Goal: Information Seeking & Learning: Find specific fact

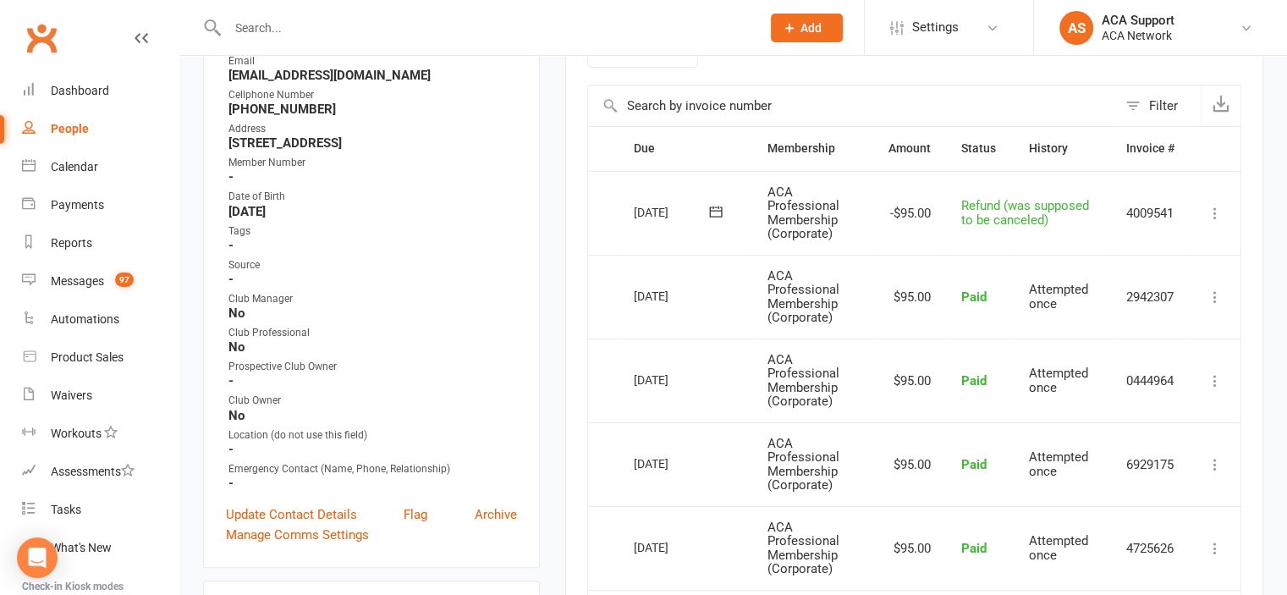
click at [322, 26] on input "text" at bounding box center [486, 28] width 526 height 24
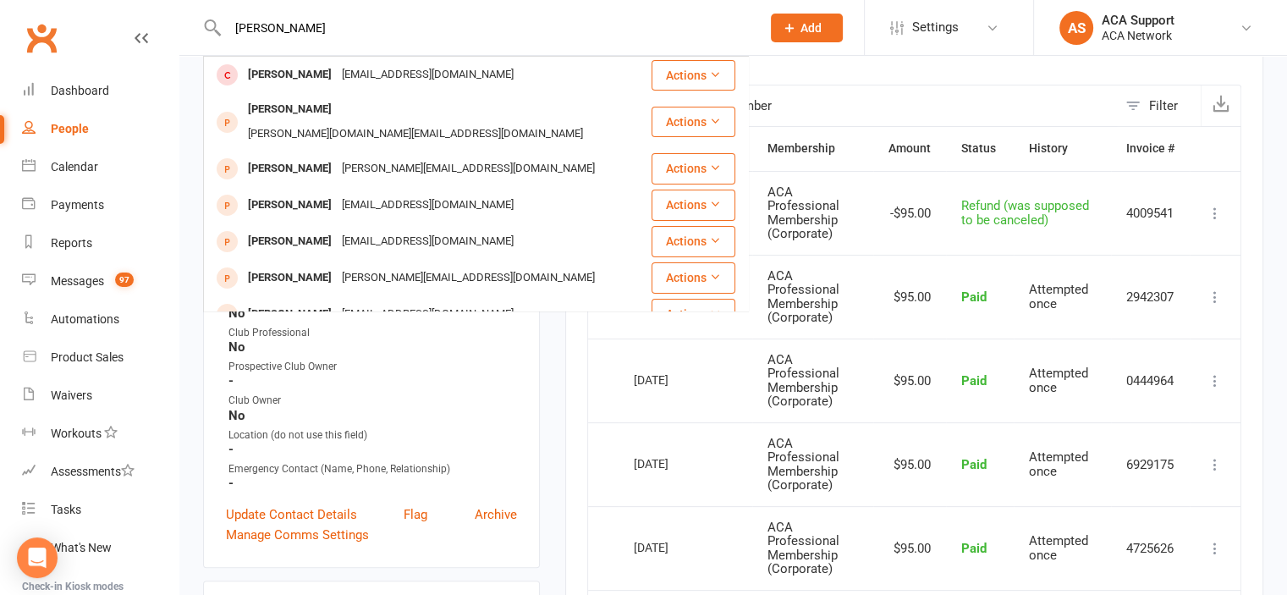
type input "[PERSON_NAME]"
click at [670, 25] on input "[PERSON_NAME]" at bounding box center [486, 28] width 526 height 24
click at [829, 106] on input "text" at bounding box center [852, 105] width 529 height 41
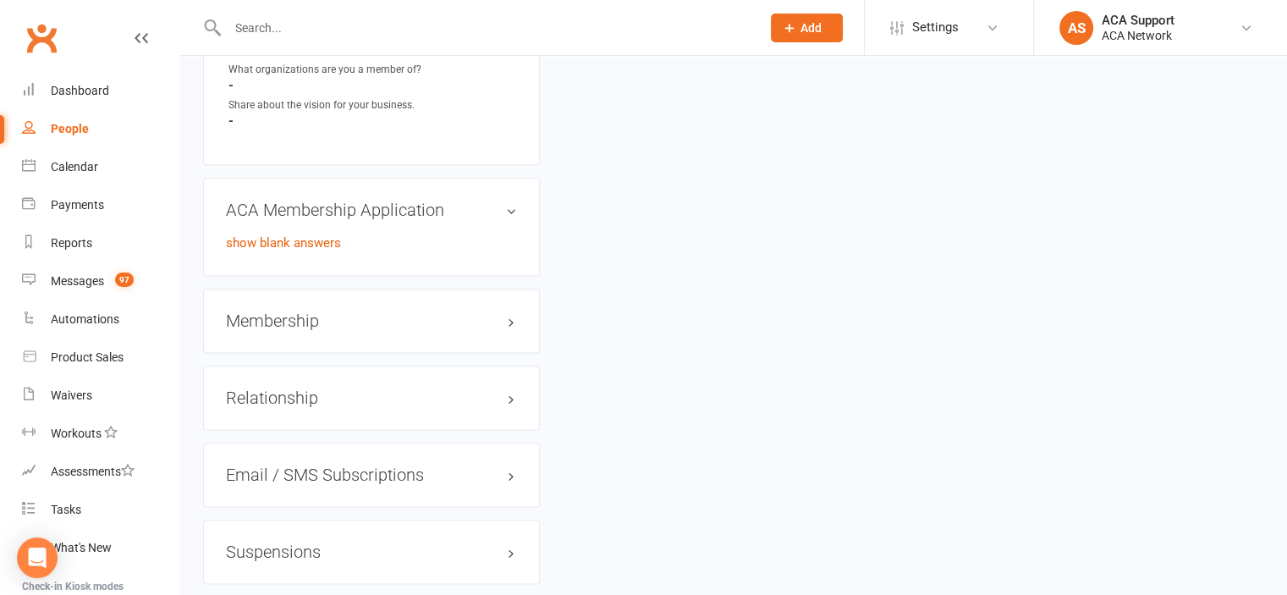
scroll to position [2399, 0]
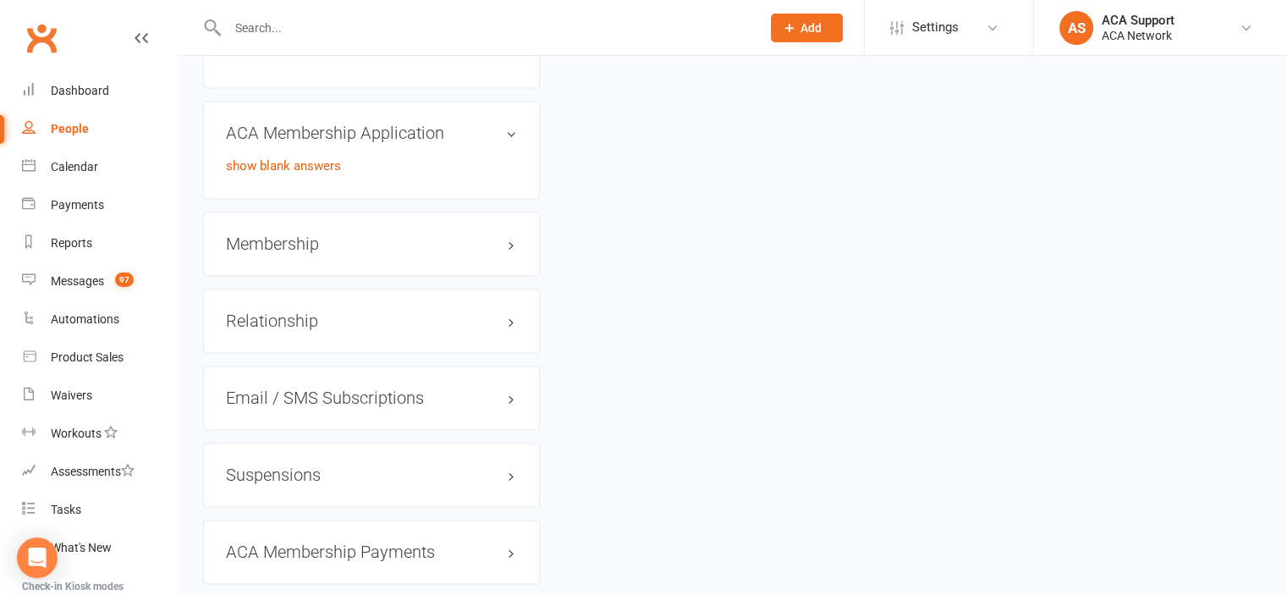
click at [504, 253] on h3 "Membership" at bounding box center [371, 243] width 291 height 19
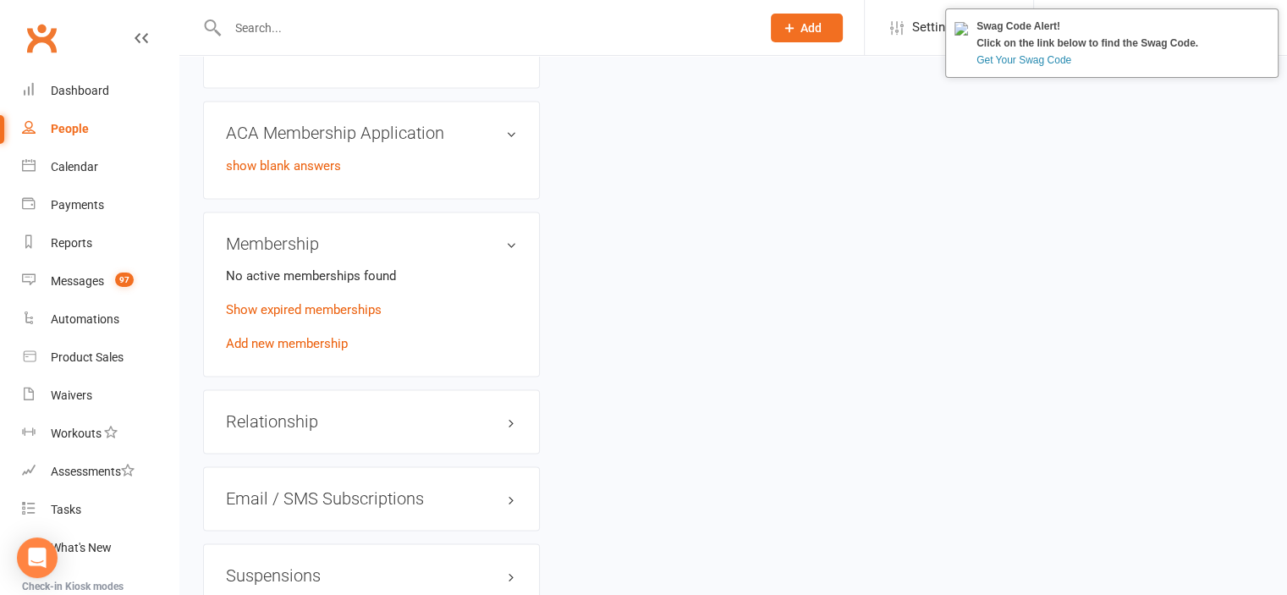
click at [1032, 56] on link "Get Your Swag Code" at bounding box center [1088, 60] width 222 height 17
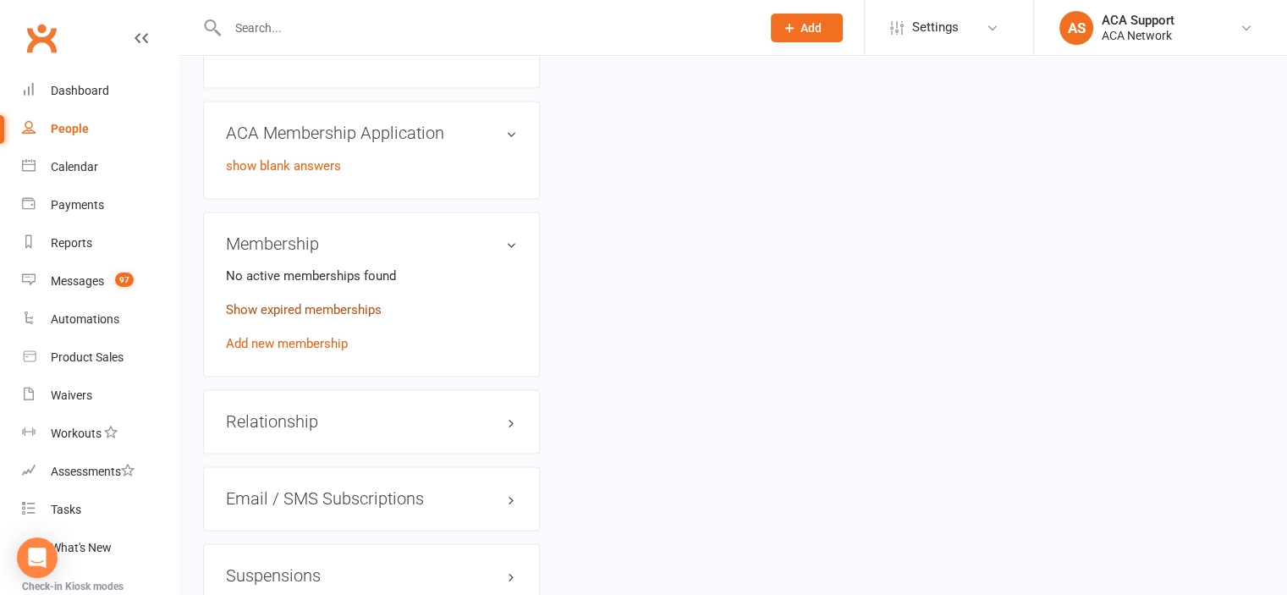
click at [305, 317] on link "Show expired memberships" at bounding box center [304, 309] width 156 height 15
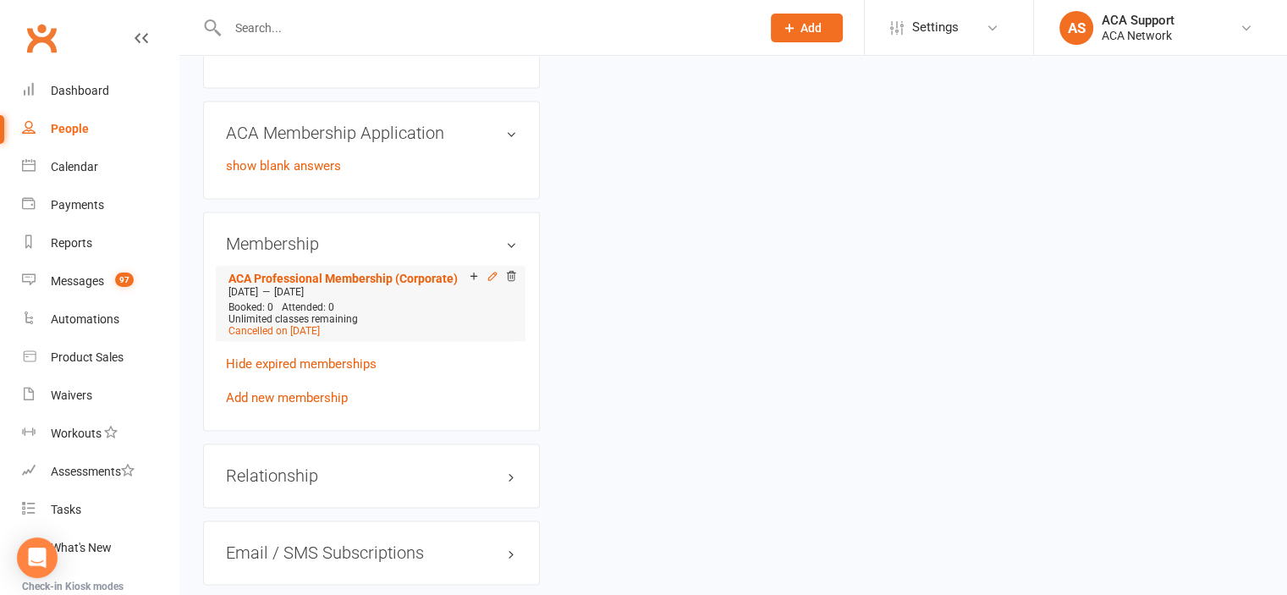
click at [487, 282] on icon at bounding box center [493, 276] width 12 height 12
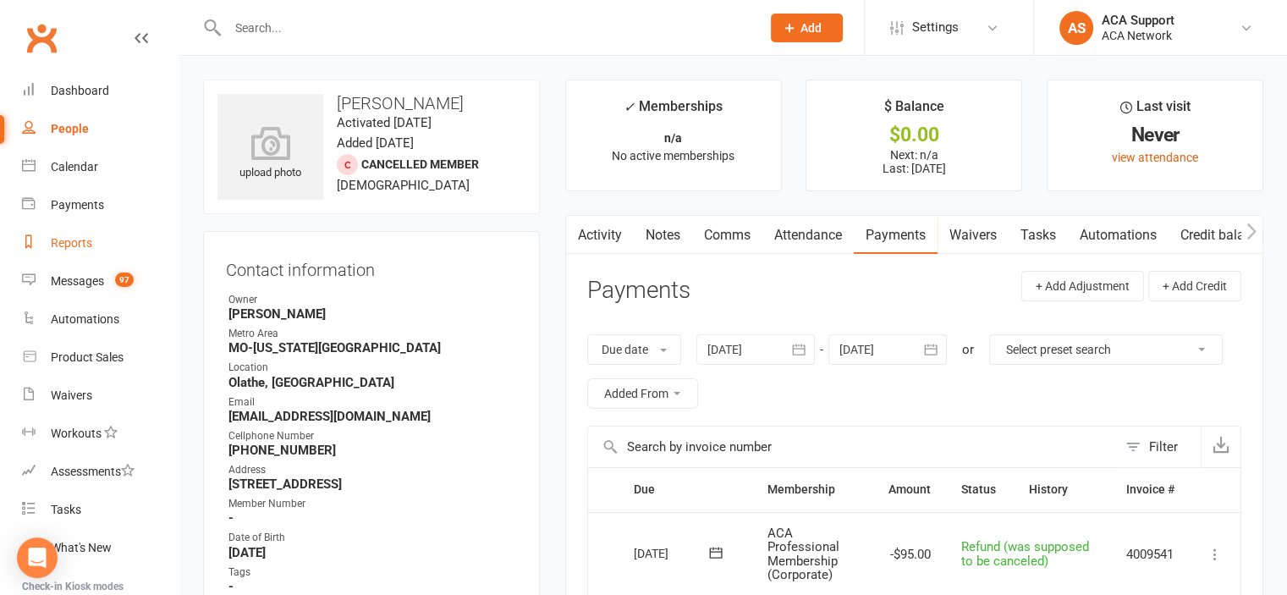
click at [74, 239] on div "Reports" at bounding box center [71, 243] width 41 height 14
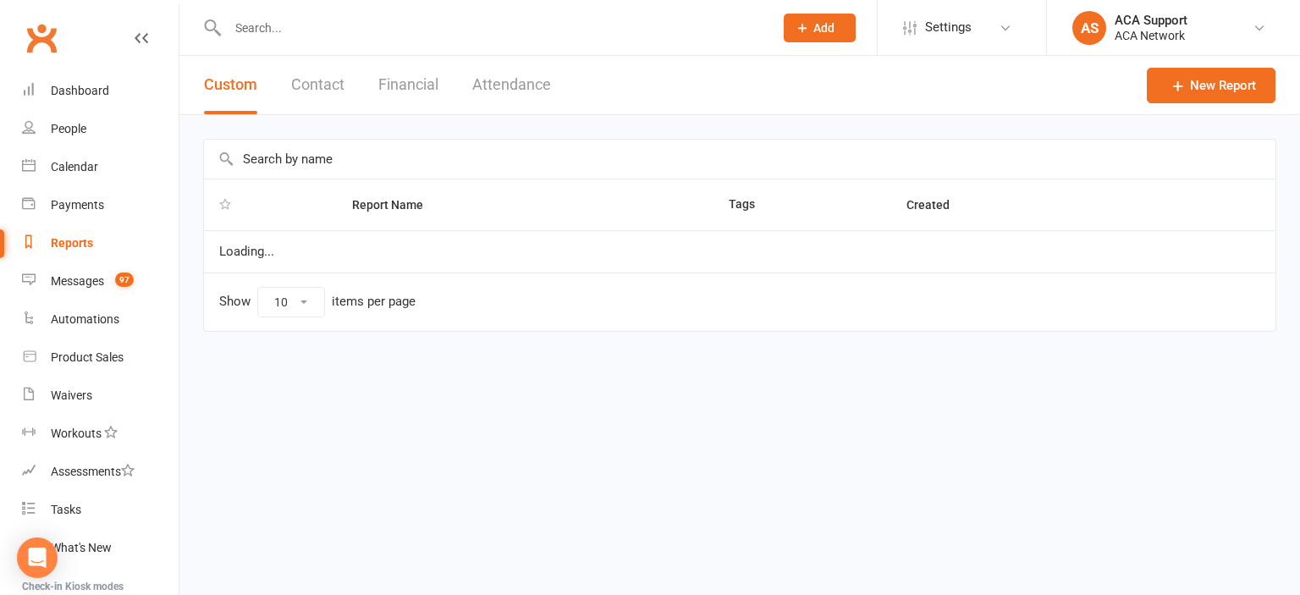
select select "100"
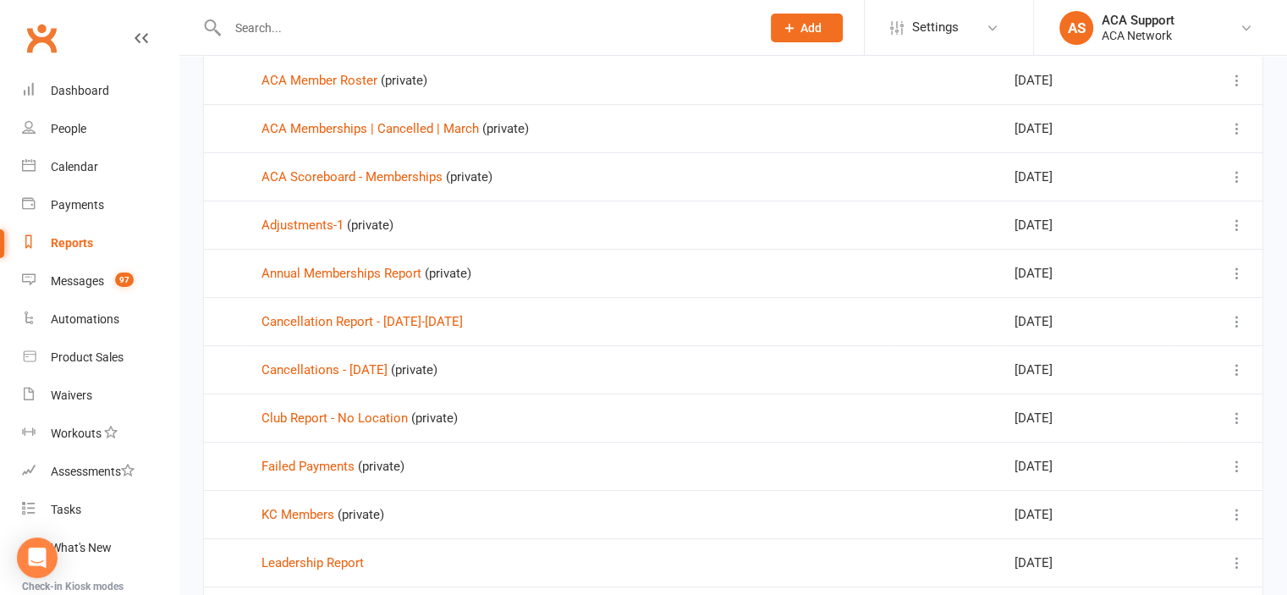
scroll to position [225, 0]
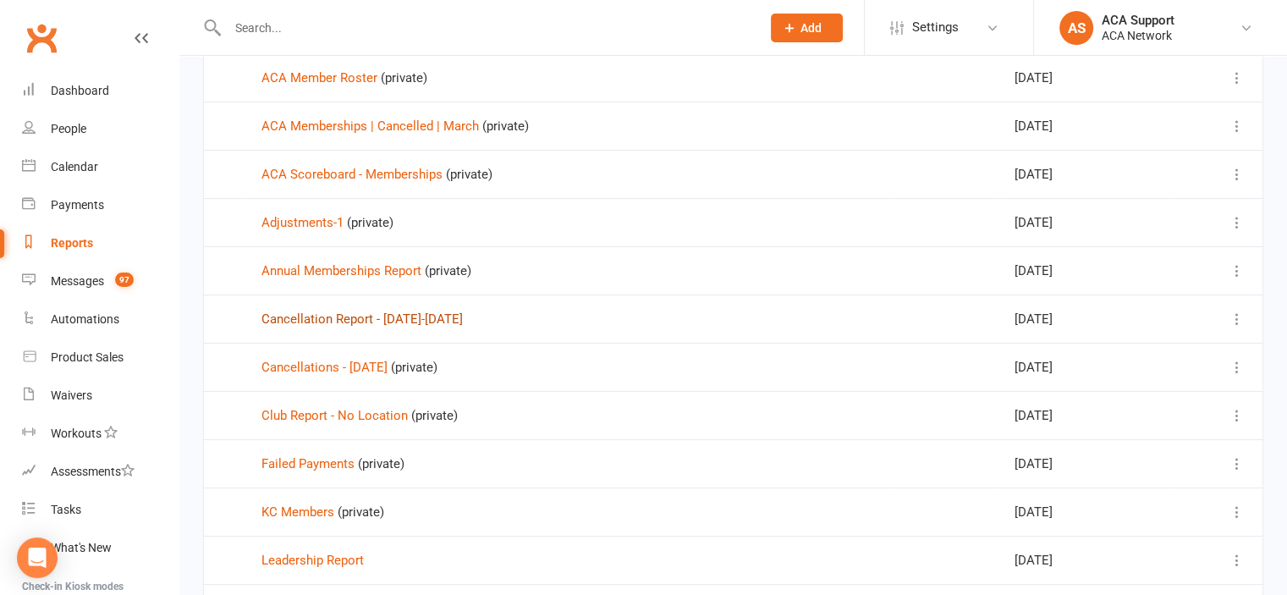
click at [342, 321] on link "Cancellation Report - [DATE]-[DATE]" at bounding box center [361, 318] width 201 height 15
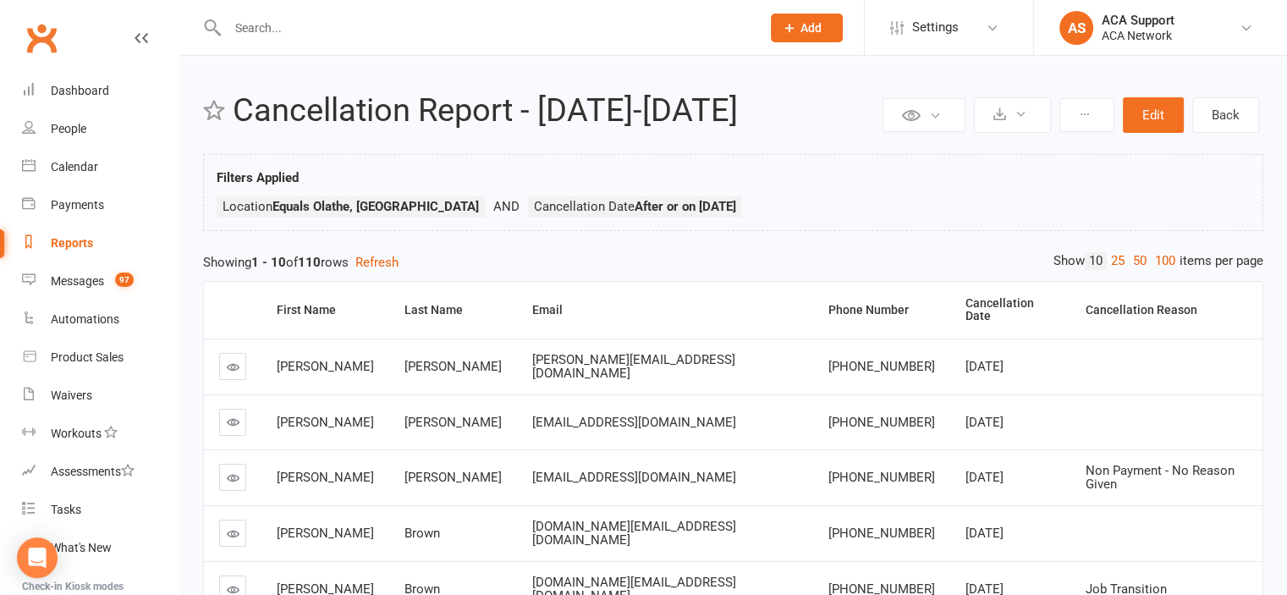
click at [228, 361] on icon at bounding box center [233, 367] width 13 height 13
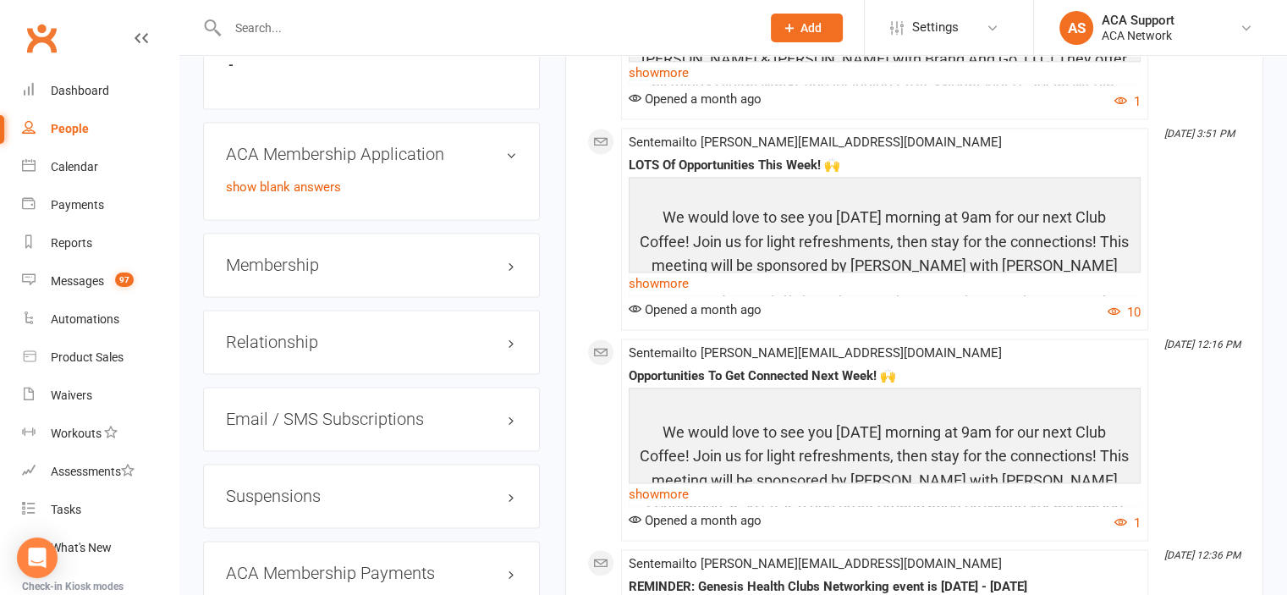
scroll to position [2397, 0]
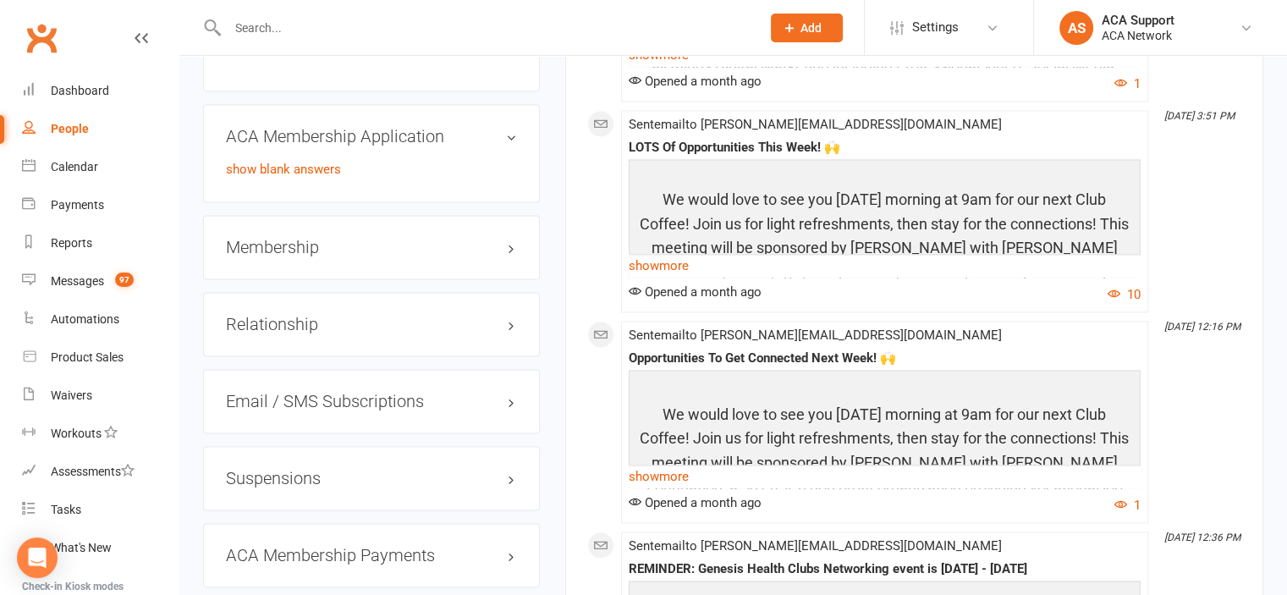
click at [373, 246] on h3 "Membership" at bounding box center [371, 247] width 291 height 19
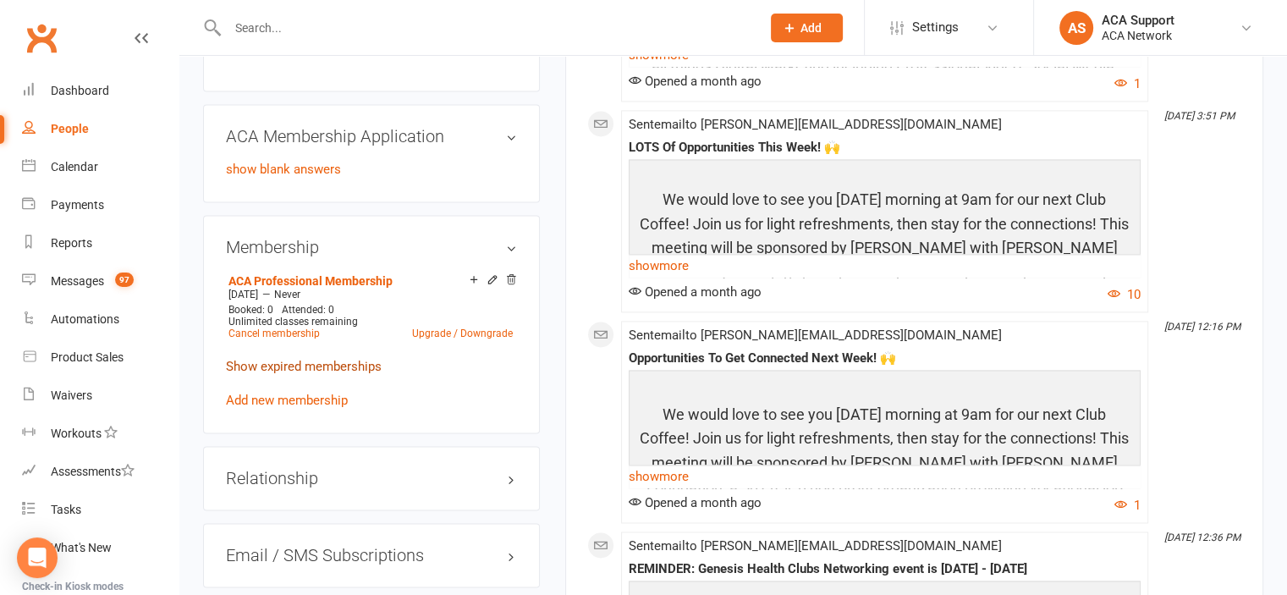
click at [271, 366] on link "Show expired memberships" at bounding box center [304, 366] width 156 height 15
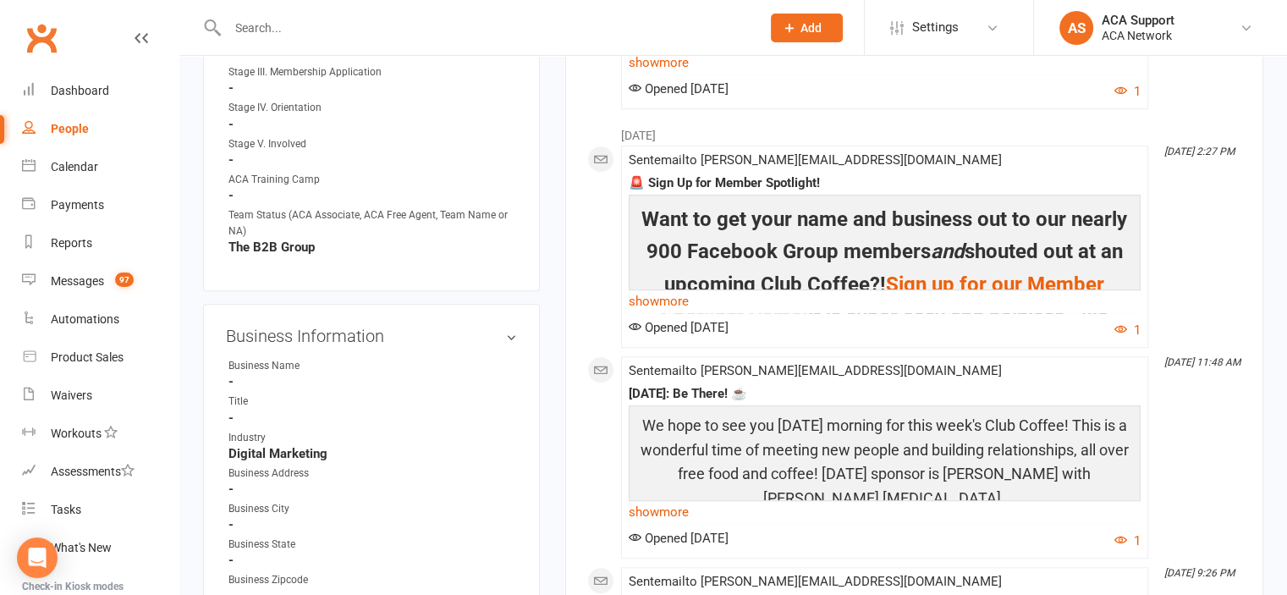
scroll to position [0, 0]
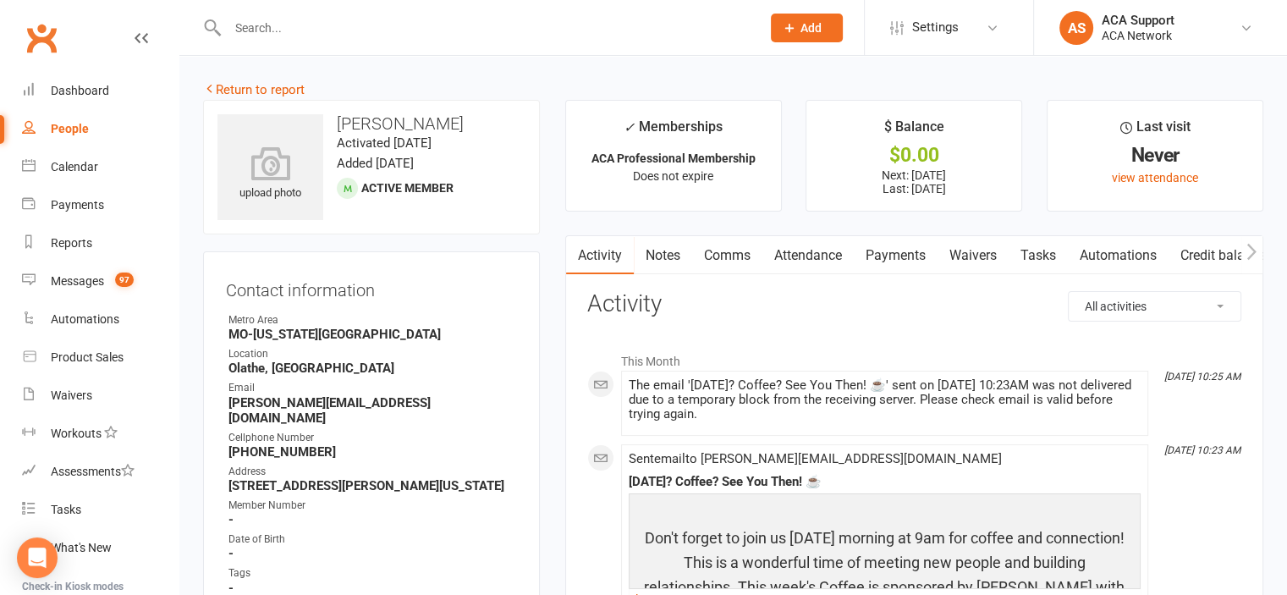
click at [328, 30] on input "text" at bounding box center [486, 28] width 526 height 24
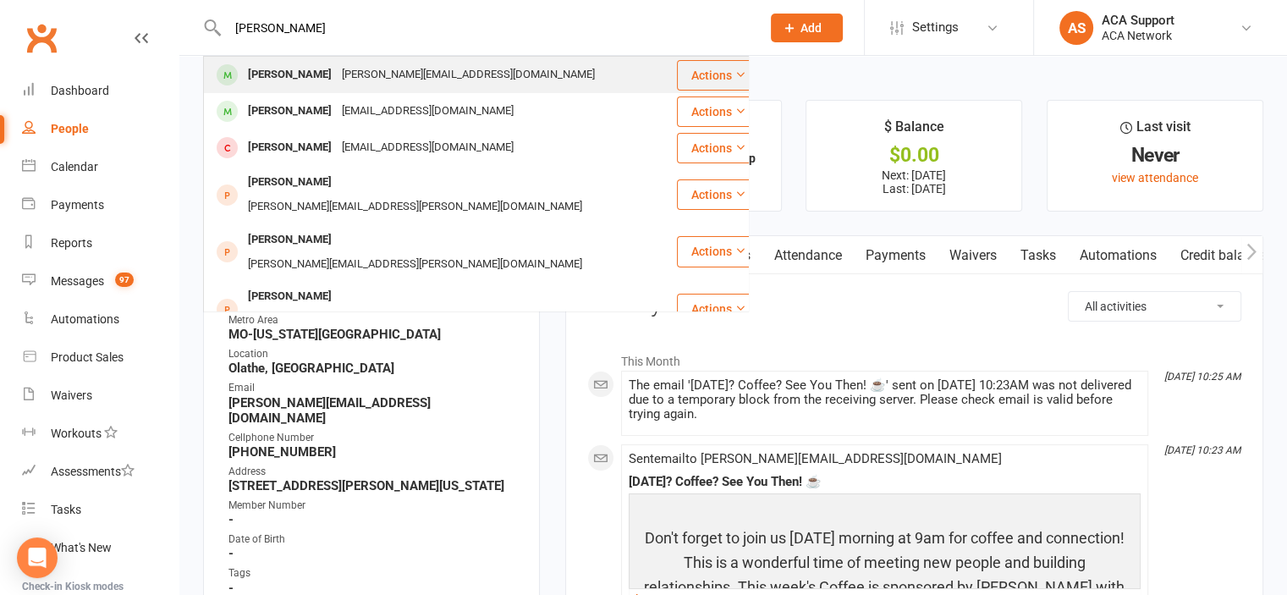
type input "[PERSON_NAME]"
click at [289, 70] on div "[PERSON_NAME]" at bounding box center [290, 75] width 94 height 25
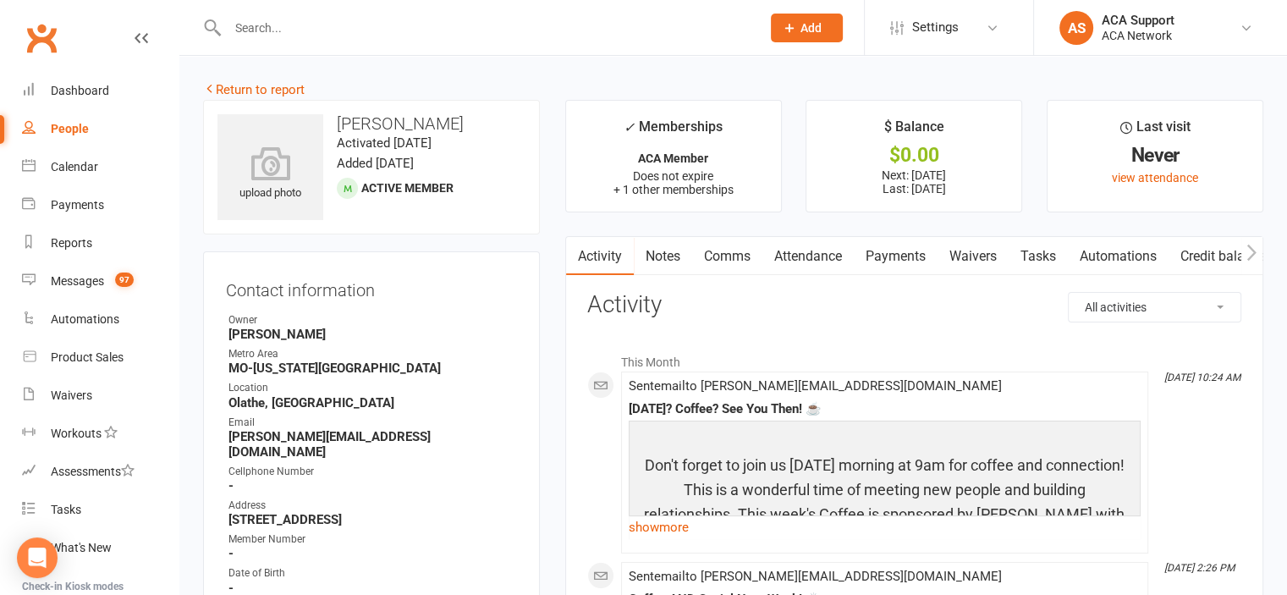
click at [892, 255] on link "Payments" at bounding box center [896, 256] width 84 height 39
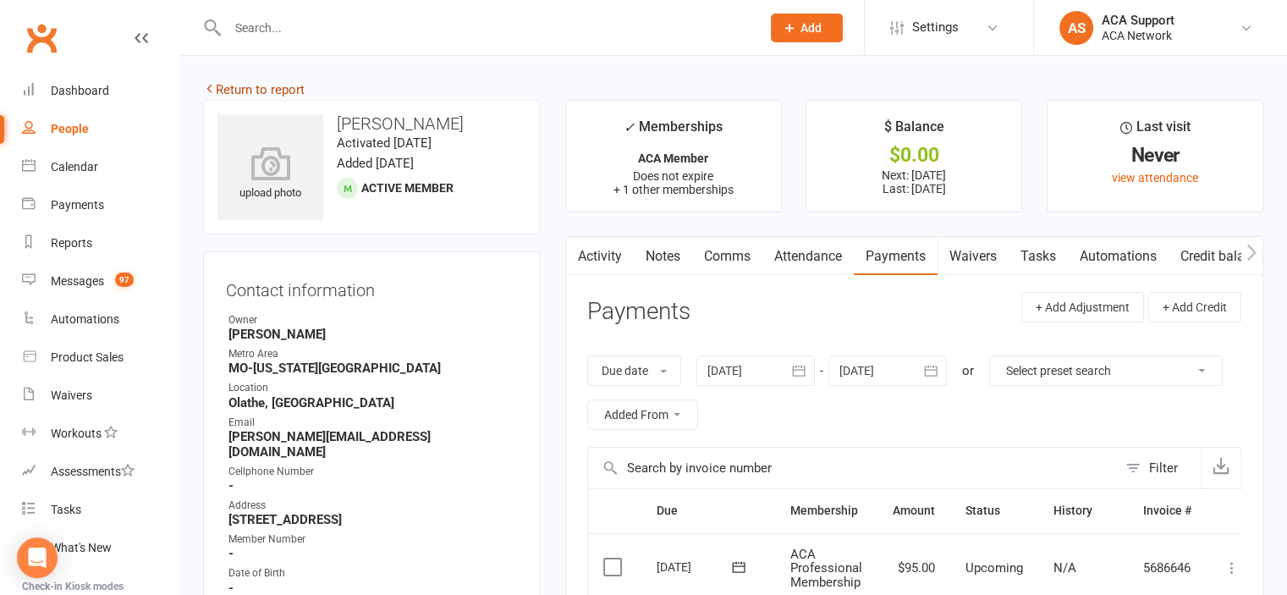
click at [223, 89] on link "Return to report" at bounding box center [254, 89] width 102 height 15
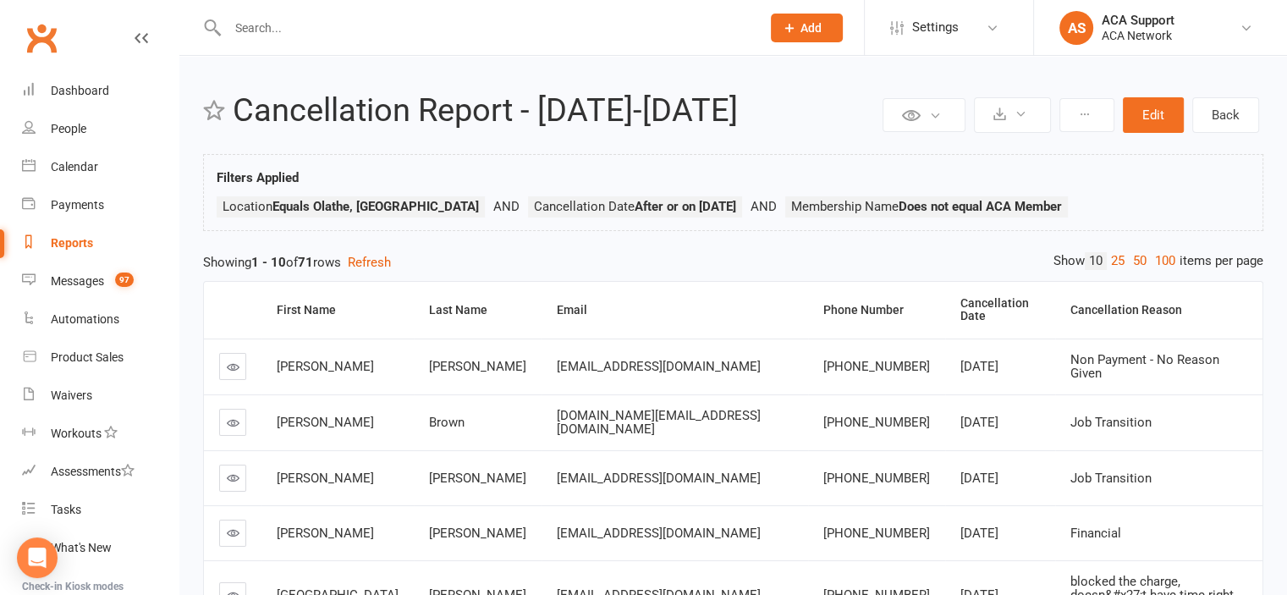
click at [335, 25] on input "text" at bounding box center [486, 28] width 526 height 24
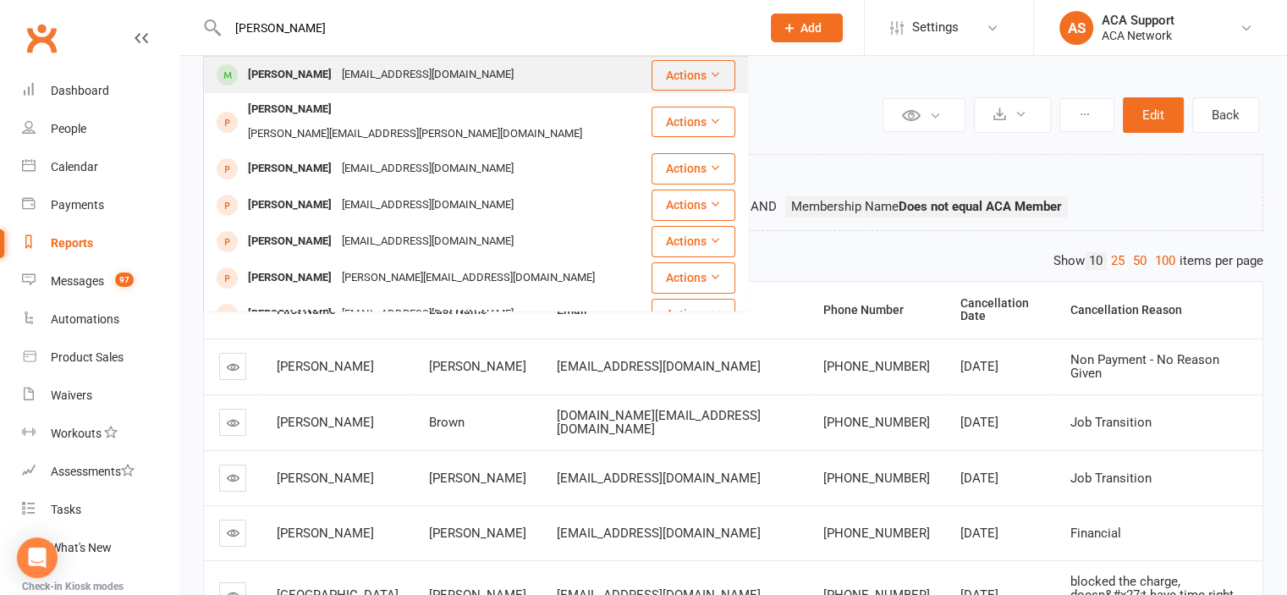
type input "[PERSON_NAME]"
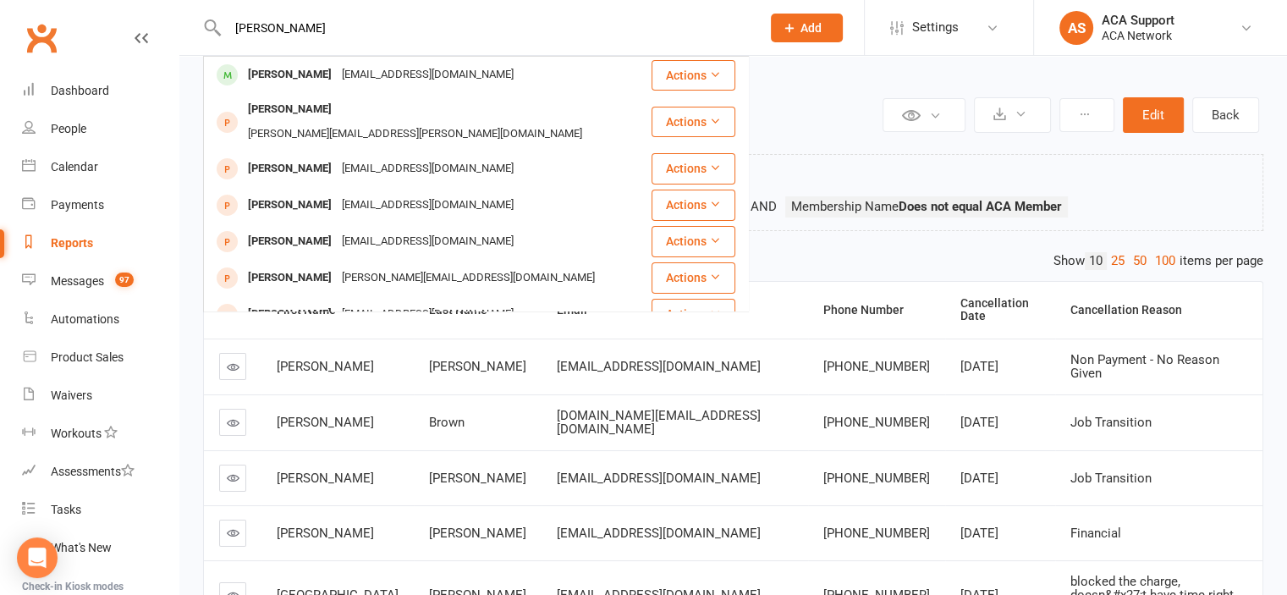
click at [319, 72] on div "[PERSON_NAME]" at bounding box center [290, 75] width 94 height 25
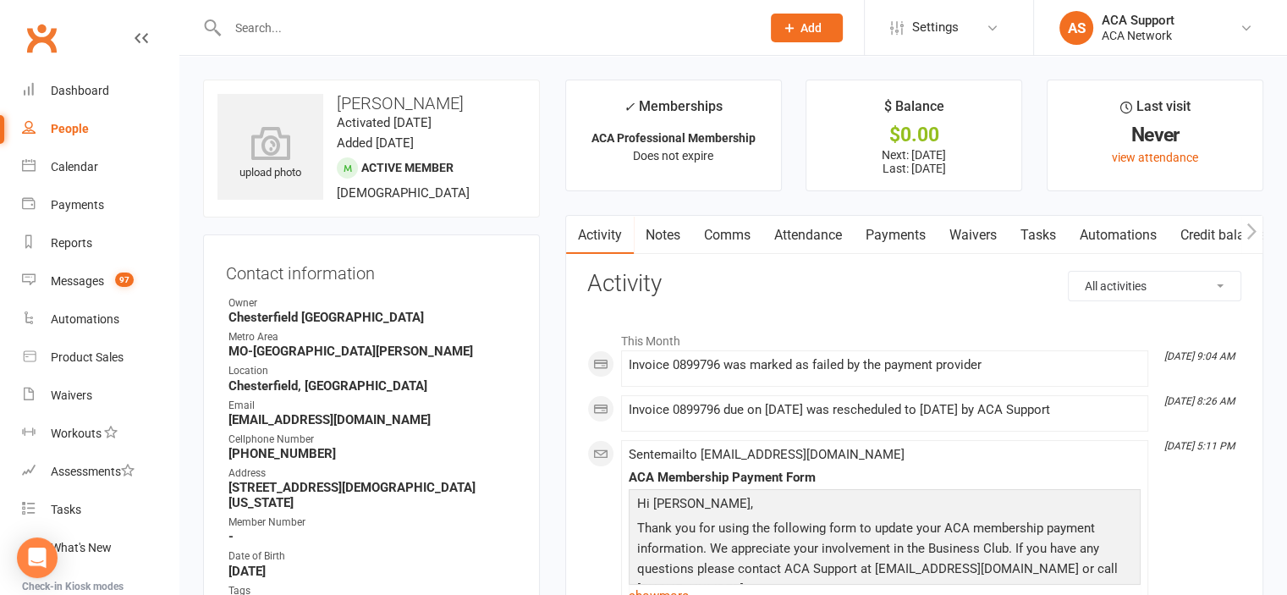
click at [904, 242] on link "Payments" at bounding box center [896, 235] width 84 height 39
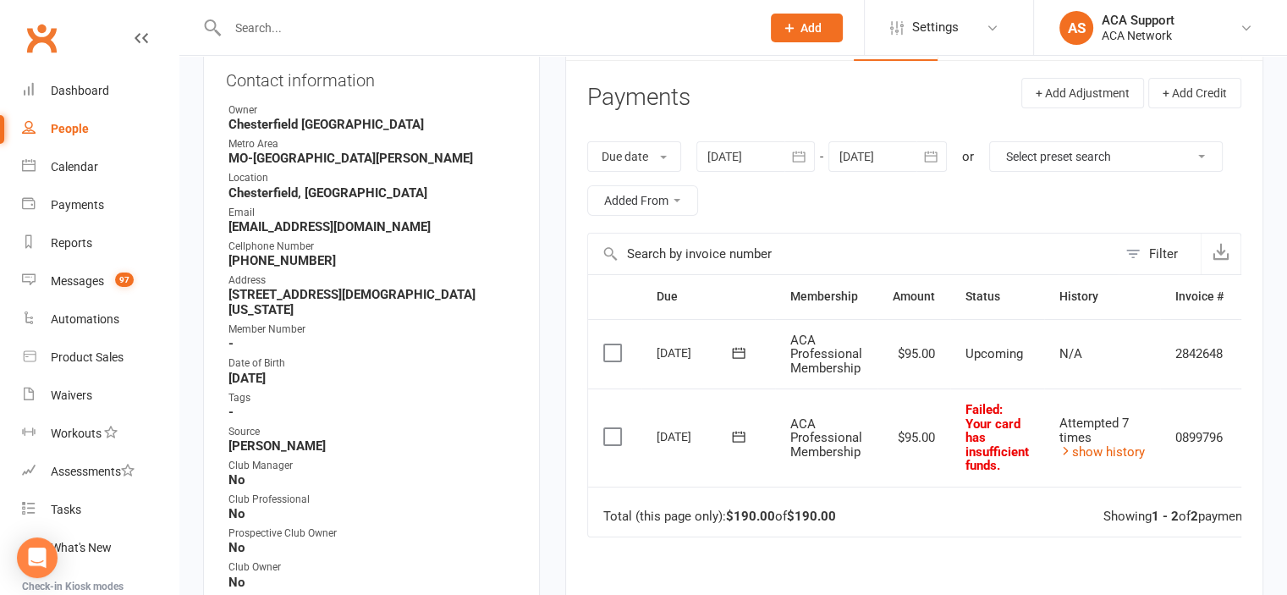
scroll to position [232, 0]
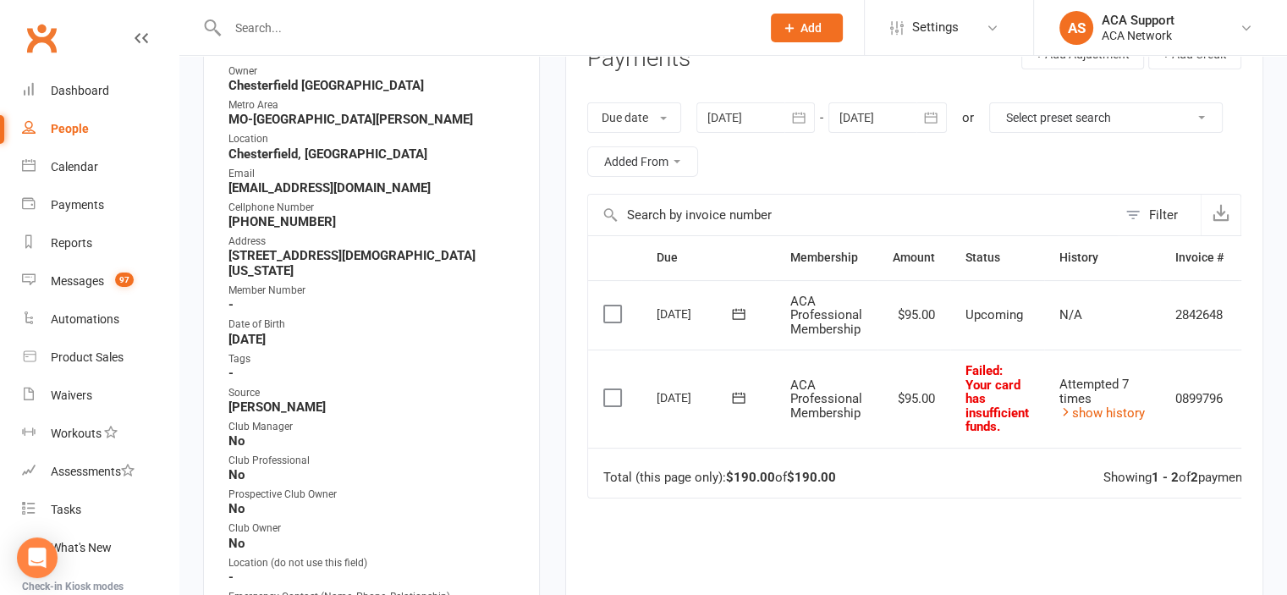
click at [737, 393] on icon at bounding box center [738, 397] width 17 height 17
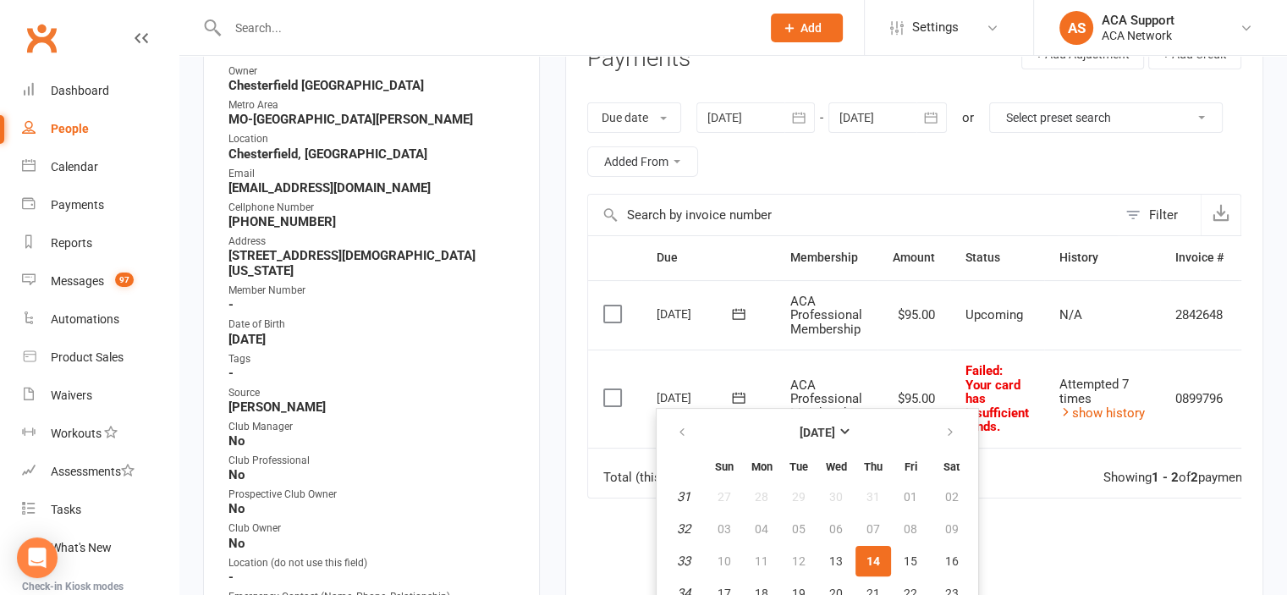
click at [867, 558] on span "14" at bounding box center [874, 561] width 14 height 14
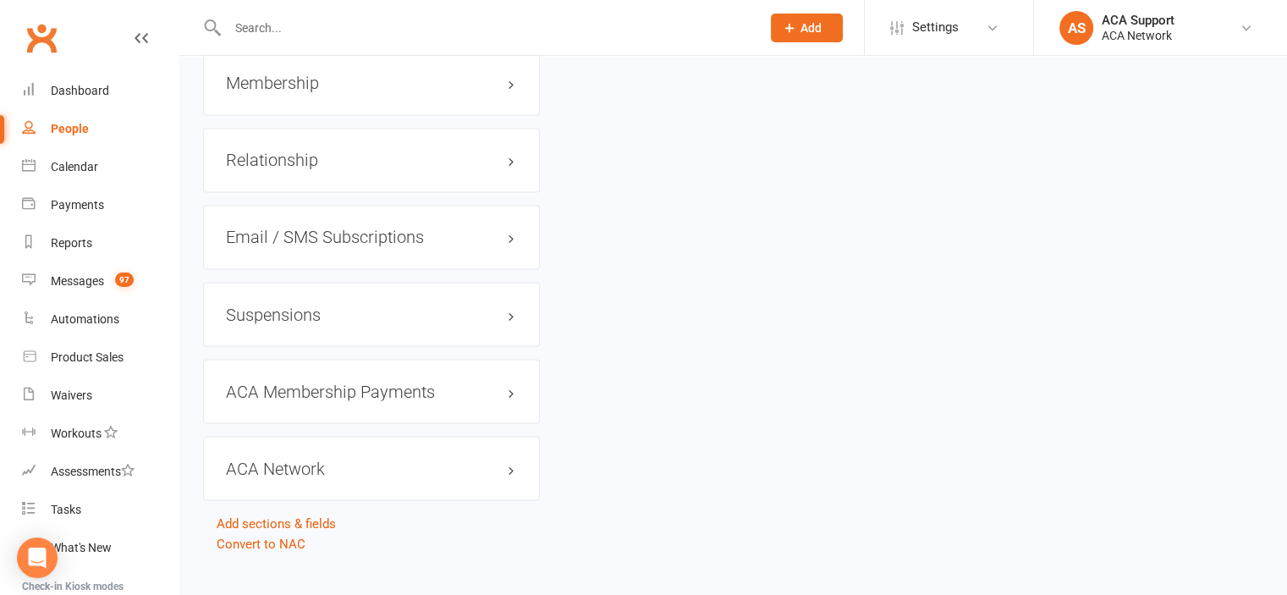
scroll to position [2974, 0]
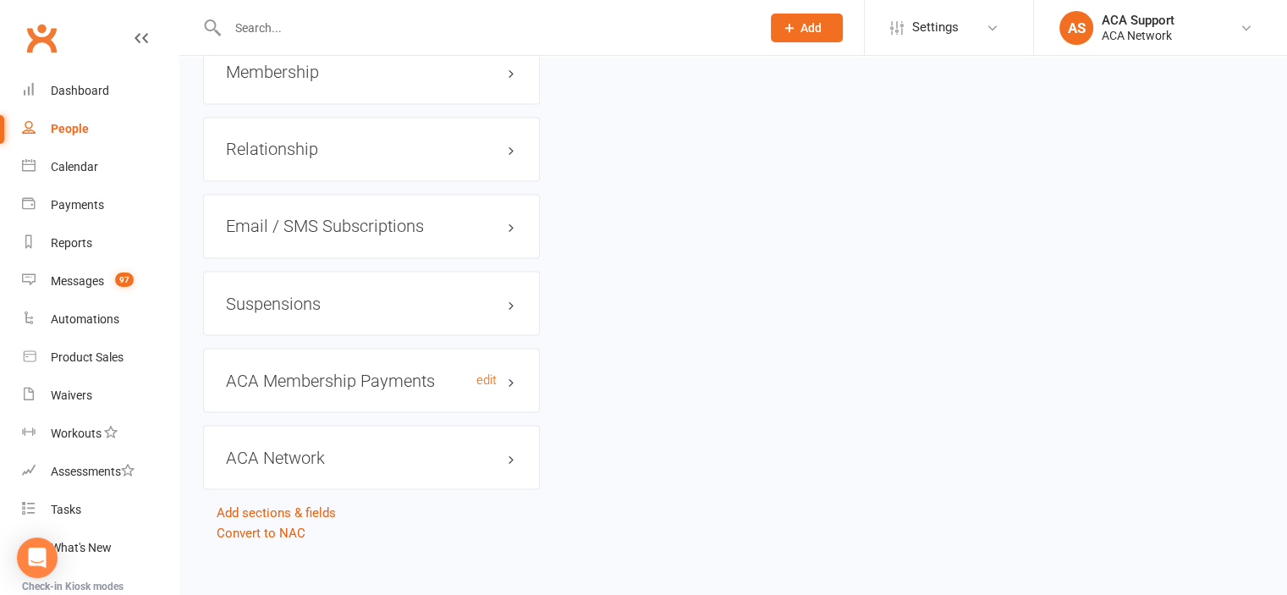
click at [460, 371] on h3 "ACA Membership Payments edit" at bounding box center [371, 380] width 291 height 19
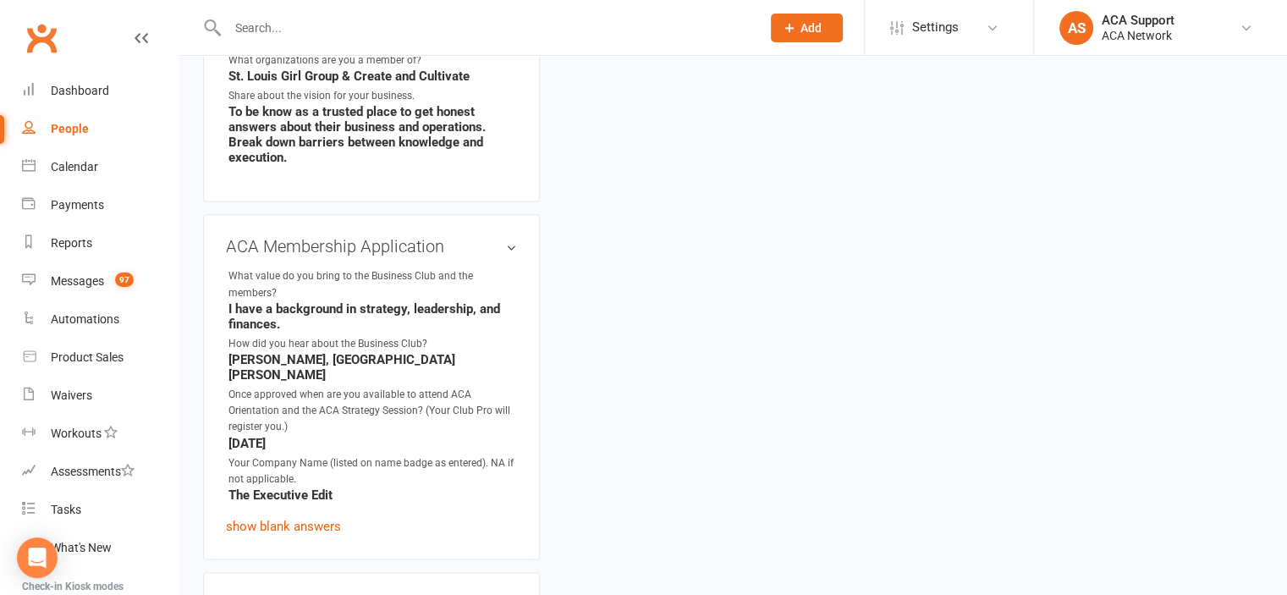
scroll to position [0, 0]
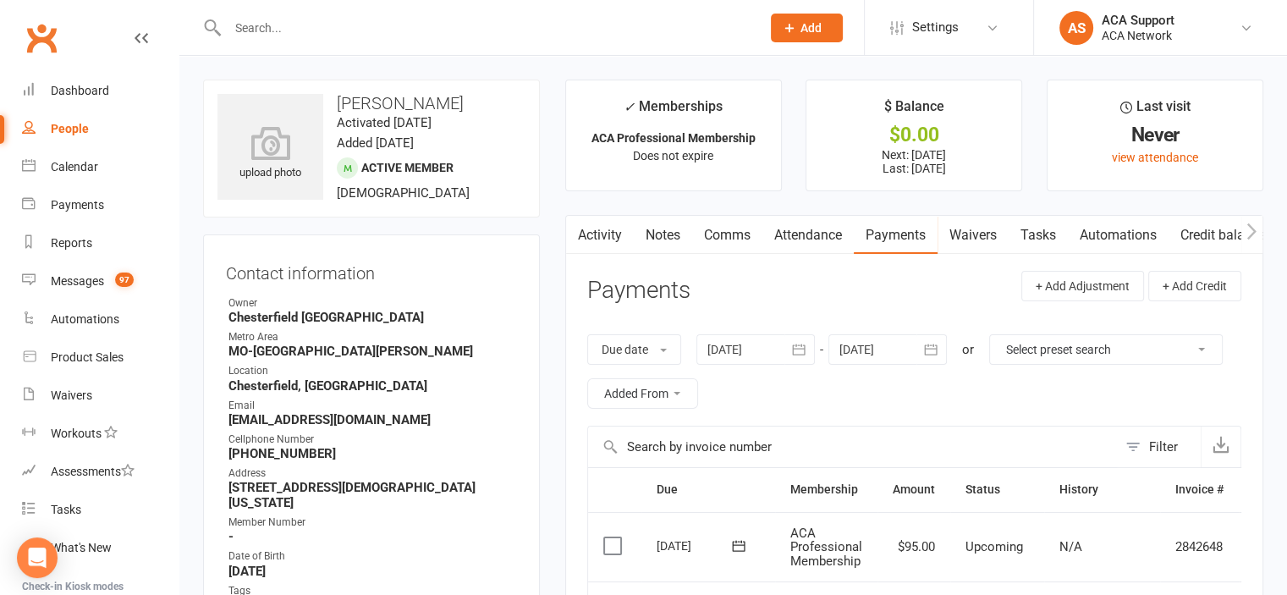
click at [275, 32] on input "text" at bounding box center [486, 28] width 526 height 24
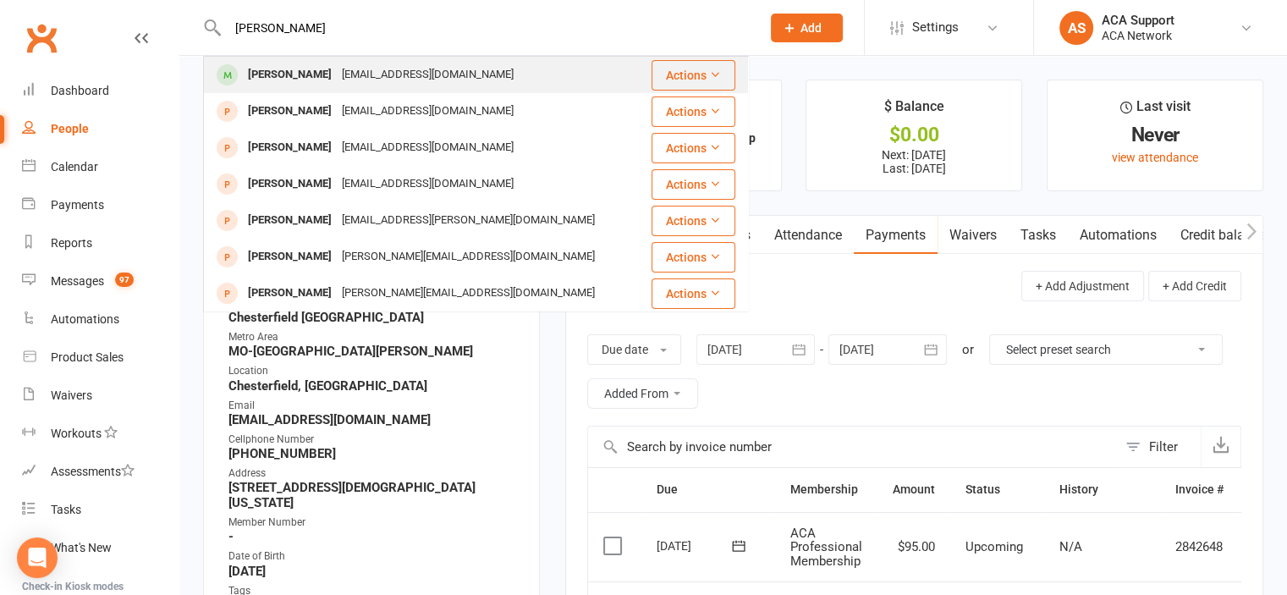
type input "[PERSON_NAME]"
click at [267, 72] on div "[PERSON_NAME]" at bounding box center [290, 75] width 94 height 25
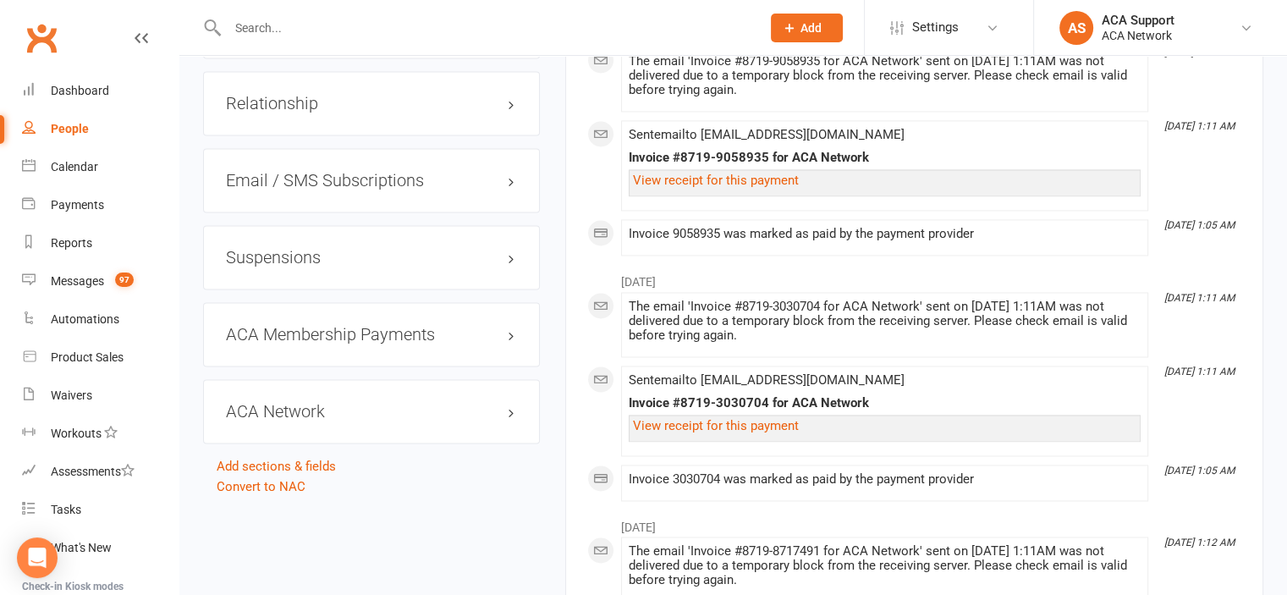
scroll to position [2626, 0]
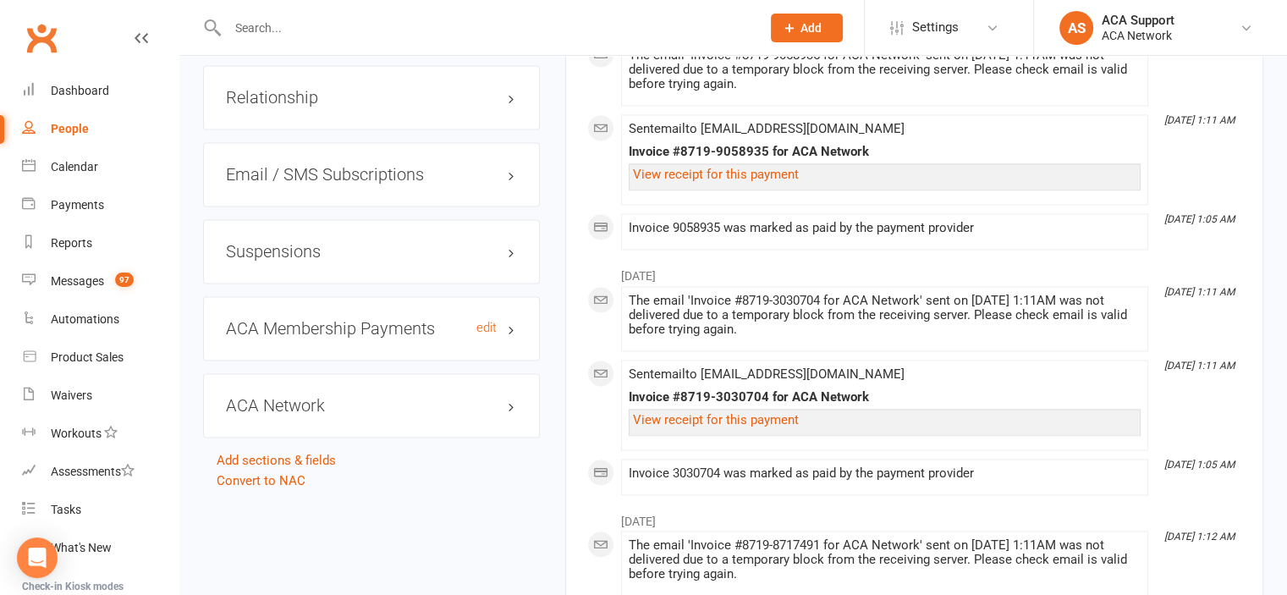
click at [450, 338] on h3 "ACA Membership Payments edit" at bounding box center [371, 328] width 291 height 19
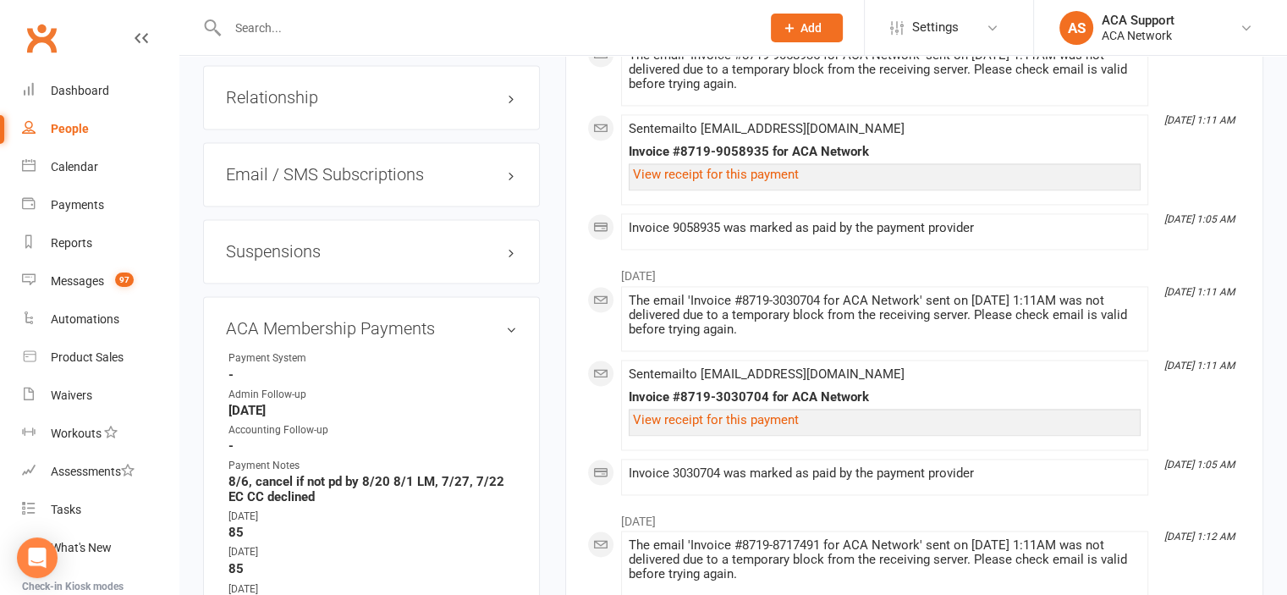
click at [288, 33] on input "text" at bounding box center [486, 28] width 526 height 24
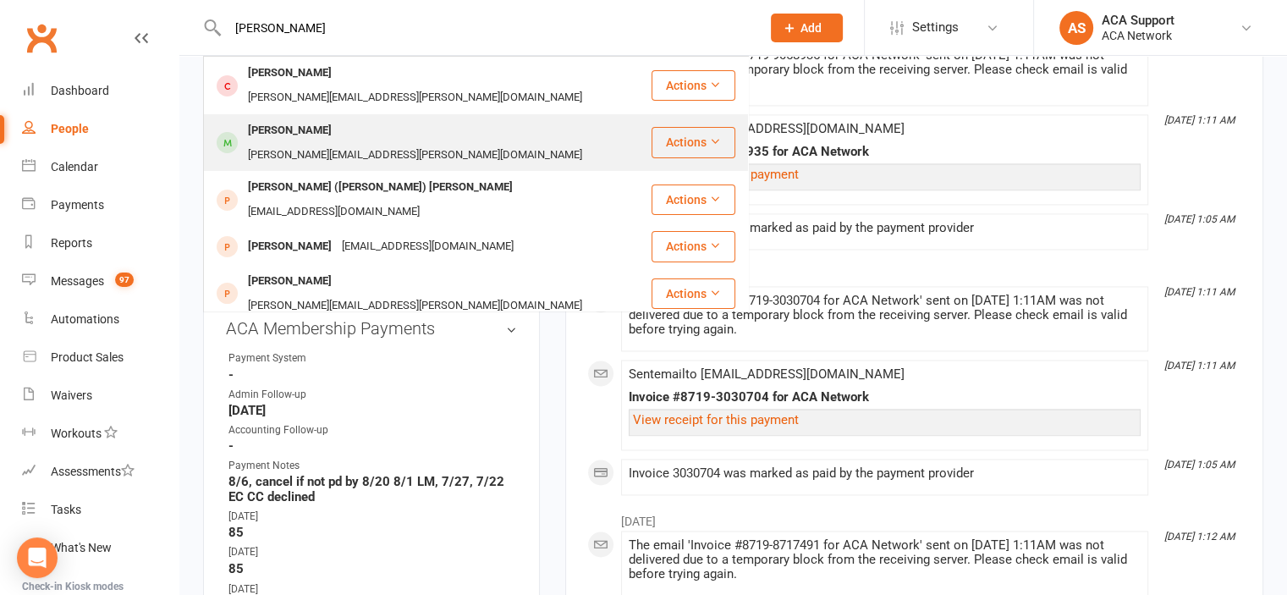
type input "[PERSON_NAME]"
click at [288, 118] on div "[PERSON_NAME]" at bounding box center [290, 130] width 94 height 25
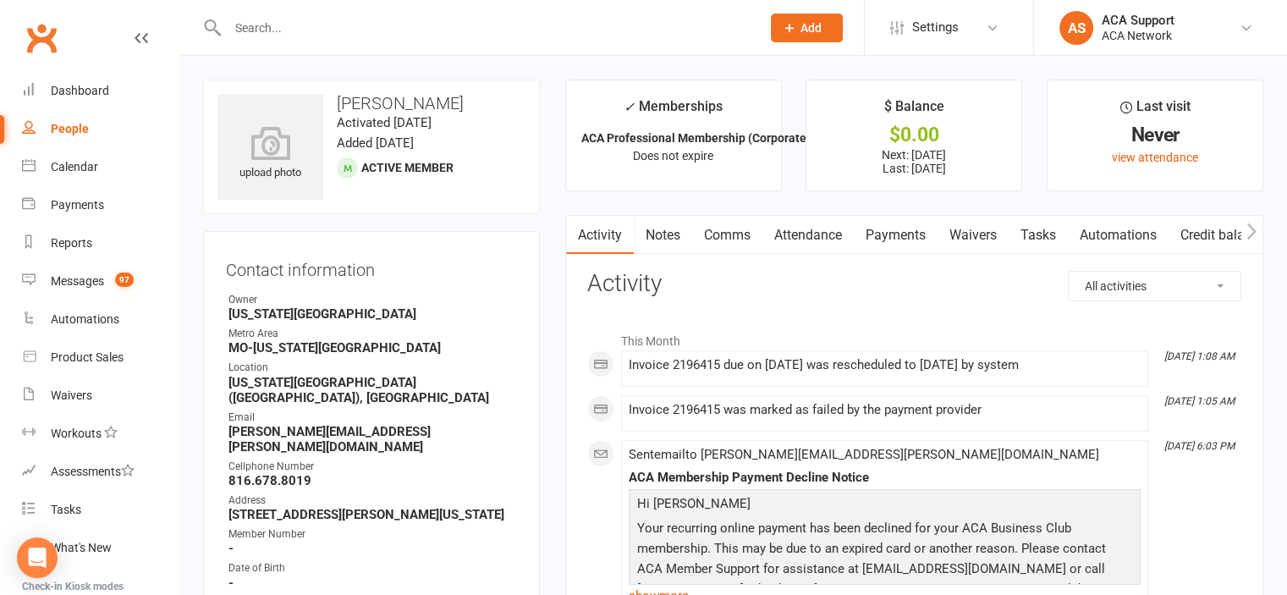
click at [895, 233] on link "Payments" at bounding box center [896, 235] width 84 height 39
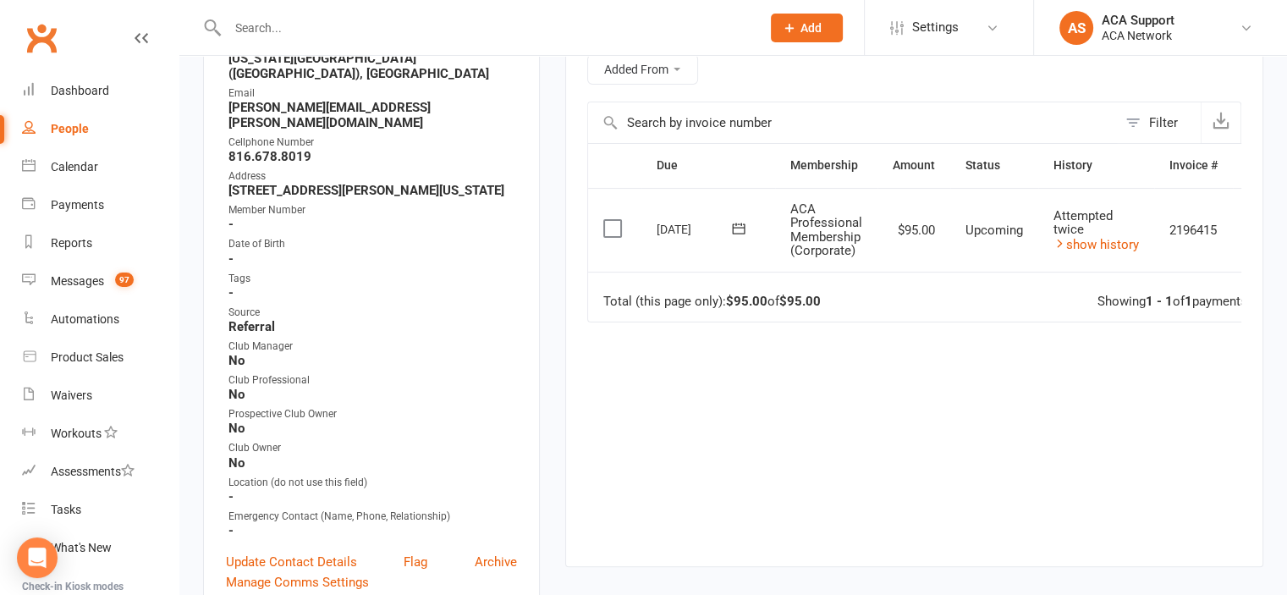
scroll to position [328, 0]
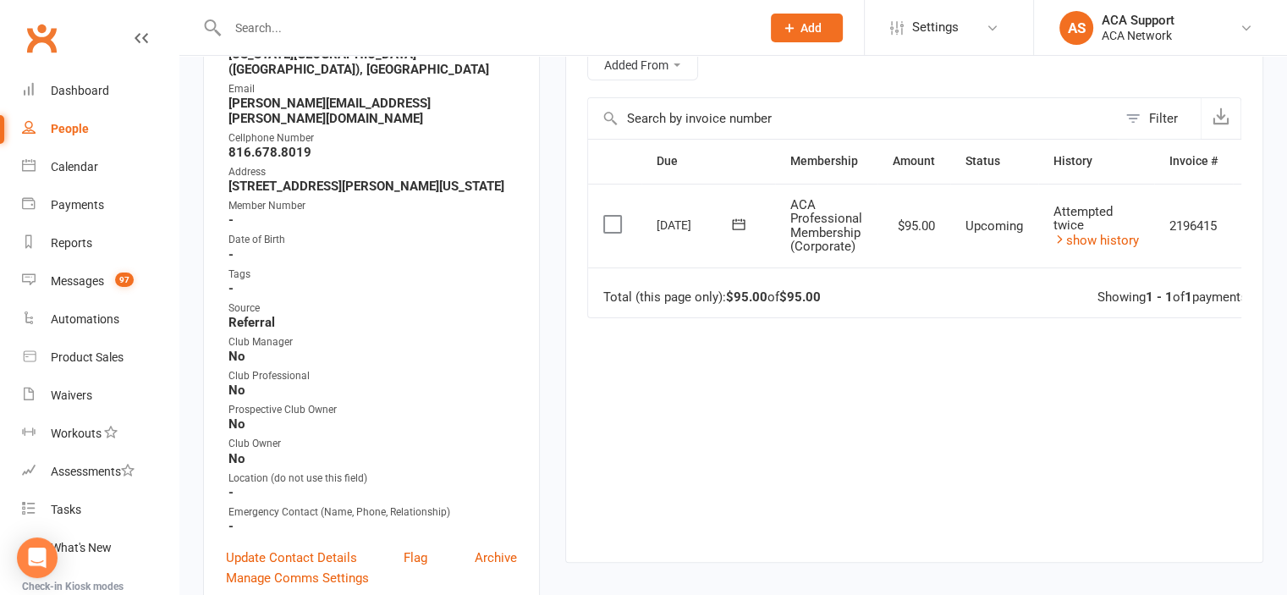
click at [1101, 228] on td "Attempted twice show history" at bounding box center [1096, 226] width 116 height 84
click at [1093, 234] on link "show history" at bounding box center [1096, 240] width 85 height 15
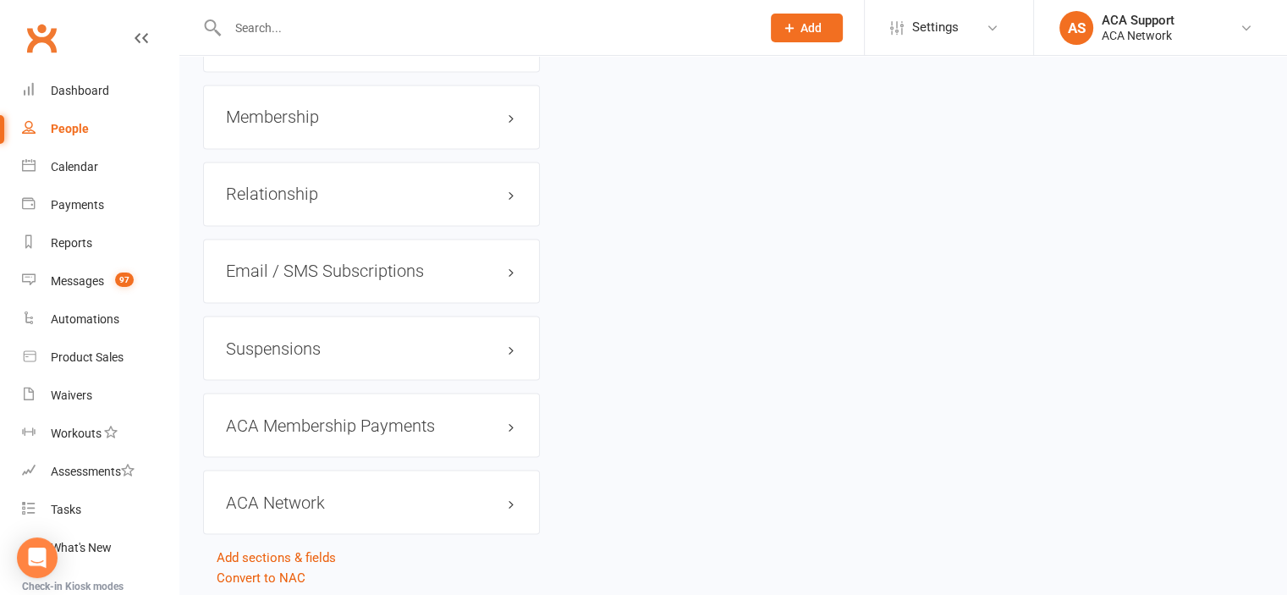
scroll to position [2901, 0]
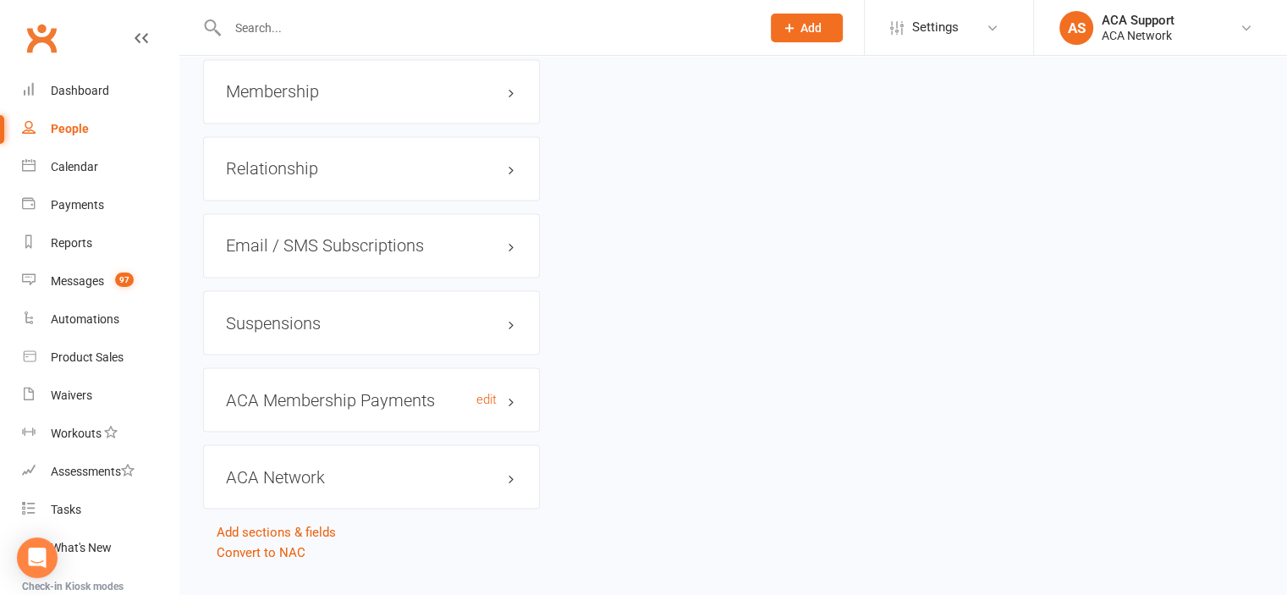
click at [470, 390] on h3 "ACA Membership Payments edit" at bounding box center [371, 399] width 291 height 19
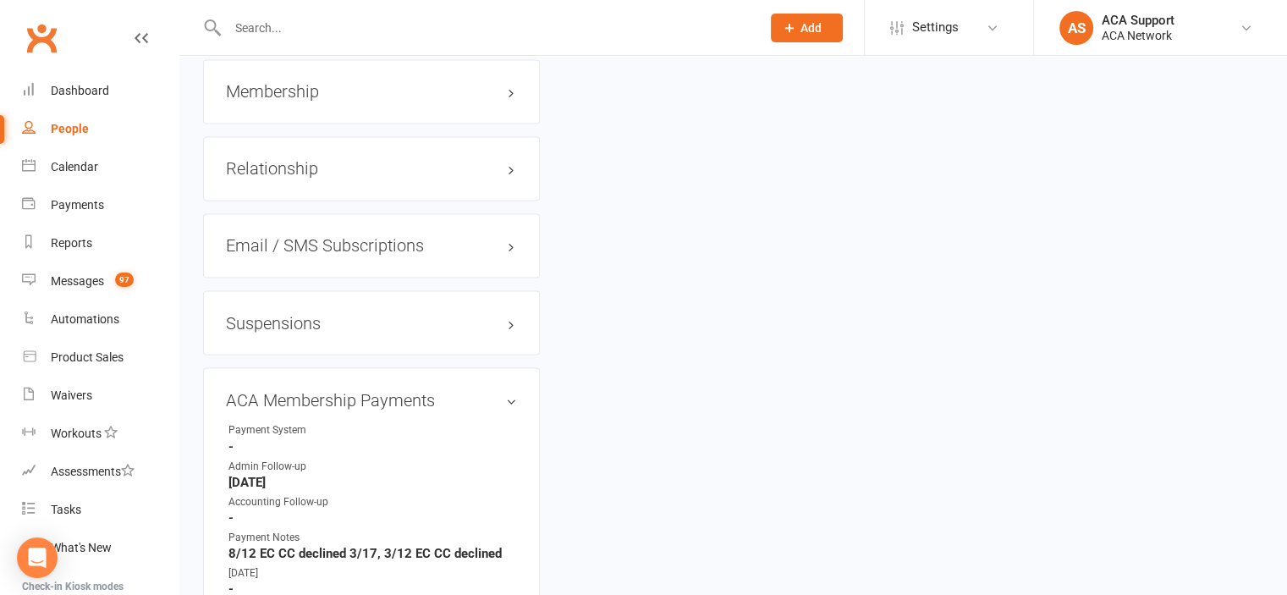
click at [311, 36] on input "text" at bounding box center [486, 28] width 526 height 24
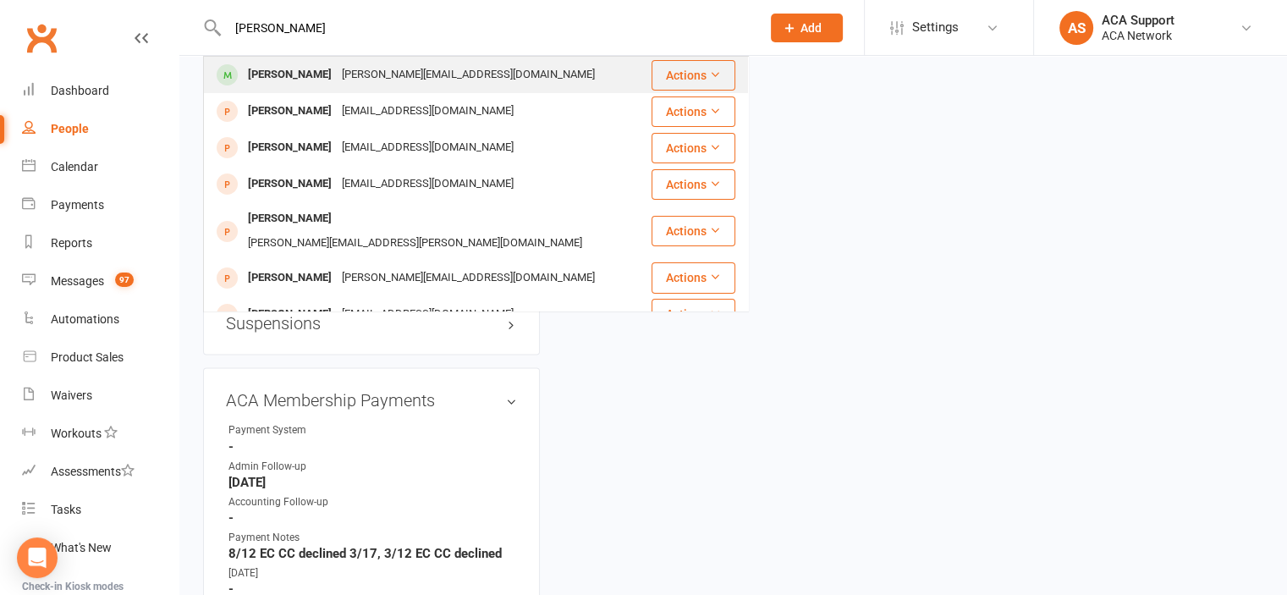
type input "[PERSON_NAME]"
click at [309, 74] on div "[PERSON_NAME]" at bounding box center [290, 75] width 94 height 25
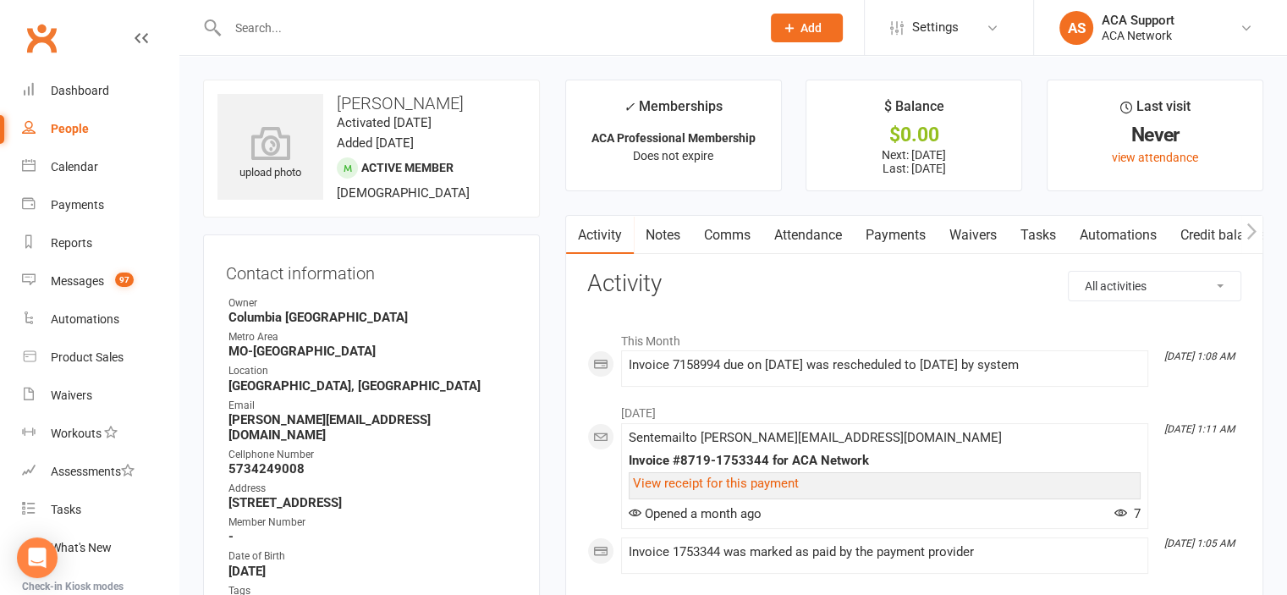
click at [894, 231] on link "Payments" at bounding box center [896, 235] width 84 height 39
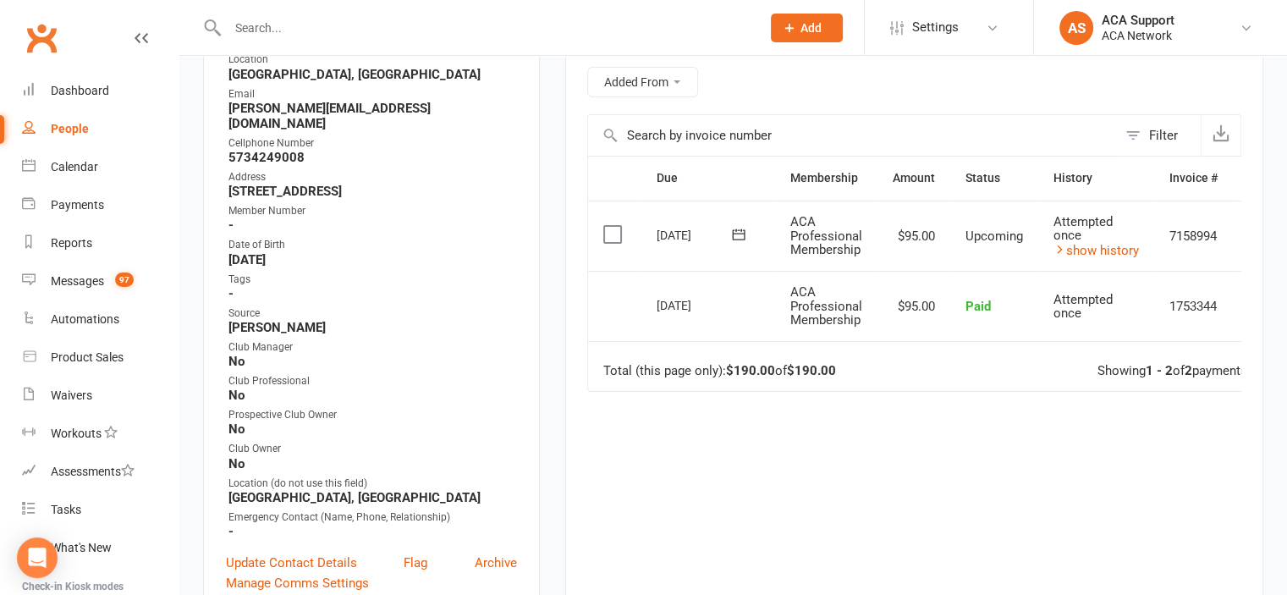
scroll to position [332, 0]
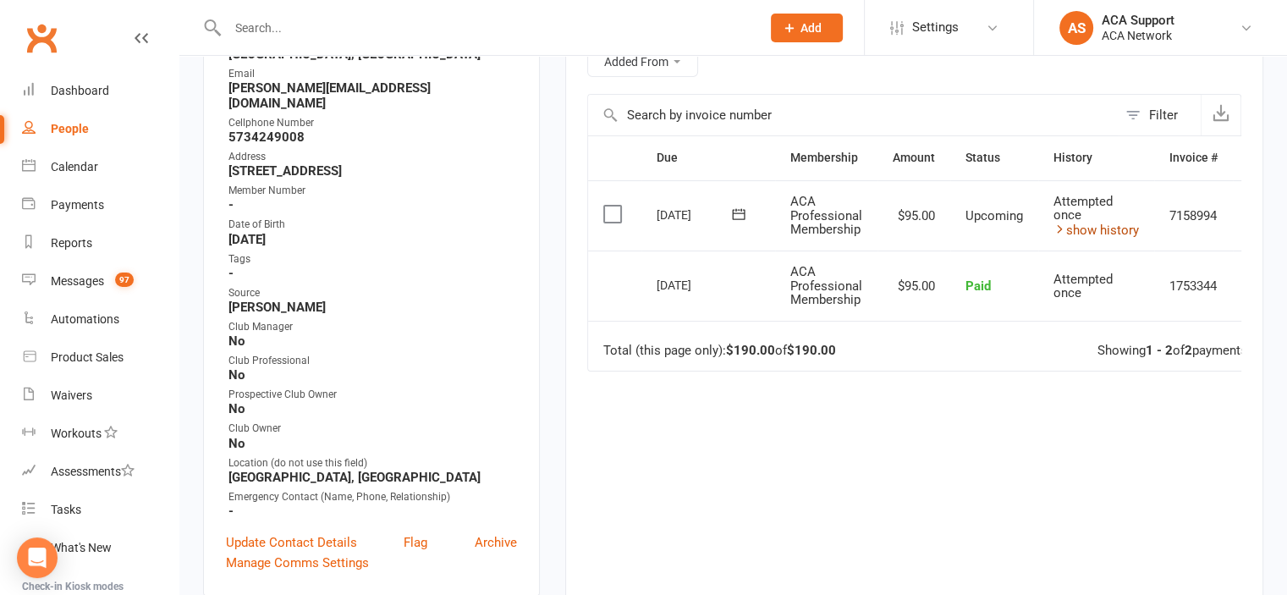
click at [1095, 231] on link "show history" at bounding box center [1096, 230] width 85 height 15
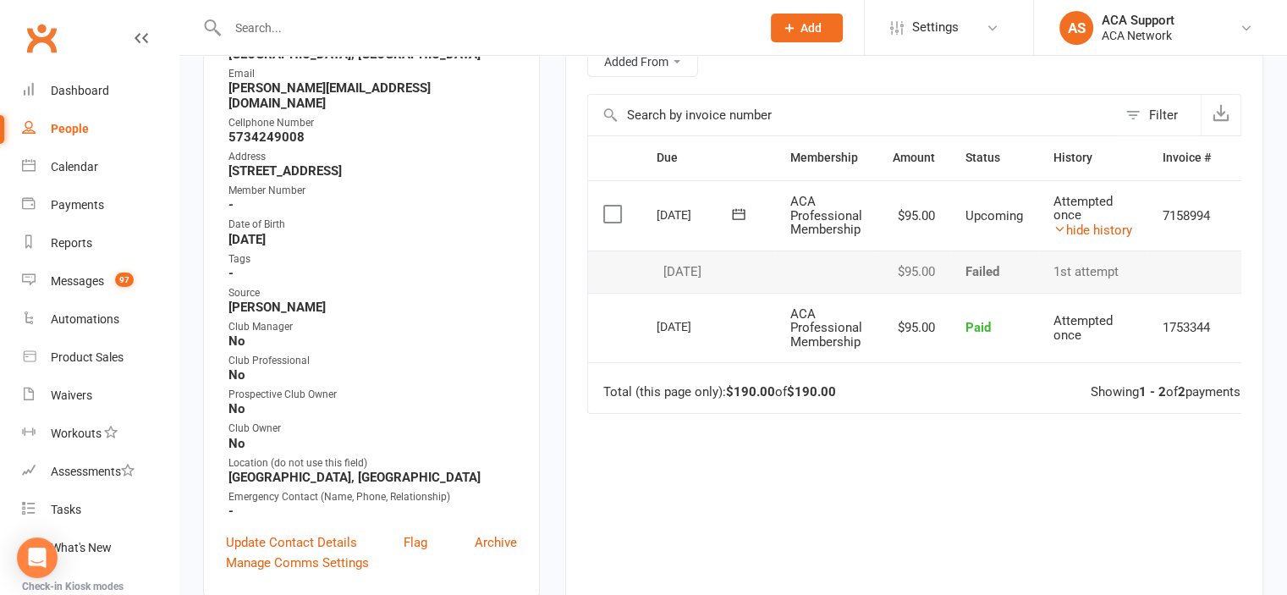
scroll to position [0, 0]
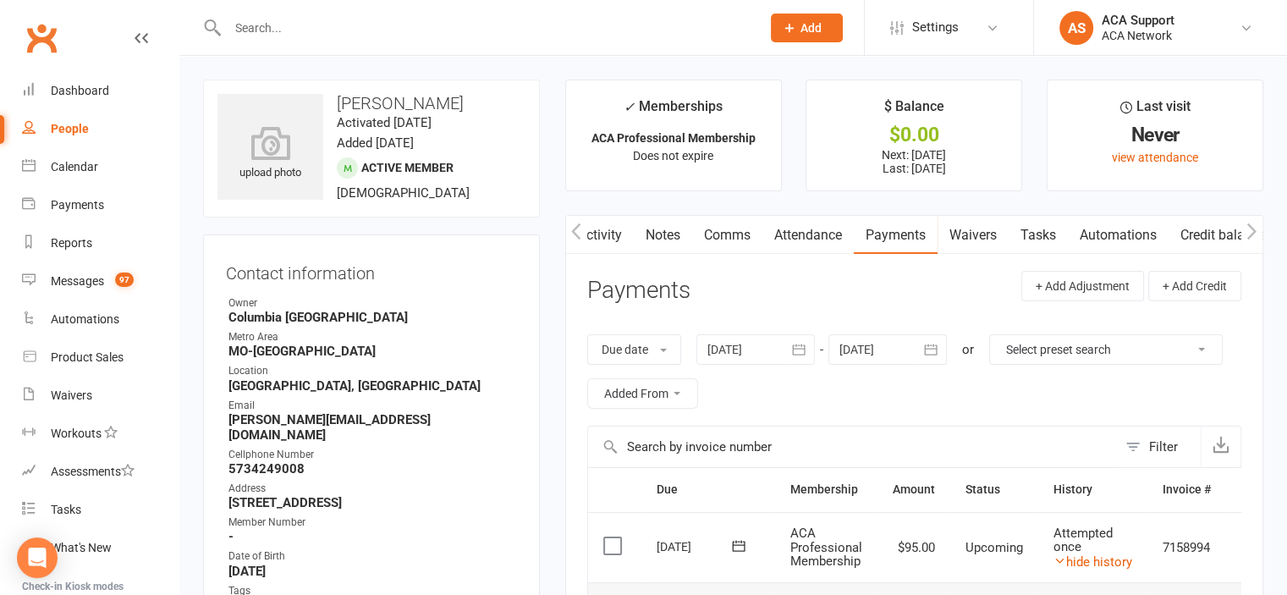
click at [721, 229] on link "Comms" at bounding box center [727, 235] width 70 height 39
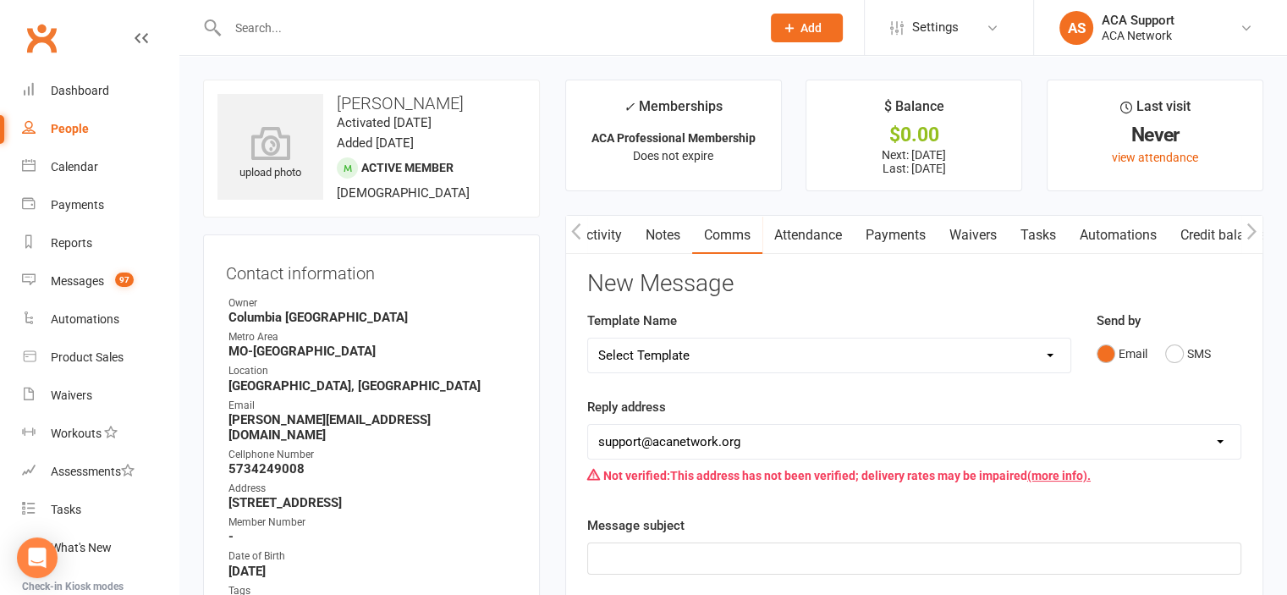
click at [724, 365] on select "Select Template [Email] ACA Club Life Email [Email] Club Coffee Message [Email]…" at bounding box center [829, 356] width 482 height 34
select select "3"
click at [588, 339] on select "Select Template [Email] ACA Club Life Email [Email] Club Coffee Message [Email]…" at bounding box center [829, 356] width 482 height 34
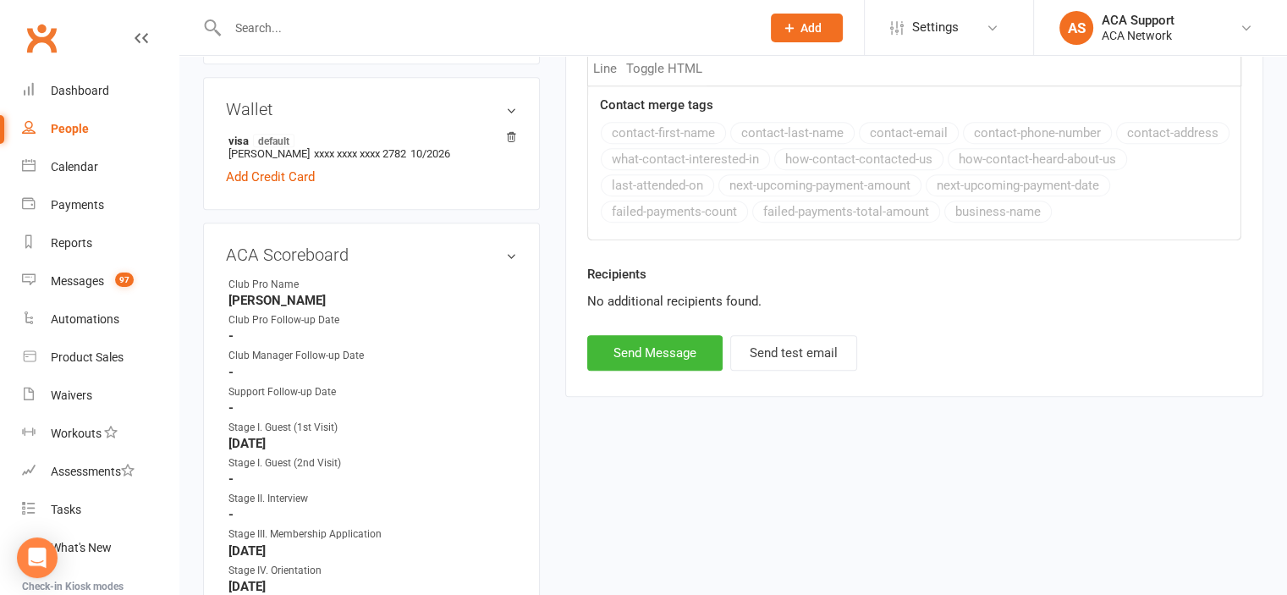
scroll to position [867, 0]
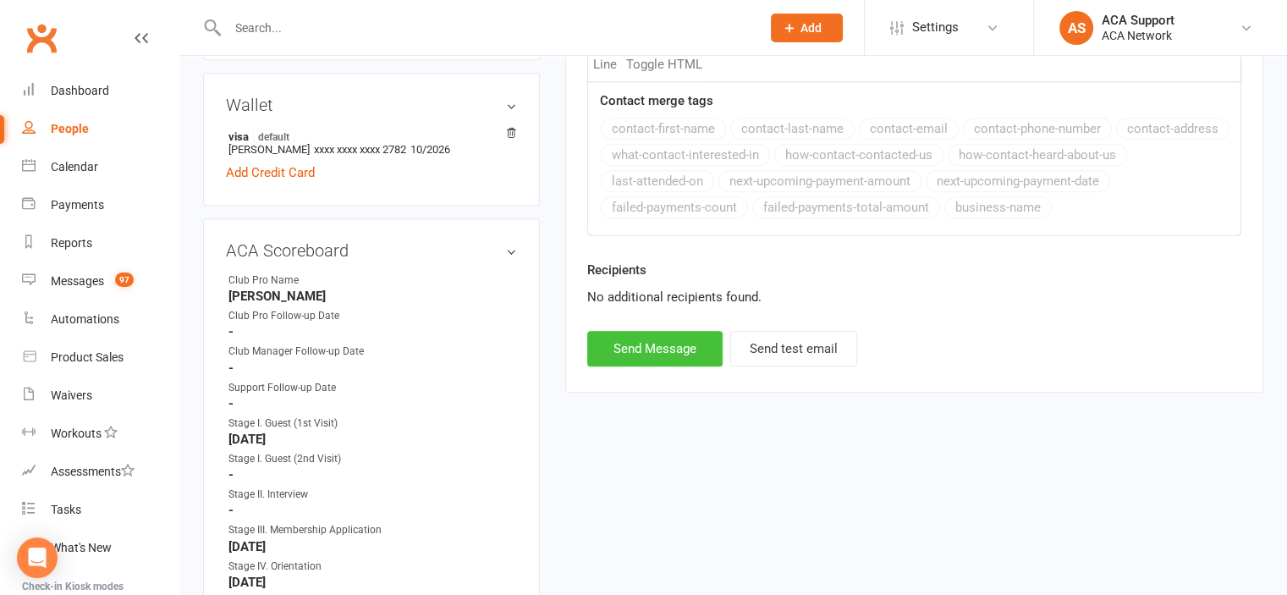
click at [644, 342] on button "Send Message" at bounding box center [654, 349] width 135 height 36
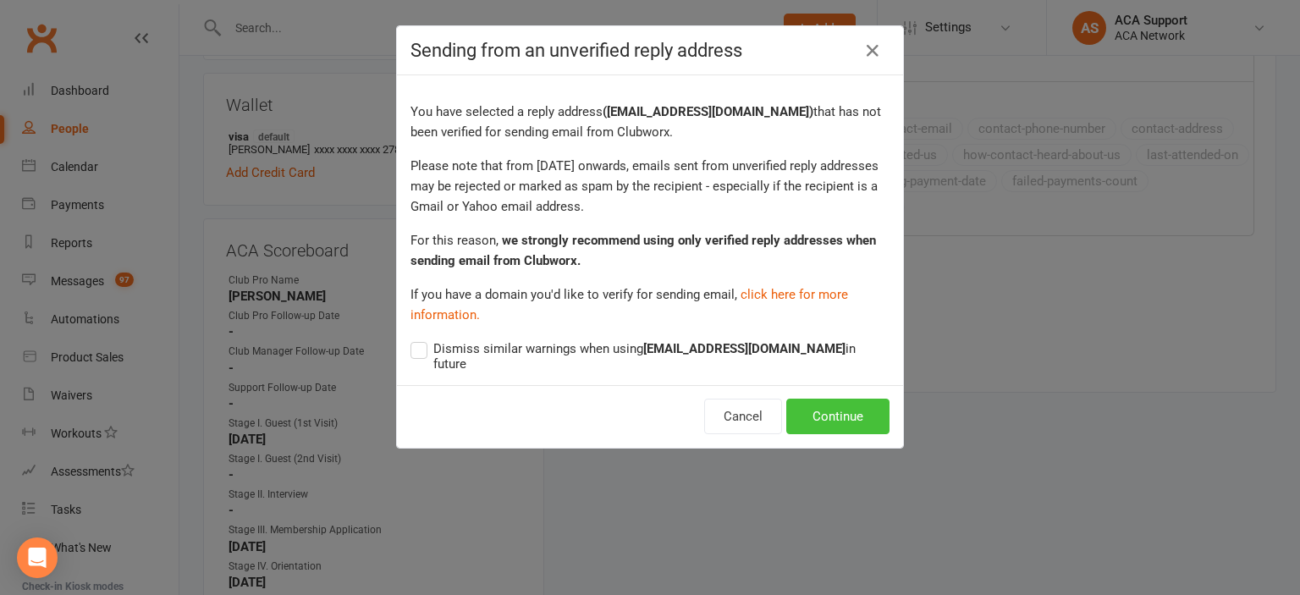
click at [801, 399] on button "Continue" at bounding box center [837, 417] width 103 height 36
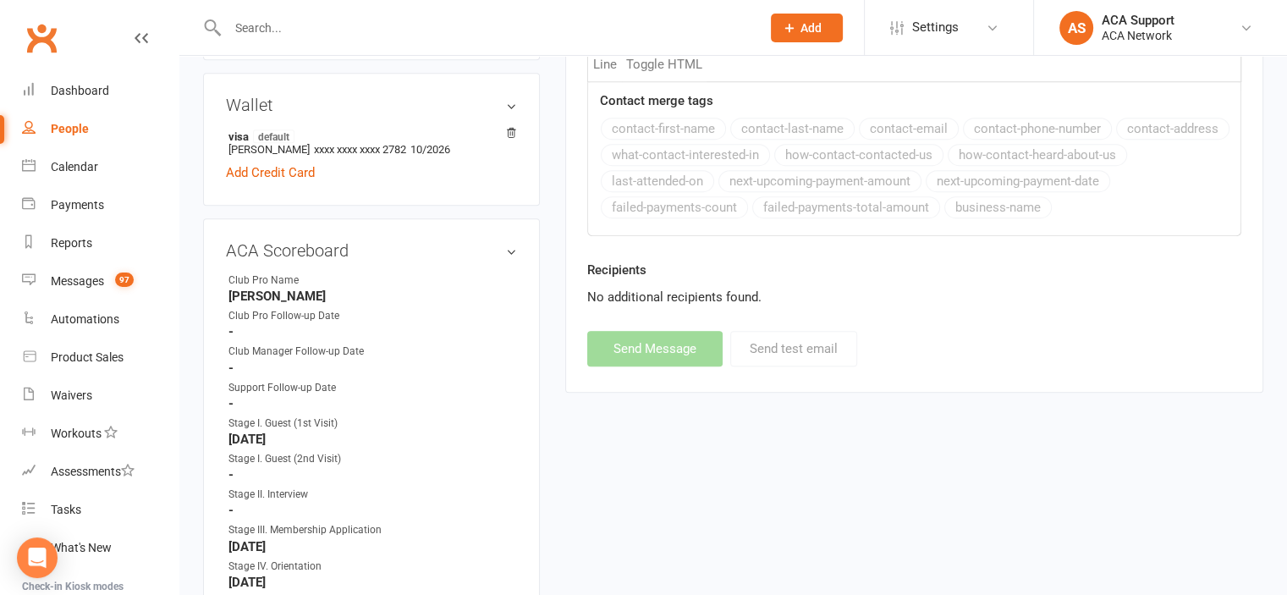
select select
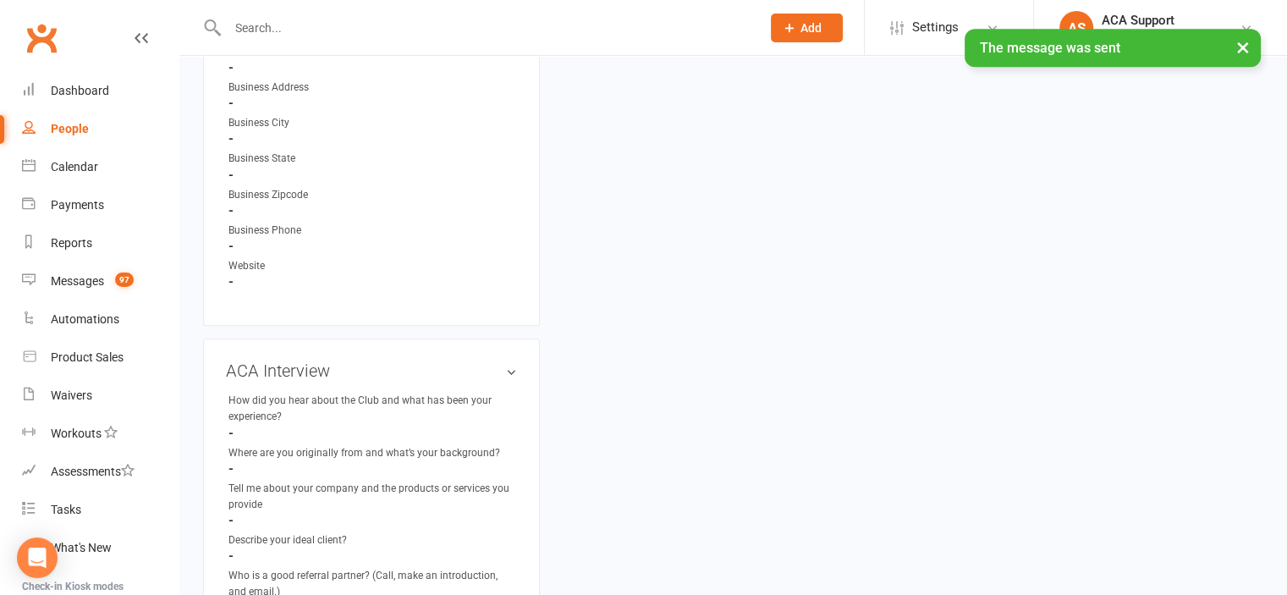
scroll to position [2766, 0]
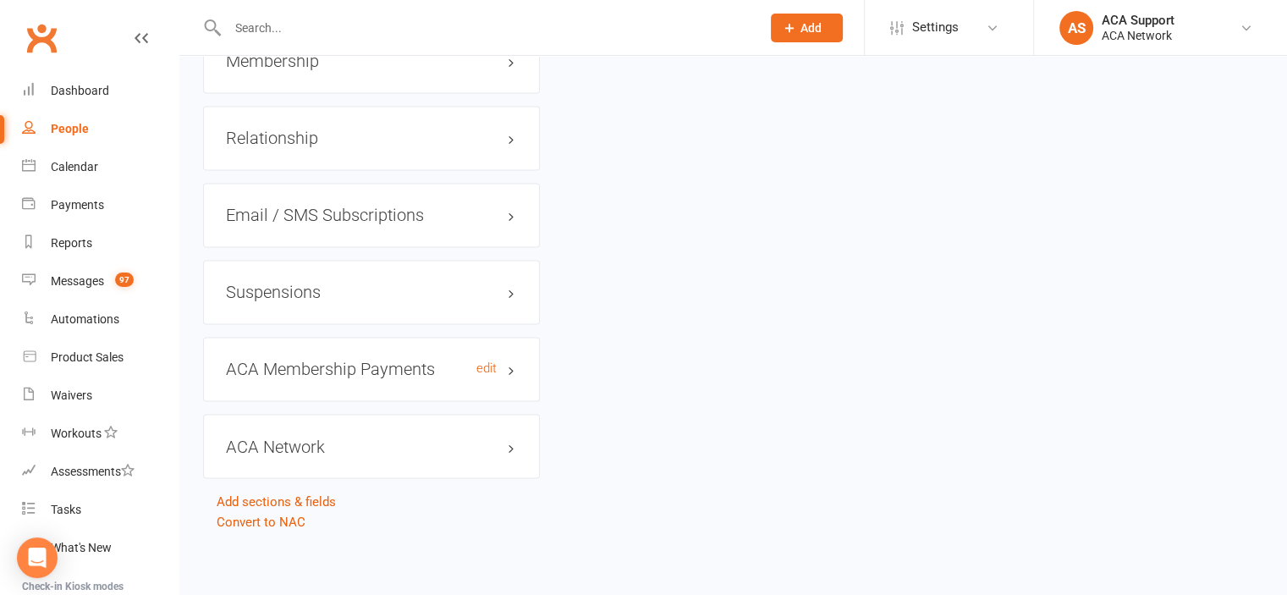
click at [481, 365] on h3 "ACA Membership Payments edit" at bounding box center [371, 369] width 291 height 19
click at [485, 363] on link "edit" at bounding box center [486, 368] width 20 height 14
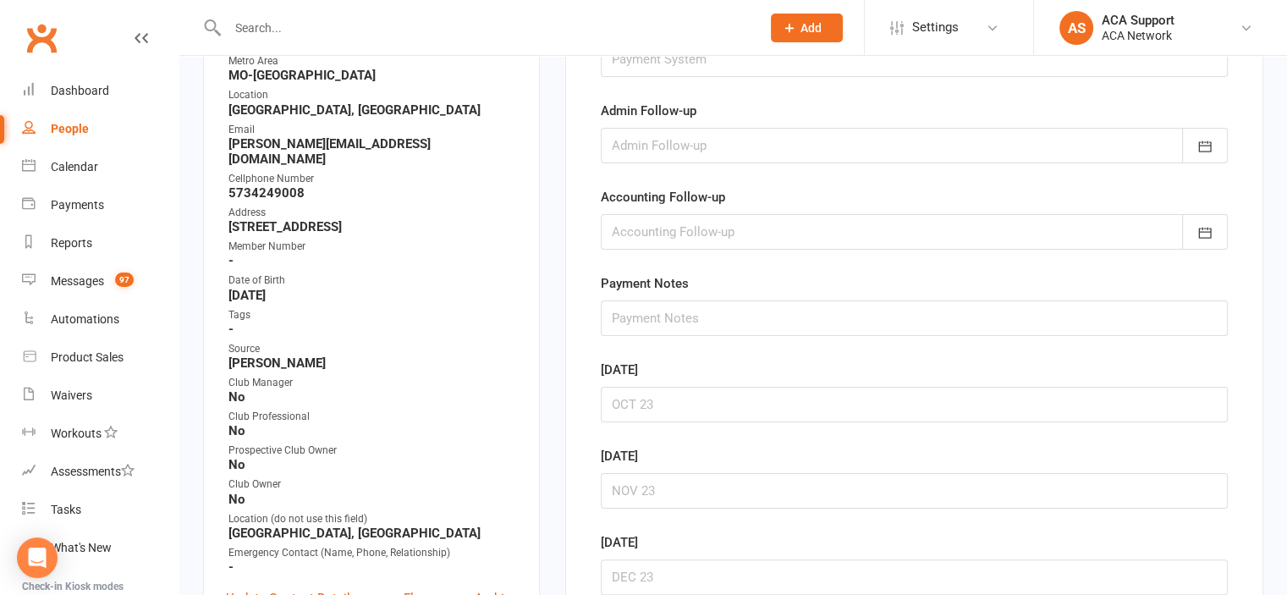
scroll to position [129, 0]
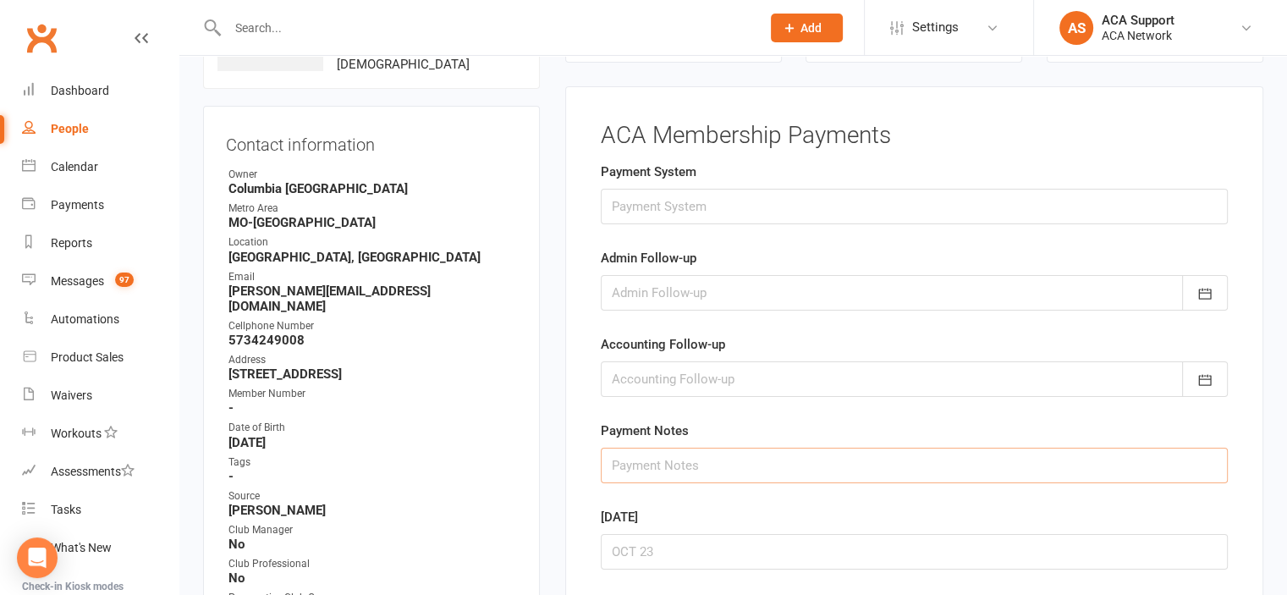
click at [626, 463] on input "text" at bounding box center [914, 466] width 627 height 36
type input "8/14 EC CC declined"
click at [1202, 289] on icon "button" at bounding box center [1205, 293] width 17 height 17
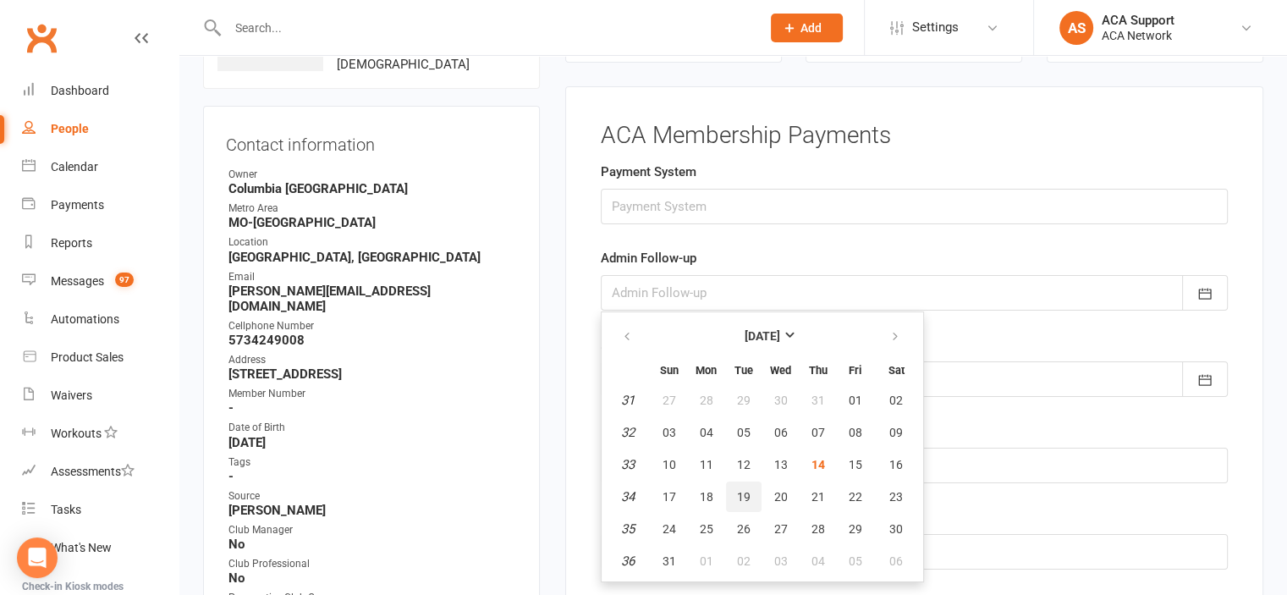
click at [743, 493] on span "19" at bounding box center [744, 497] width 14 height 14
type input "[DATE]"
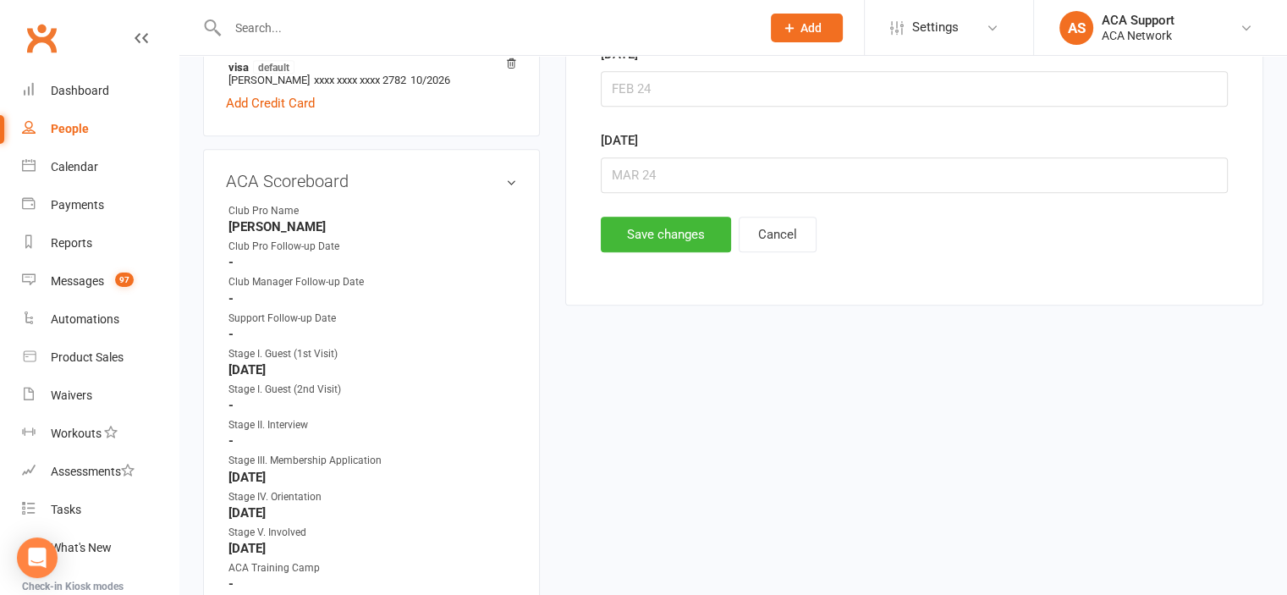
scroll to position [944, 0]
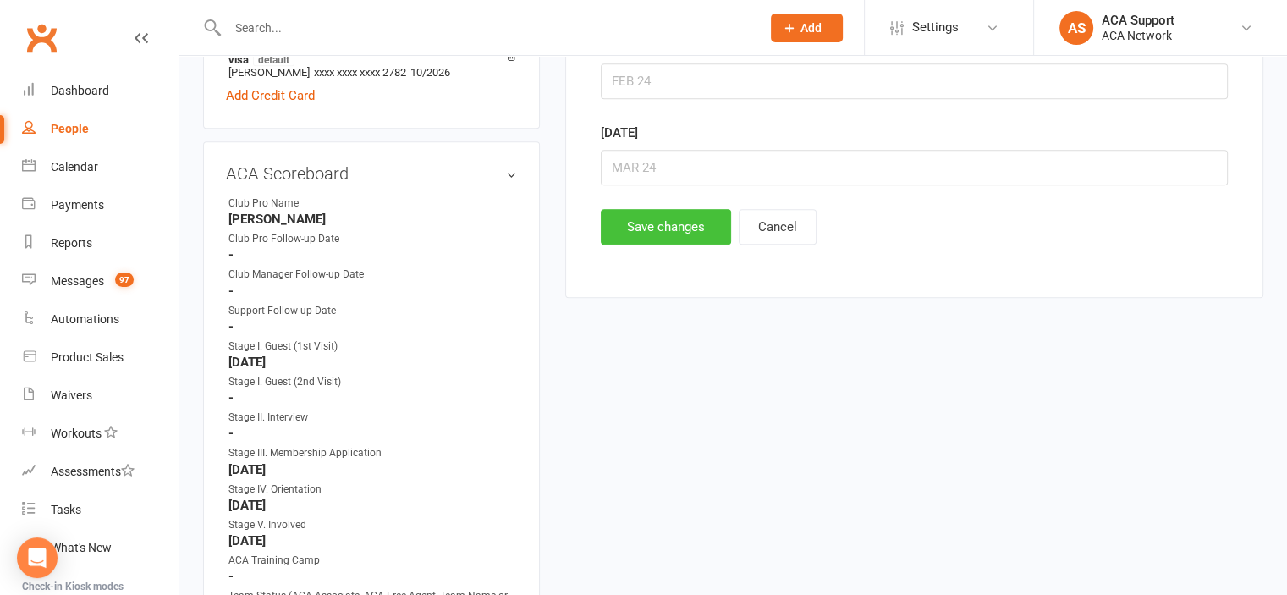
click at [655, 225] on button "Save changes" at bounding box center [666, 227] width 130 height 36
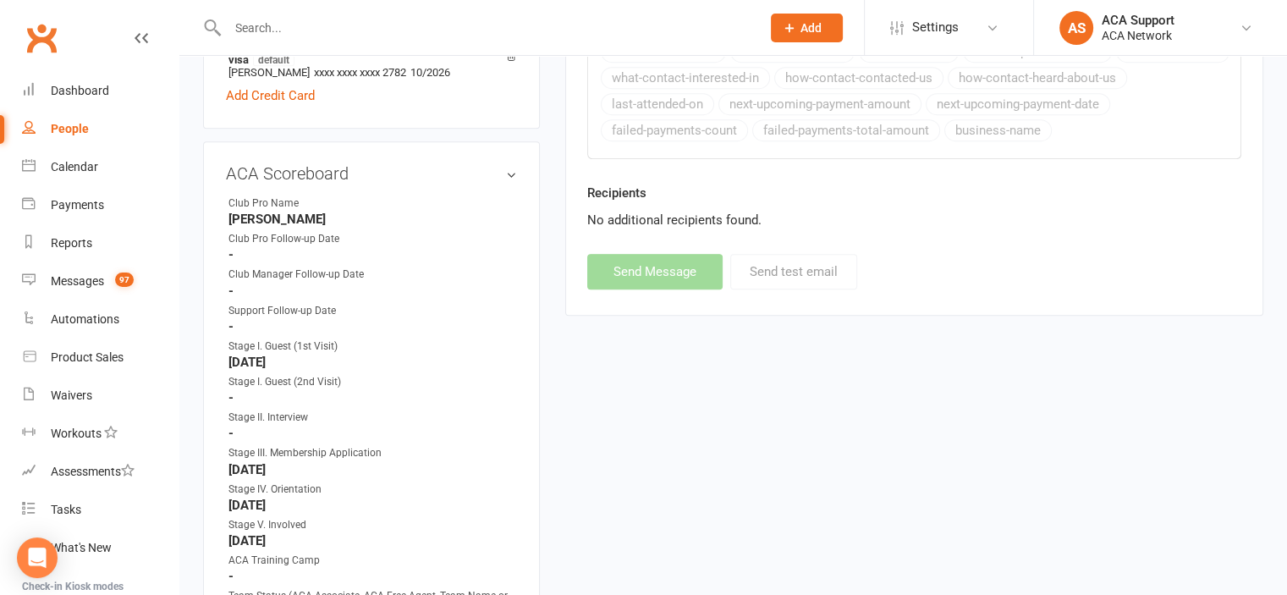
drag, startPoint x: 318, startPoint y: 26, endPoint x: 328, endPoint y: 9, distance: 19.3
click at [318, 25] on input "text" at bounding box center [486, 28] width 526 height 24
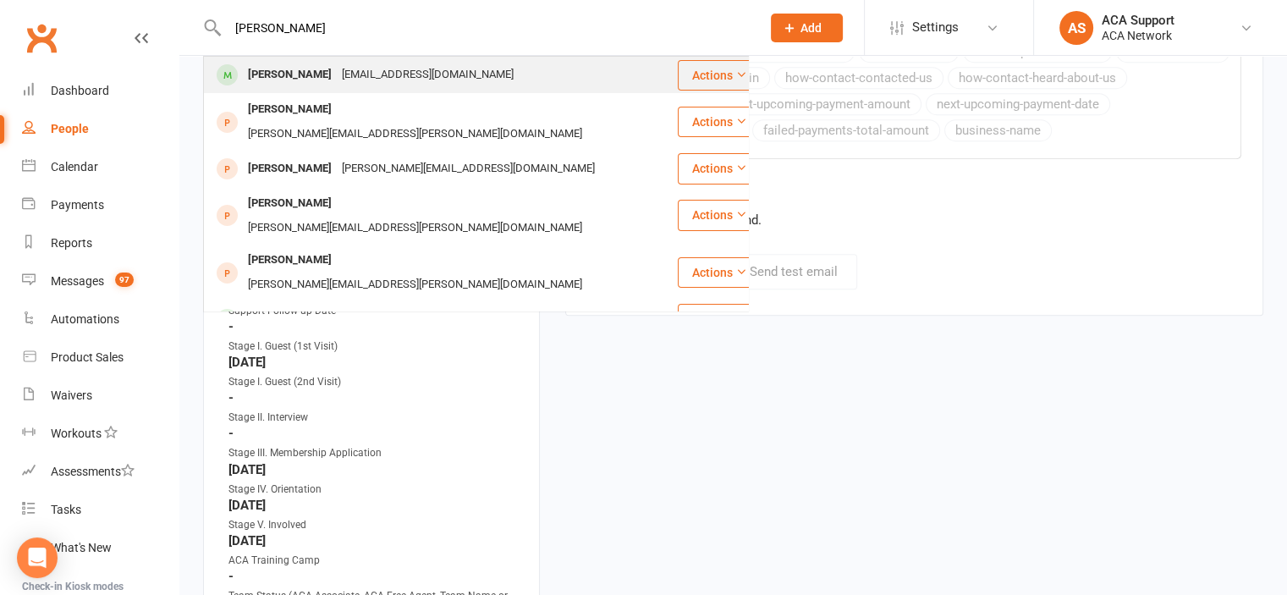
type input "[PERSON_NAME]"
click at [269, 74] on div "[PERSON_NAME]" at bounding box center [290, 75] width 94 height 25
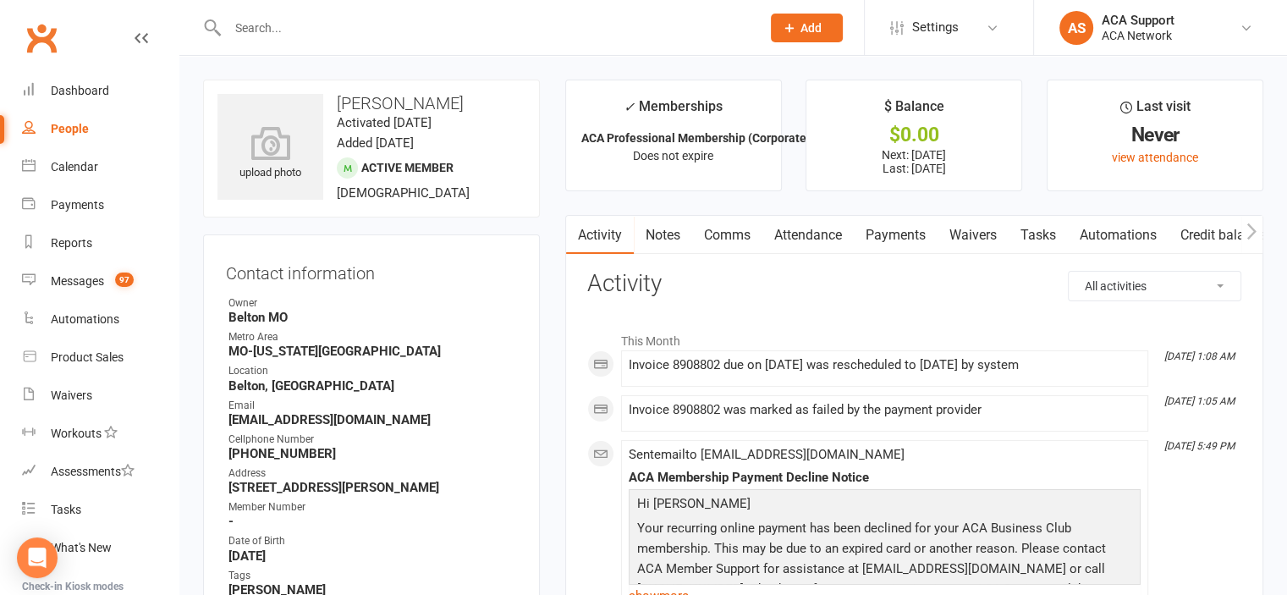
click at [898, 231] on link "Payments" at bounding box center [896, 235] width 84 height 39
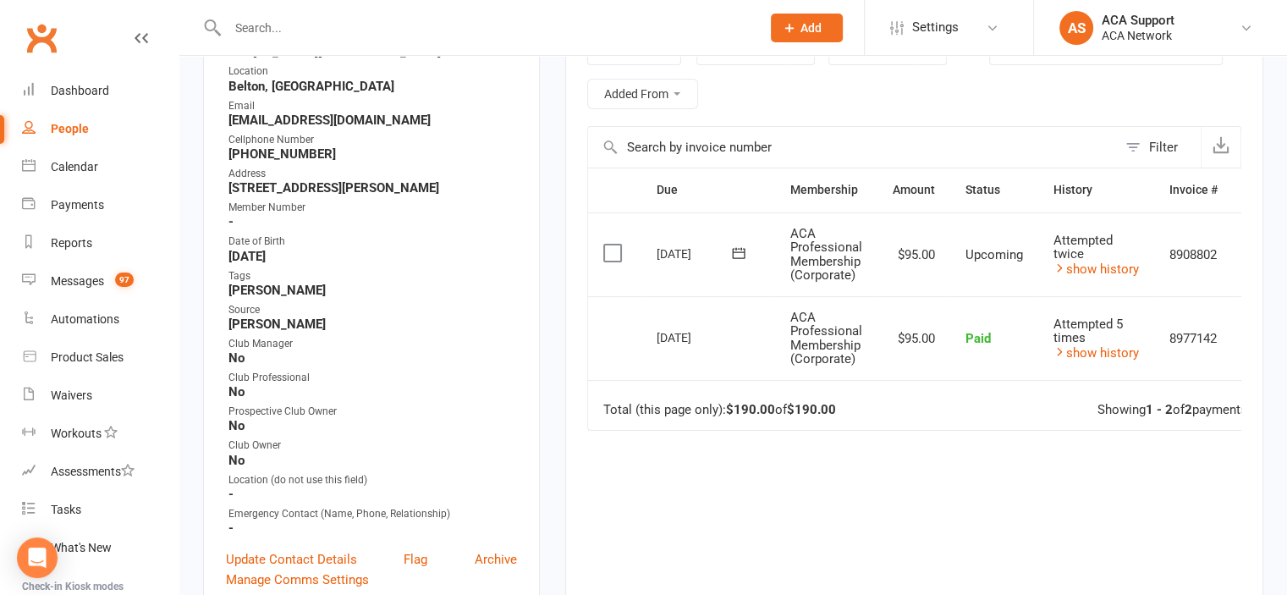
scroll to position [320, 0]
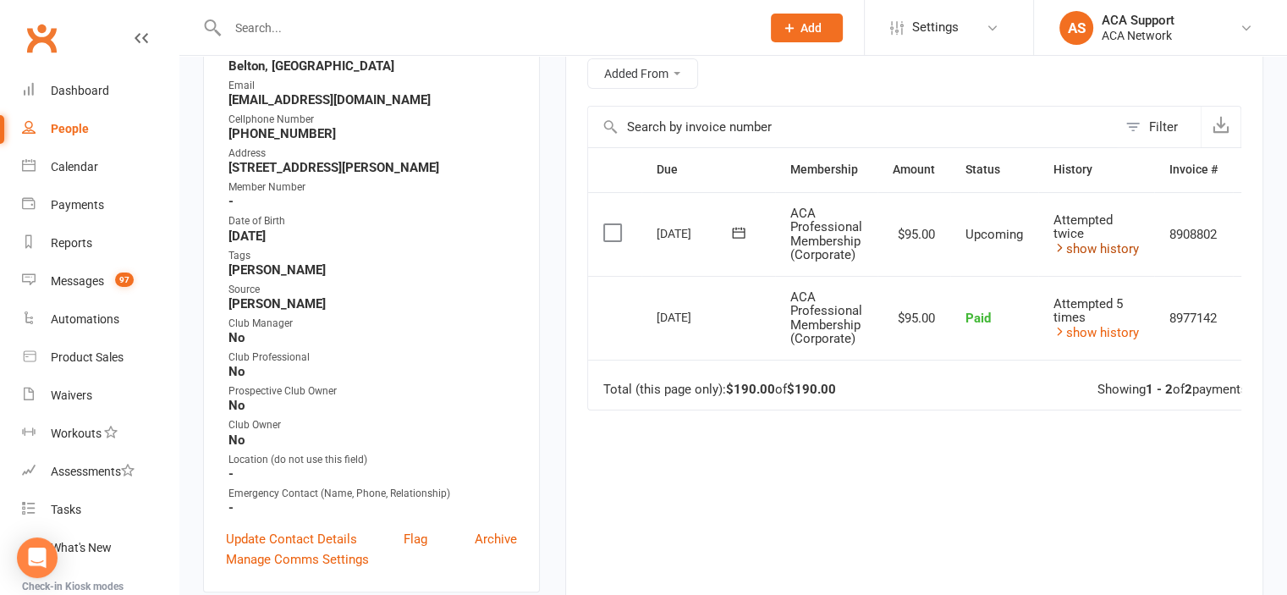
click at [1097, 241] on link "show history" at bounding box center [1096, 248] width 85 height 15
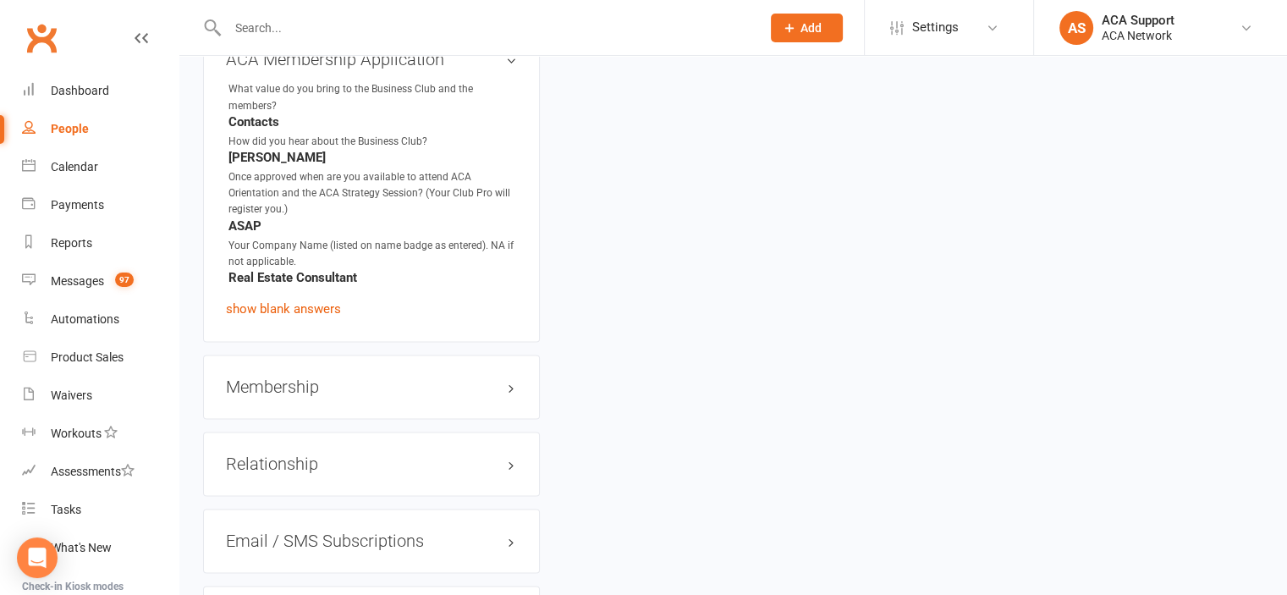
scroll to position [2818, 0]
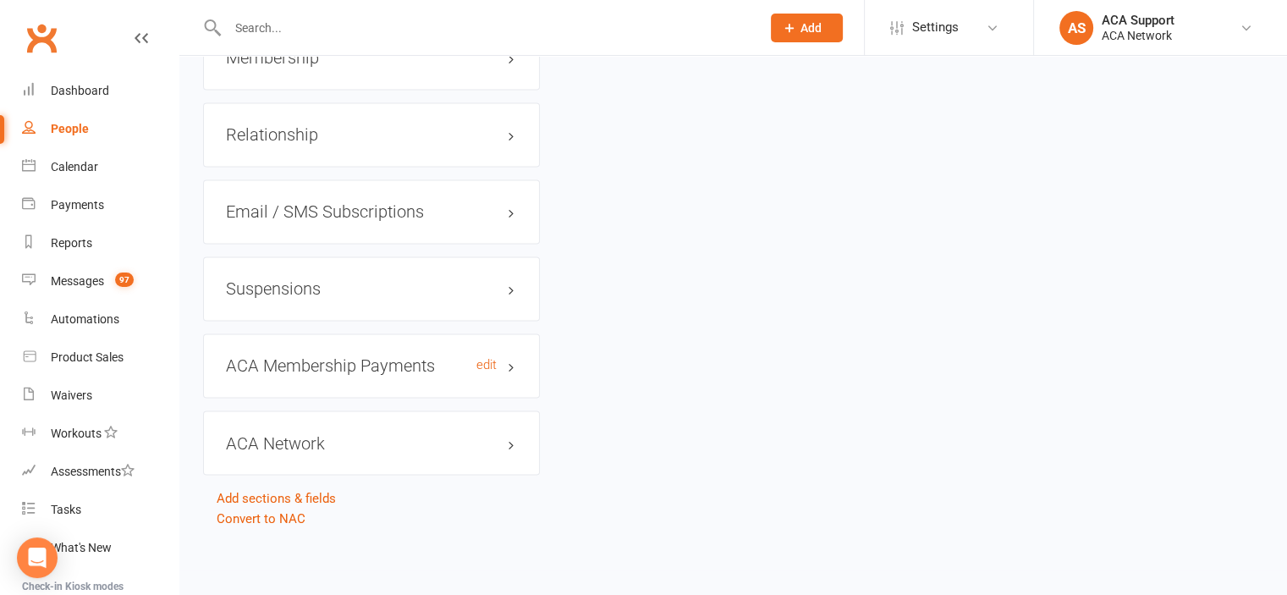
click at [468, 370] on h3 "ACA Membership Payments edit" at bounding box center [371, 365] width 291 height 19
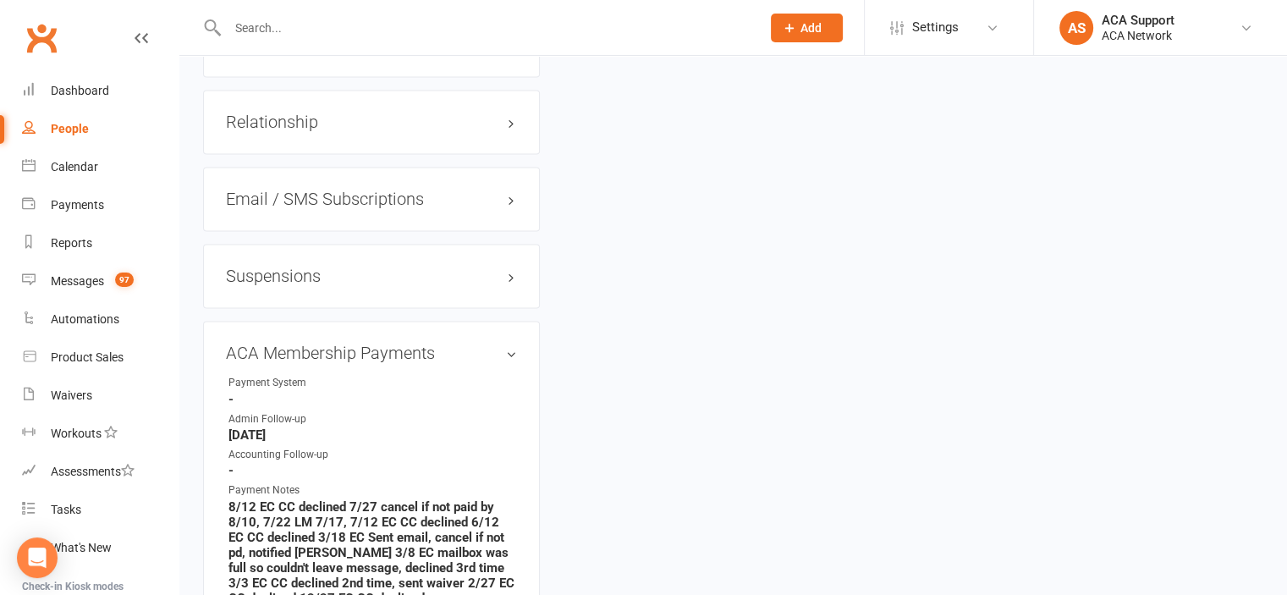
click at [311, 26] on input "text" at bounding box center [486, 28] width 526 height 24
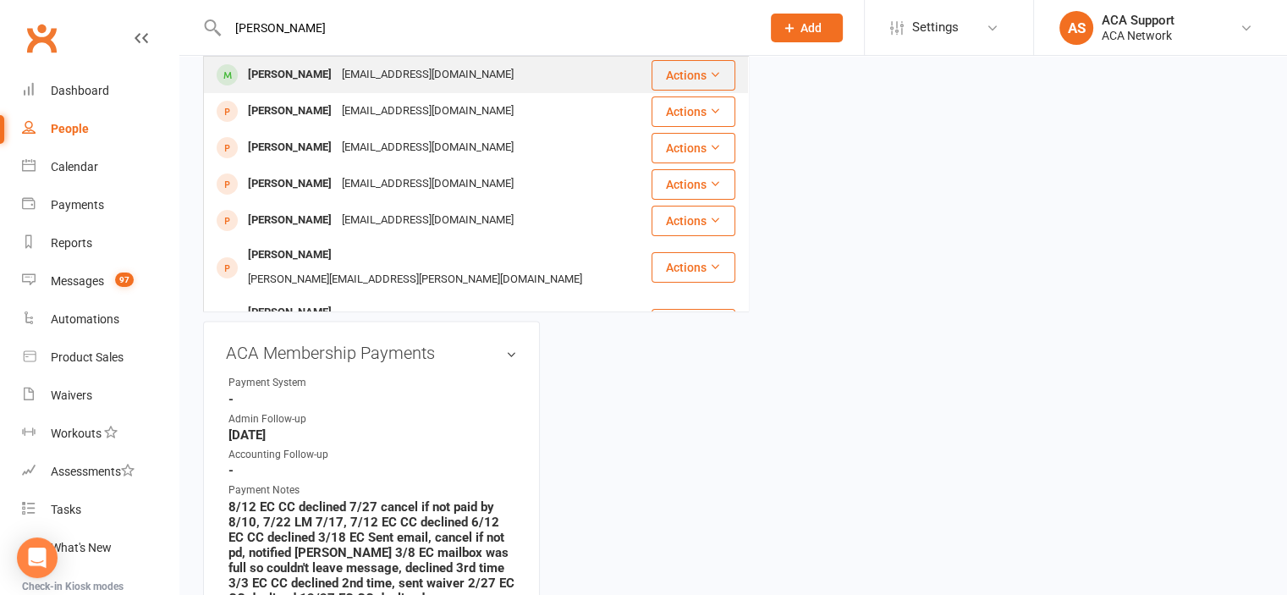
type input "[PERSON_NAME]"
click at [292, 74] on div "[PERSON_NAME]" at bounding box center [290, 75] width 94 height 25
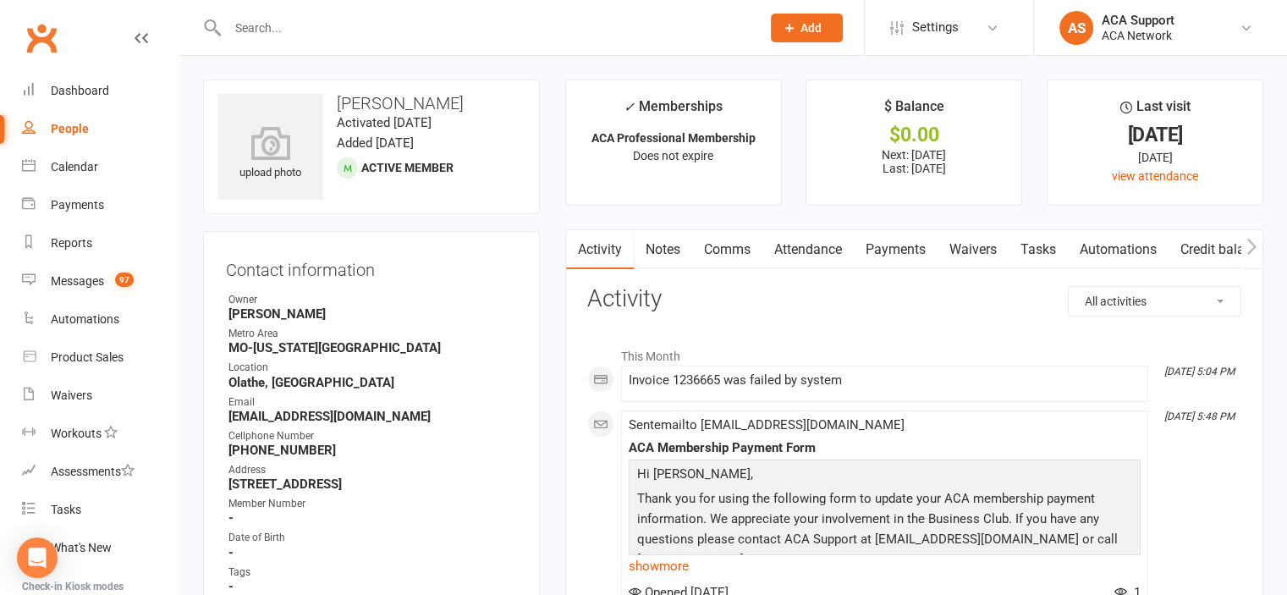
click at [897, 244] on link "Payments" at bounding box center [896, 249] width 84 height 39
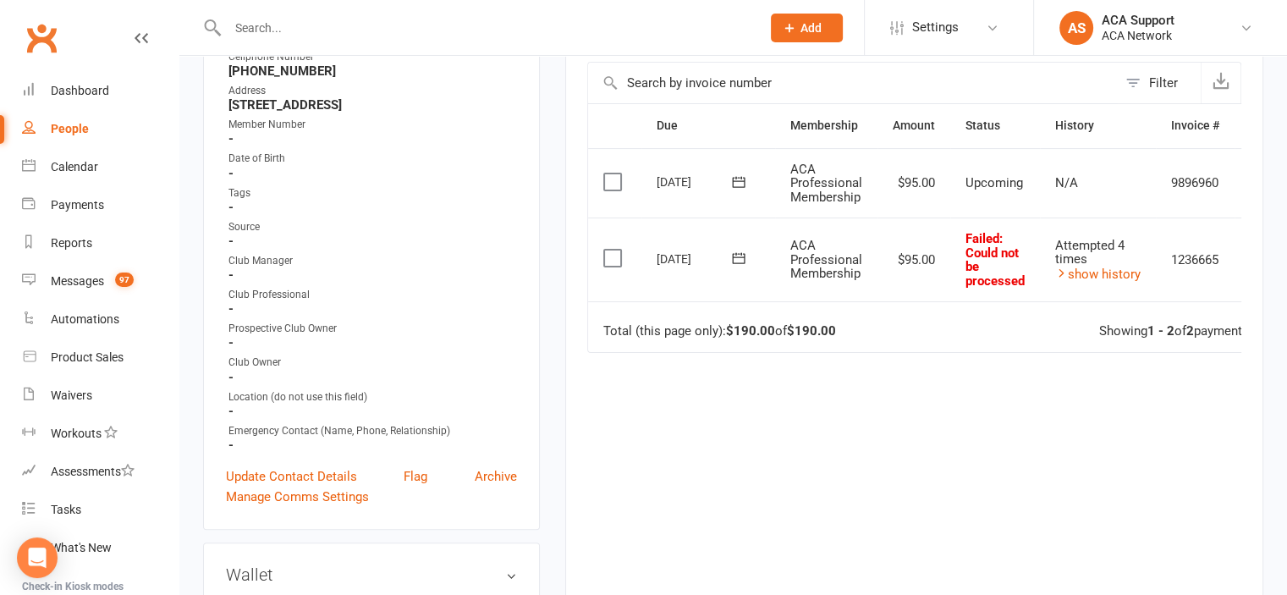
scroll to position [383, 0]
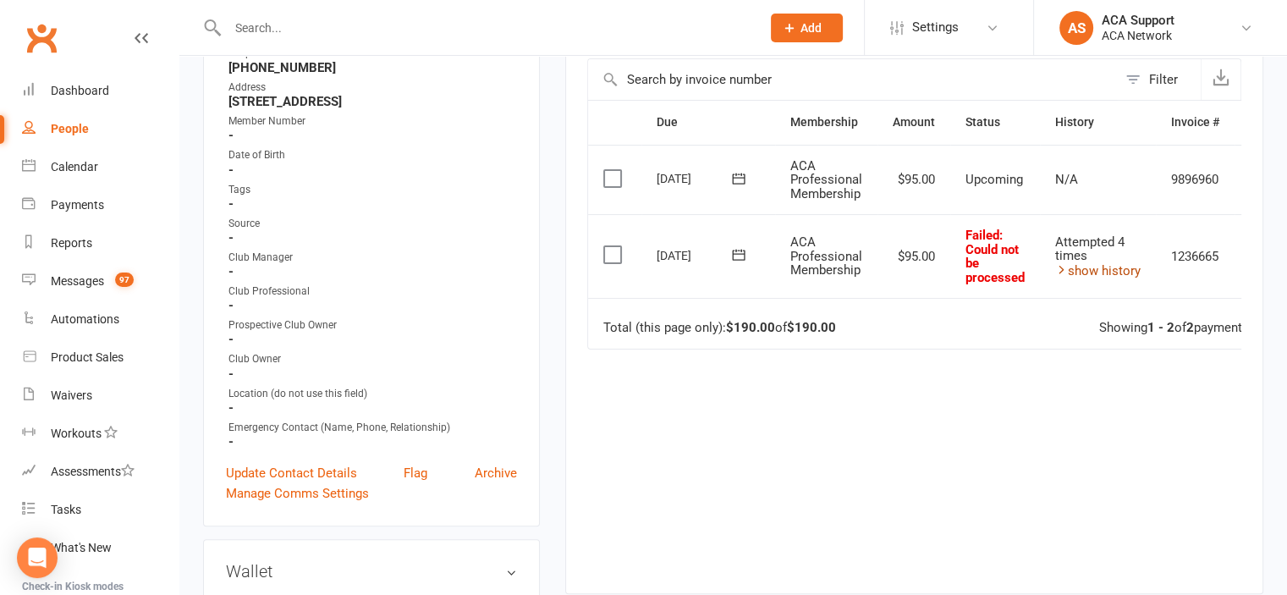
click at [1085, 268] on link "show history" at bounding box center [1097, 270] width 85 height 15
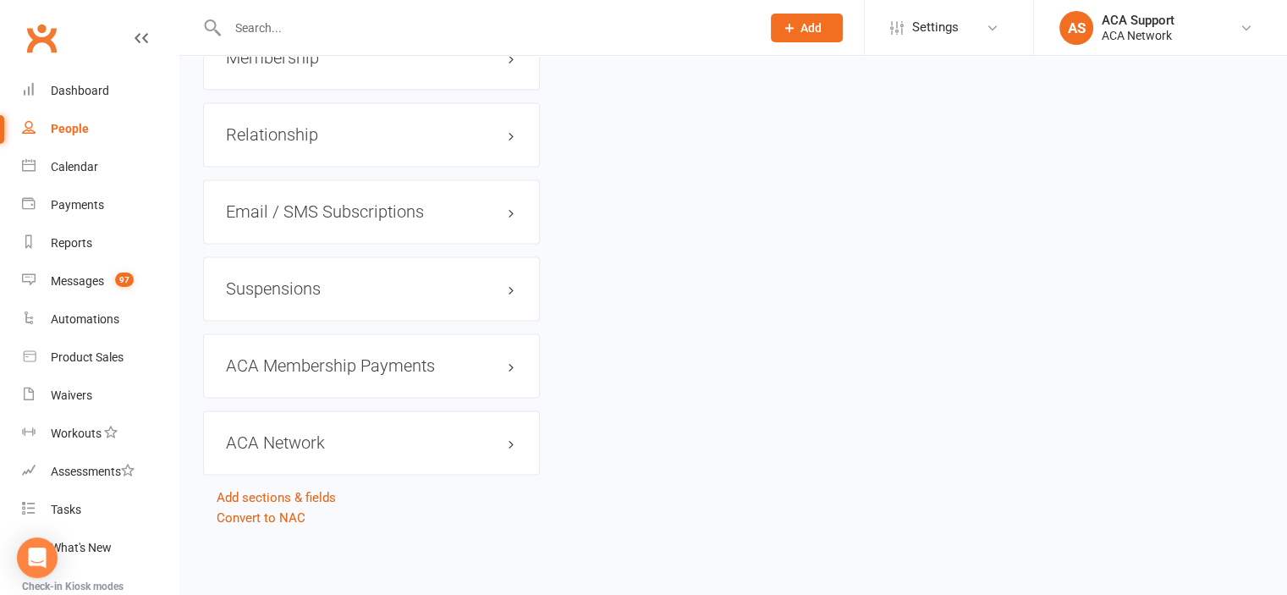
scroll to position [2586, 0]
click at [479, 366] on h3 "ACA Membership Payments edit" at bounding box center [371, 365] width 291 height 19
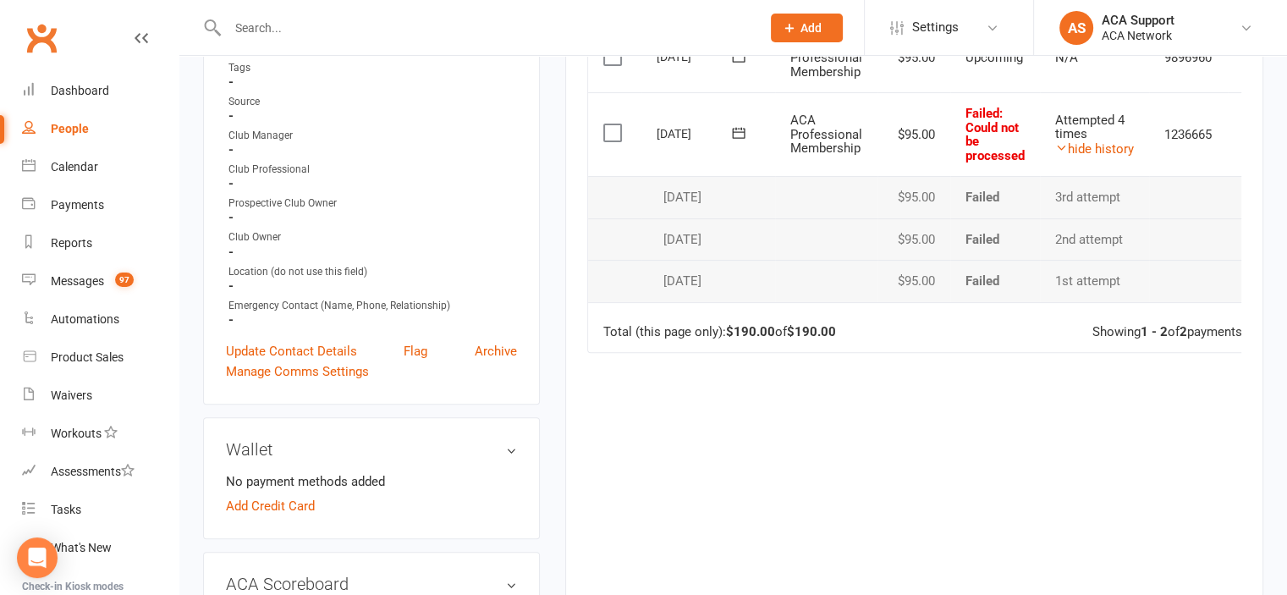
scroll to position [0, 0]
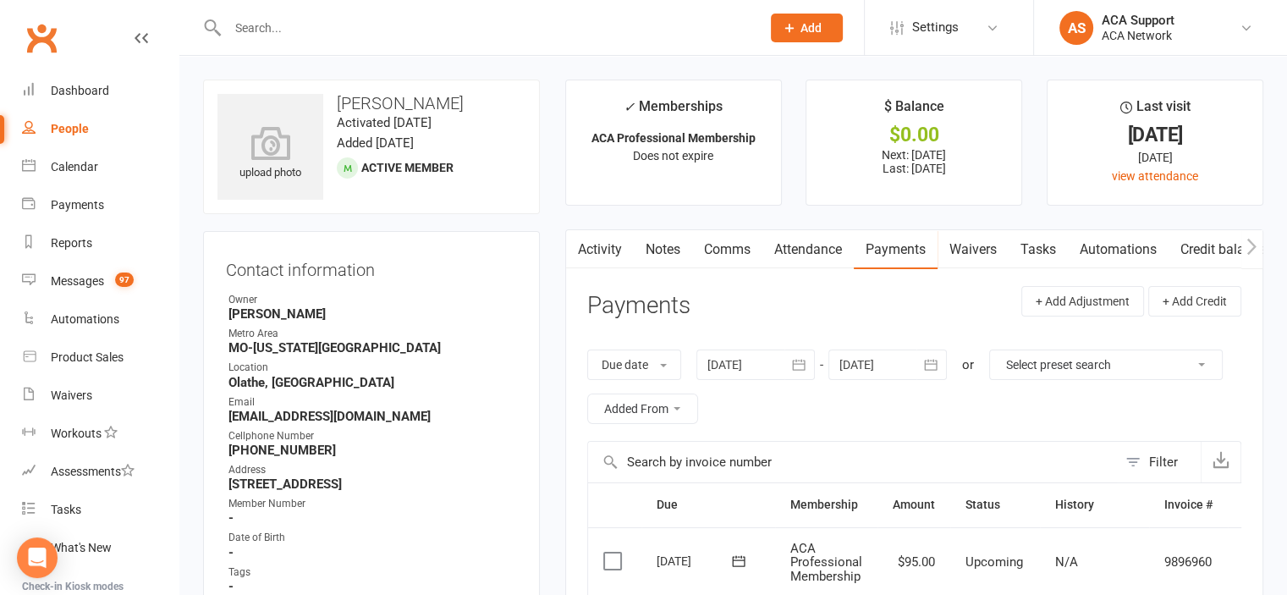
click at [711, 250] on link "Comms" at bounding box center [727, 249] width 70 height 39
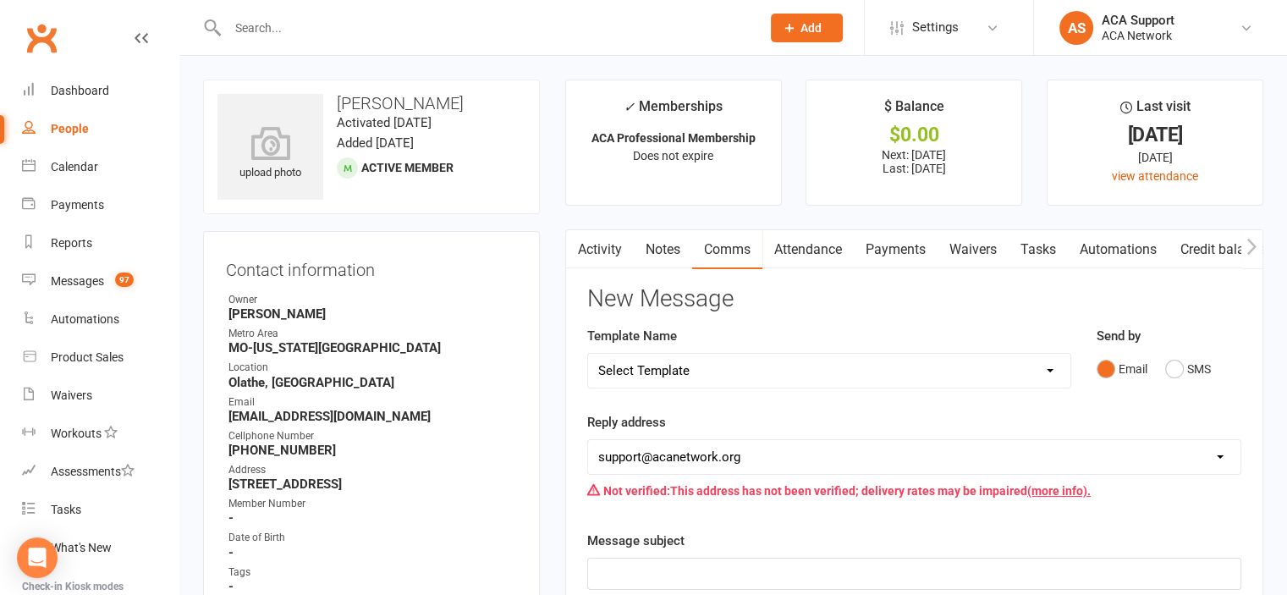
click at [767, 361] on select "Select Template [Email] ACA Club Life Email [Email] Club Coffee Message [Email]…" at bounding box center [829, 371] width 482 height 34
select select "6"
click at [588, 354] on select "Select Template [Email] ACA Club Life Email [Email] Club Coffee Message [Email]…" at bounding box center [829, 371] width 482 height 34
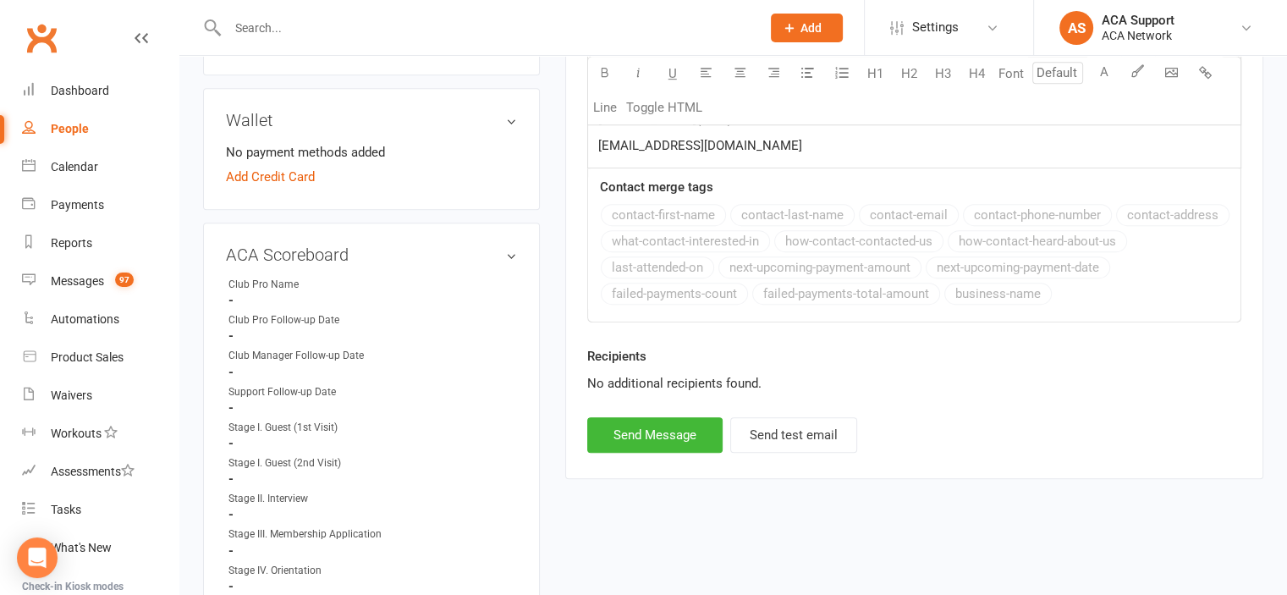
scroll to position [846, 0]
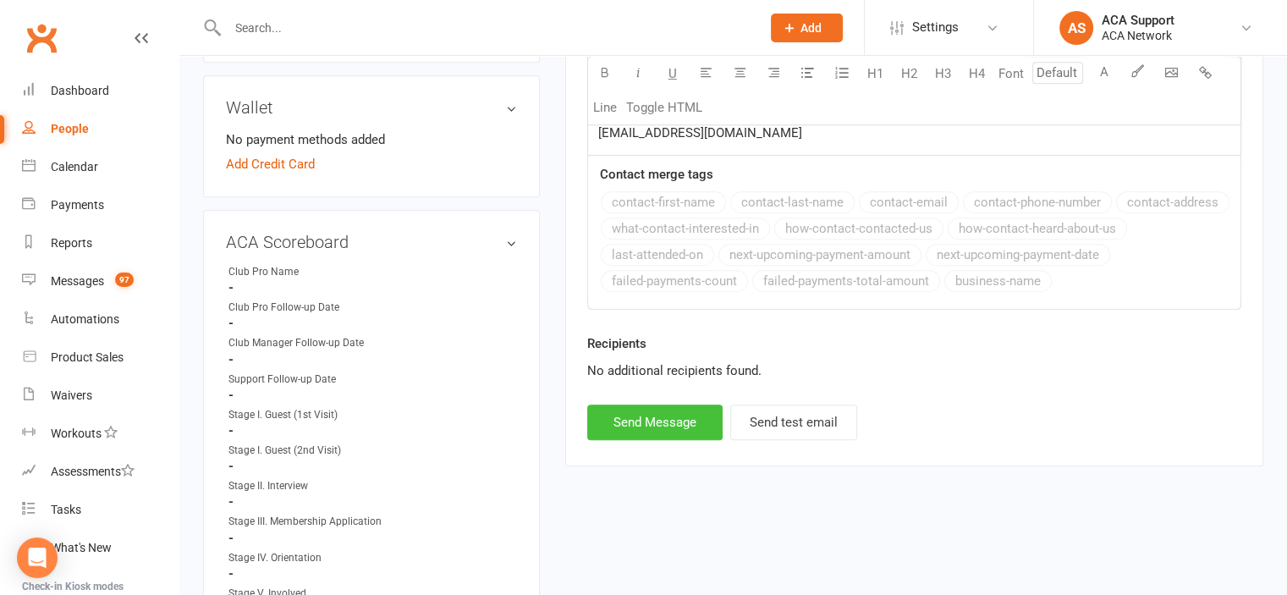
click at [630, 416] on button "Send Message" at bounding box center [654, 423] width 135 height 36
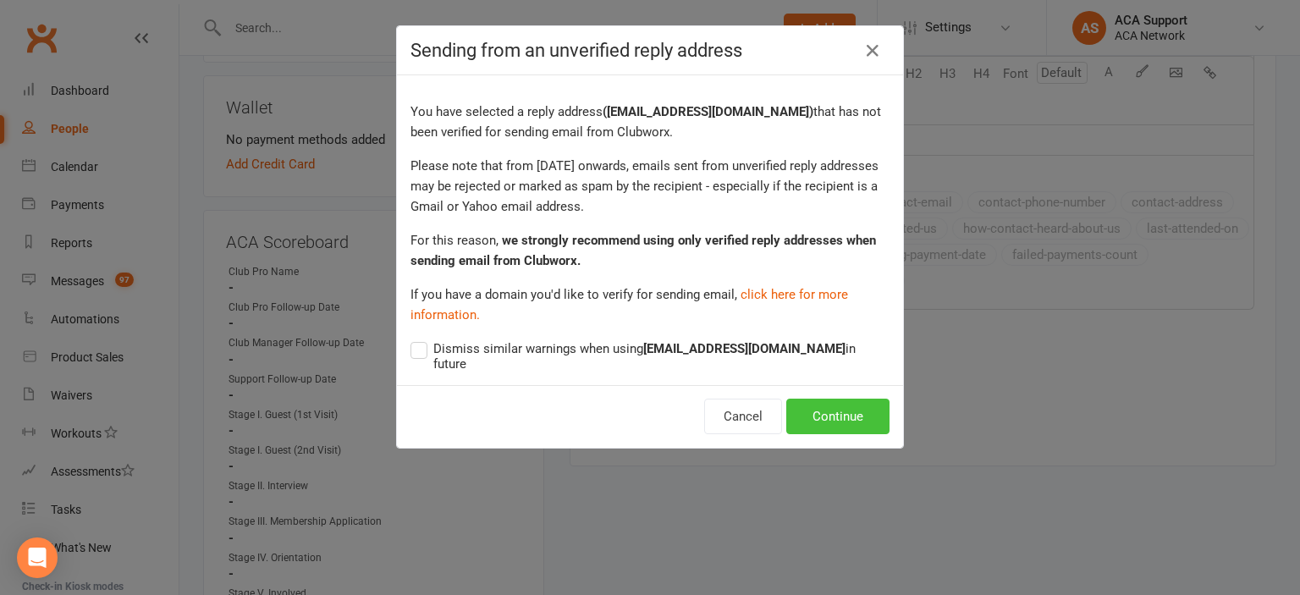
click at [823, 407] on button "Continue" at bounding box center [837, 417] width 103 height 36
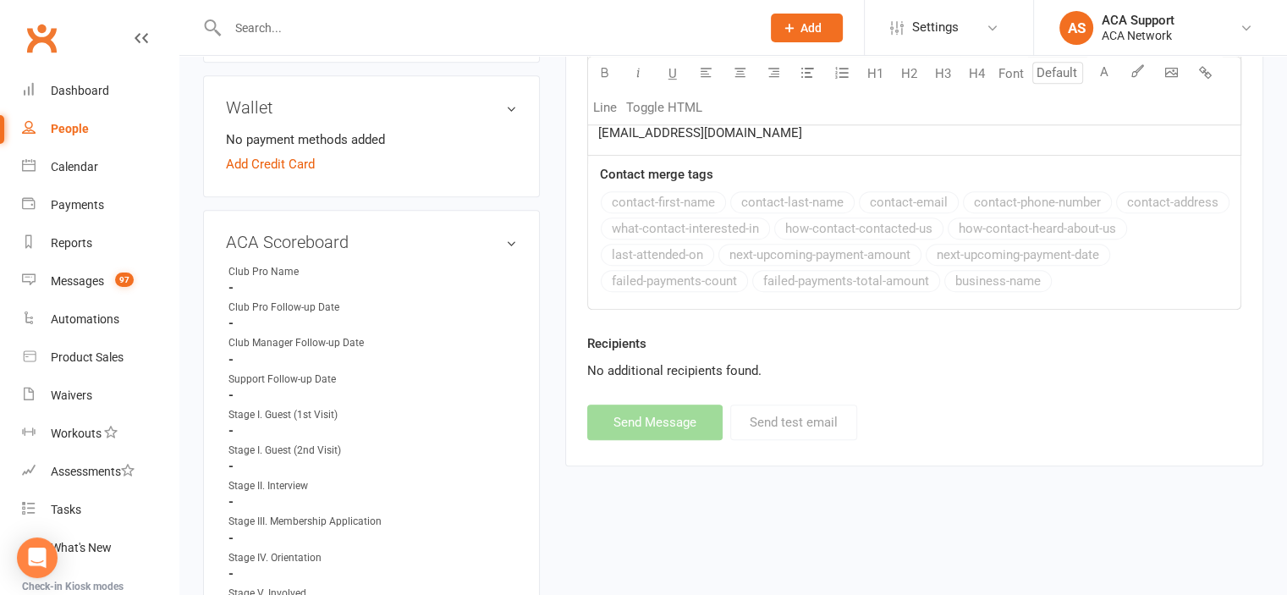
select select
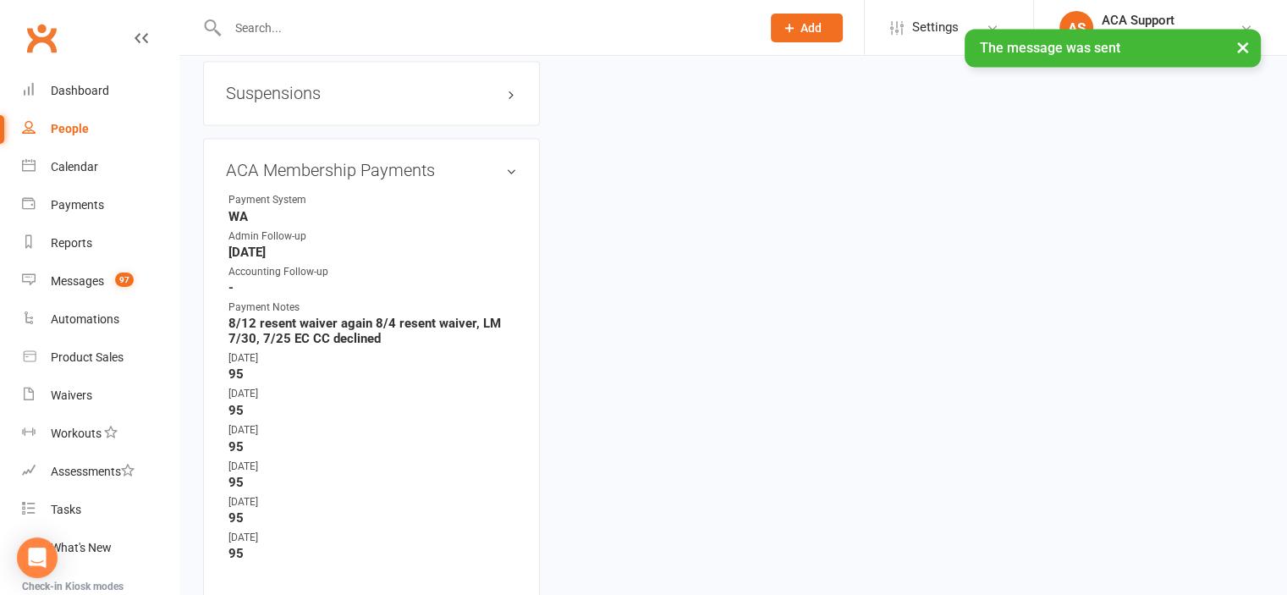
scroll to position [2740, 0]
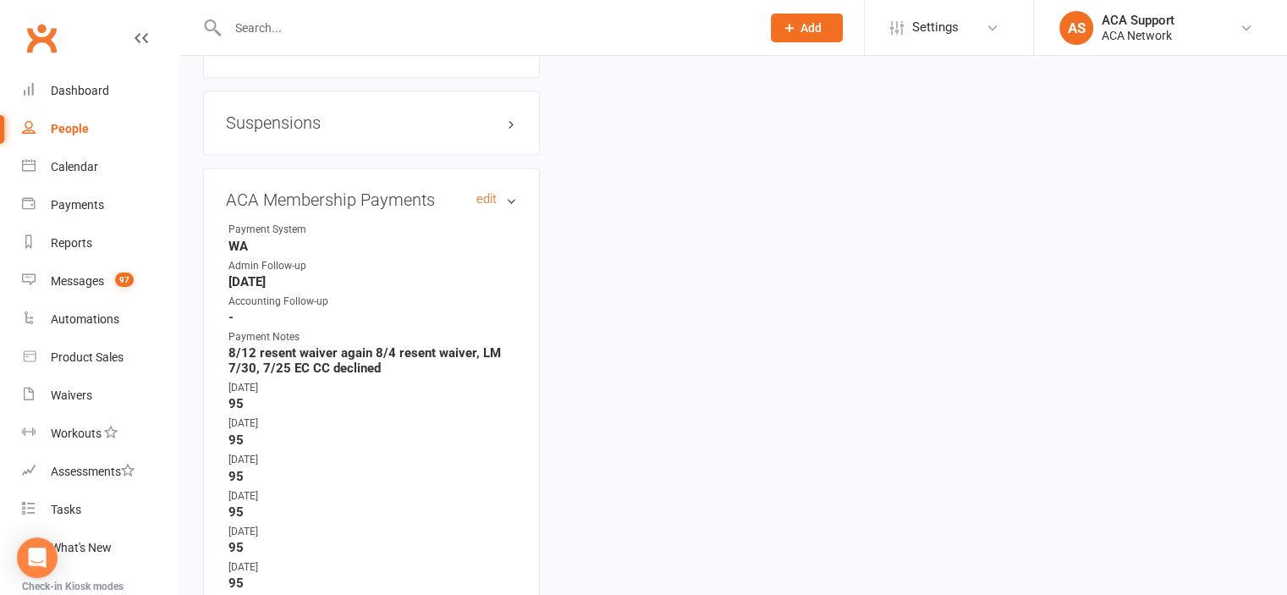
click at [491, 209] on h3 "ACA Membership Payments edit" at bounding box center [371, 199] width 291 height 19
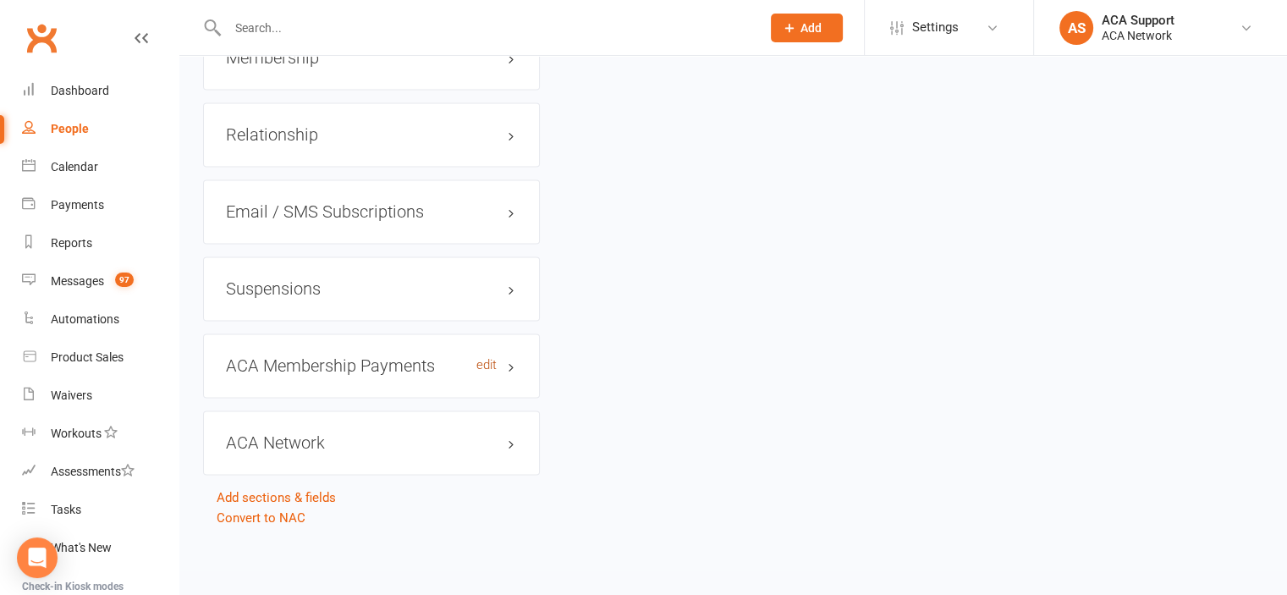
click at [481, 364] on link "edit" at bounding box center [486, 365] width 20 height 14
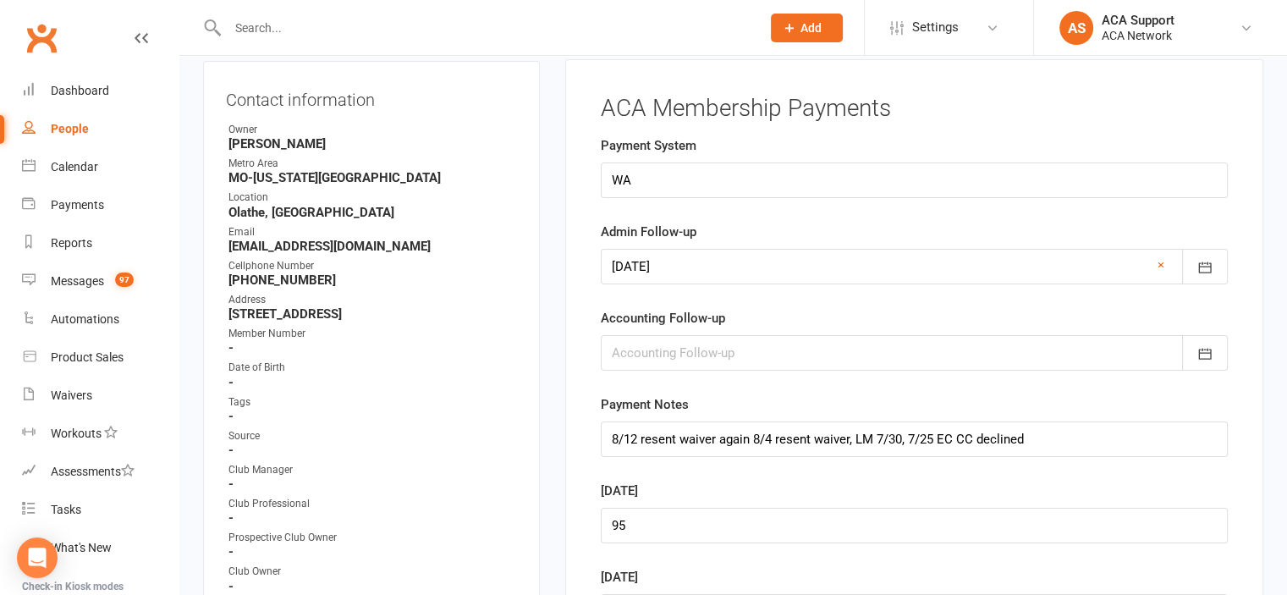
scroll to position [145, 0]
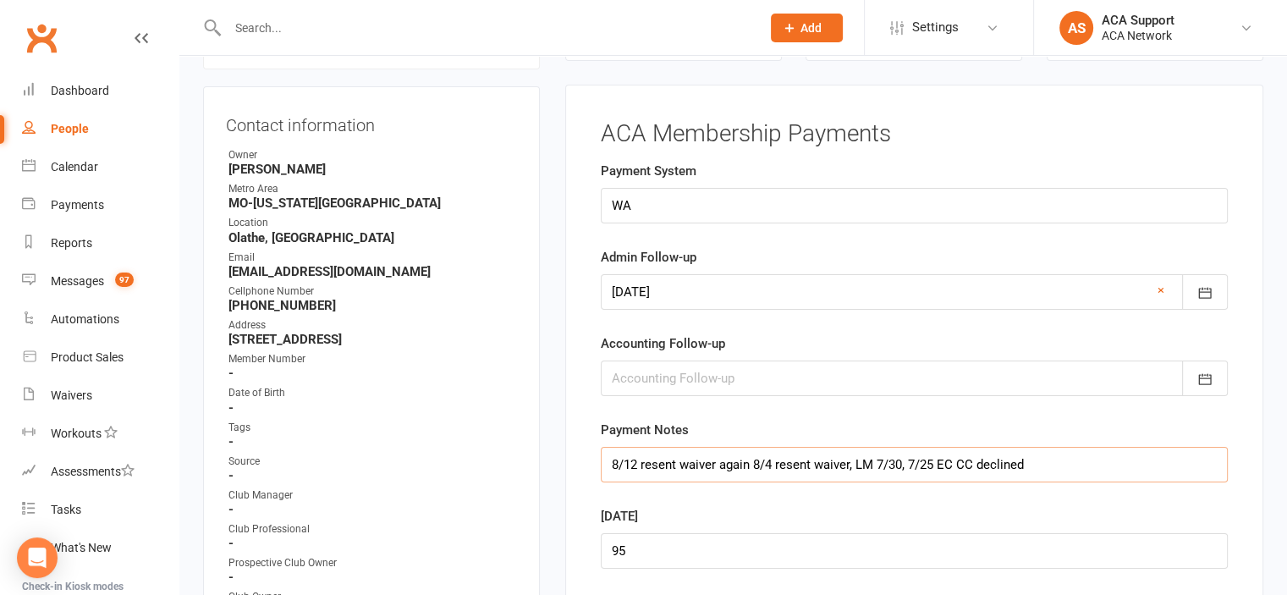
click at [606, 463] on input "8/12 resent waiver again 8/4 resent waiver, LM 7/30, 7/25 EC CC declined" at bounding box center [914, 465] width 627 height 36
type input "8/14 cancel if not paid by 8/23, 8/12 resent waiver again 8/4 resent waiver, LM…"
click at [1211, 289] on icon "button" at bounding box center [1204, 293] width 13 height 11
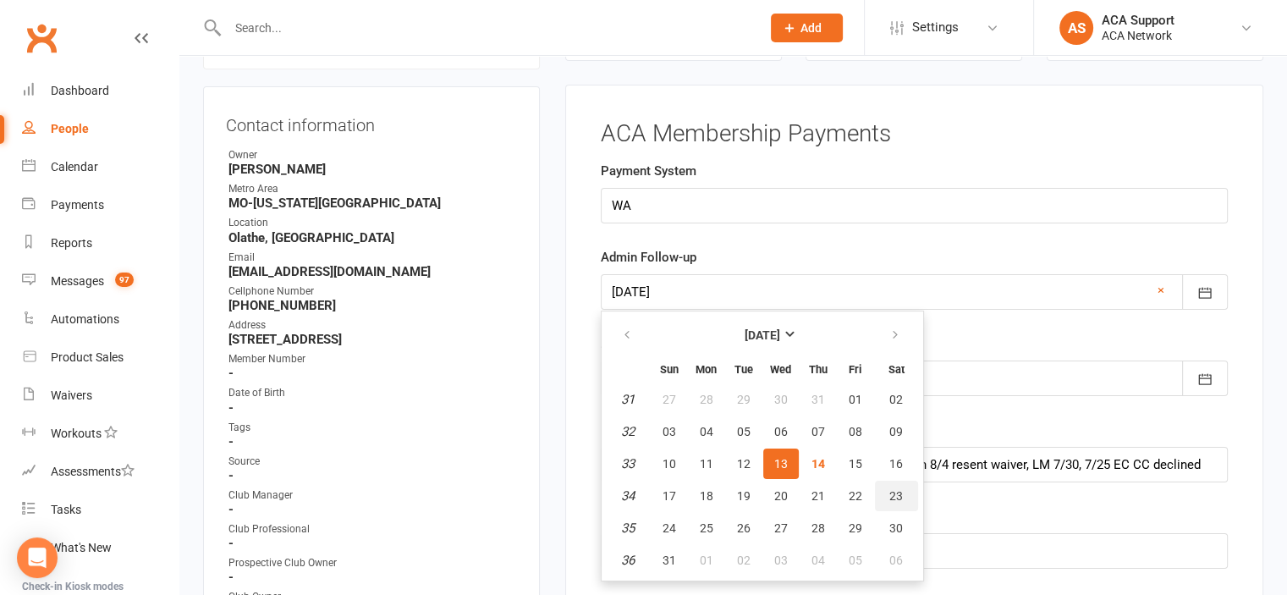
click at [900, 493] on button "23" at bounding box center [896, 496] width 43 height 30
type input "[DATE]"
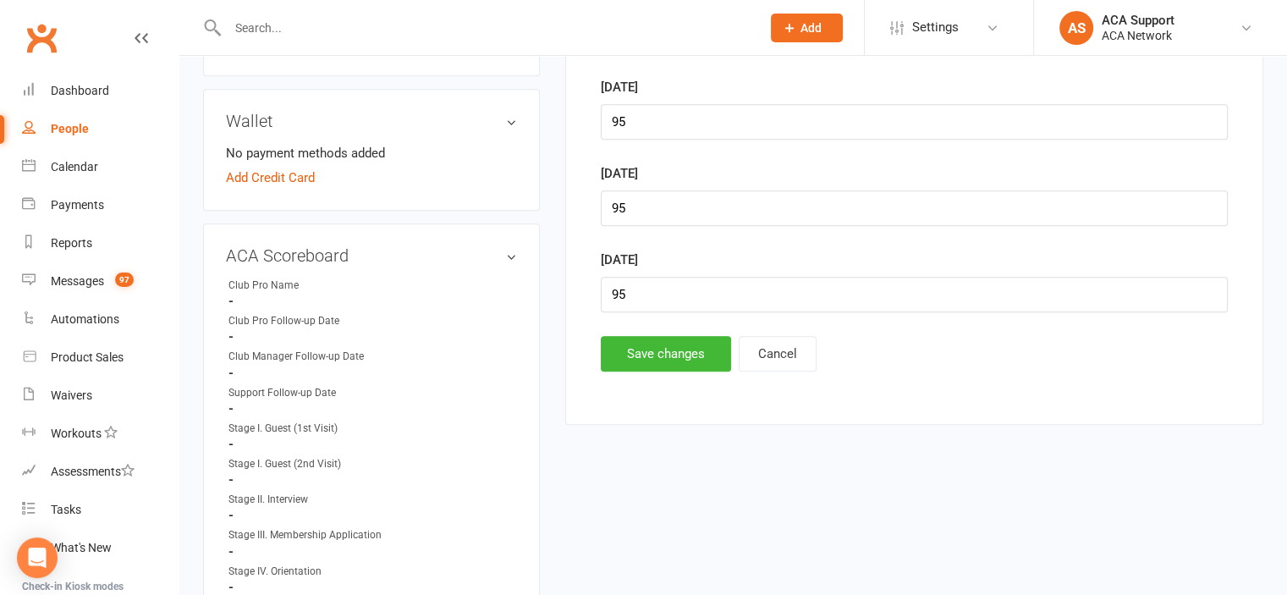
scroll to position [889, 0]
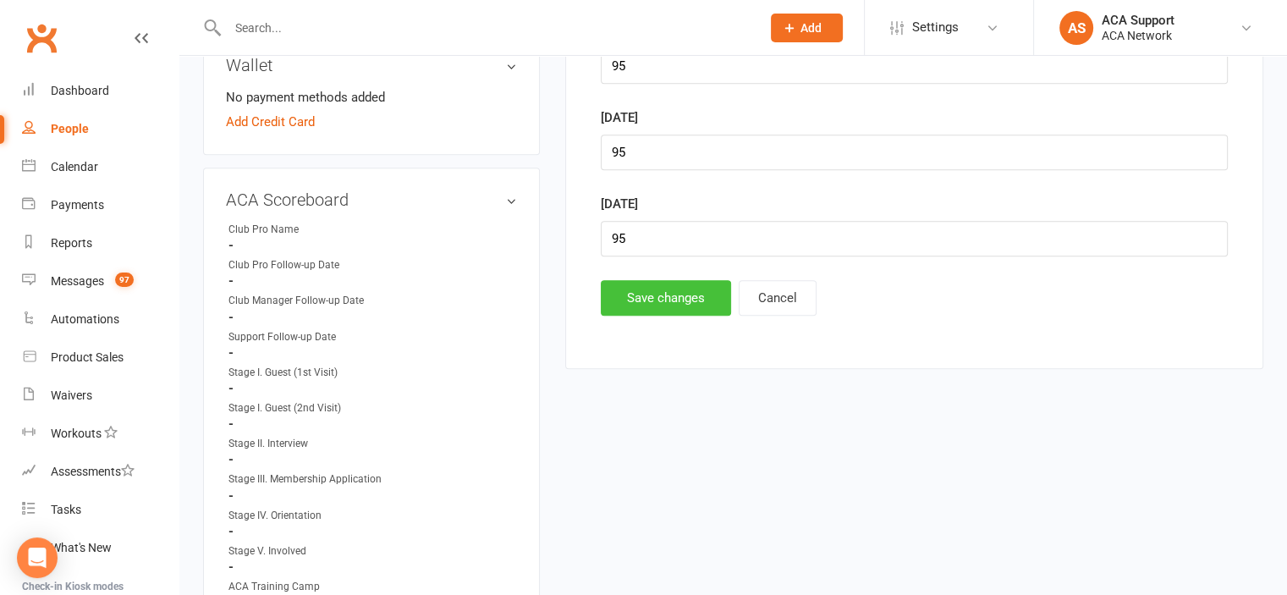
click at [636, 288] on button "Save changes" at bounding box center [666, 298] width 130 height 36
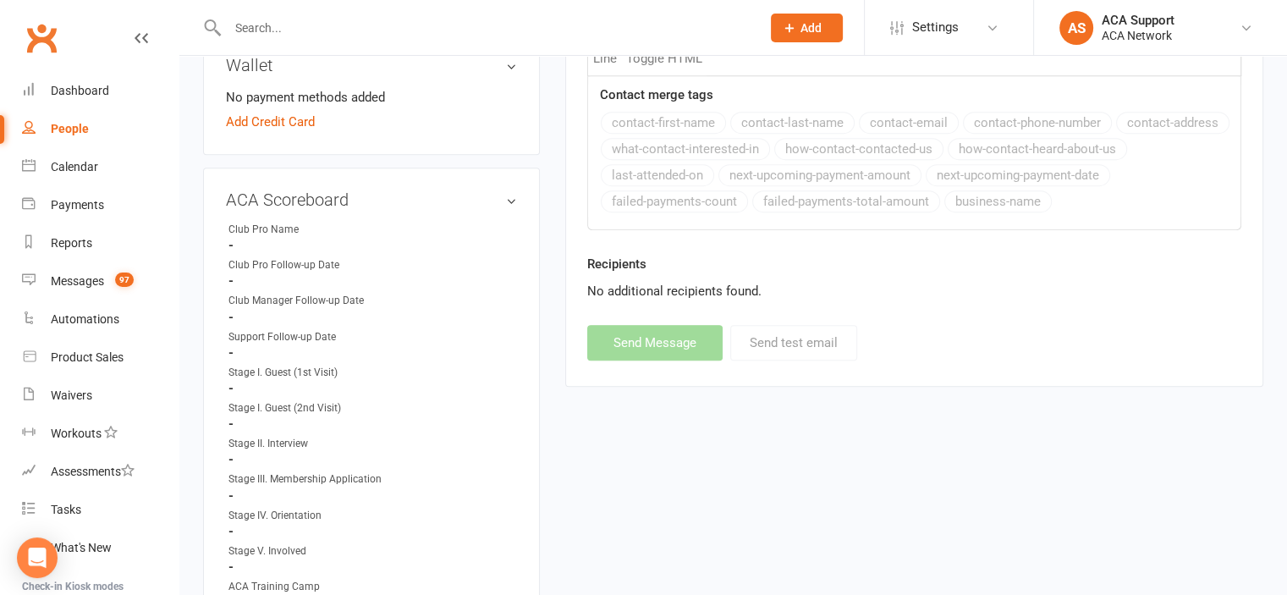
click at [636, 288] on div "No additional recipients found." at bounding box center [914, 291] width 654 height 20
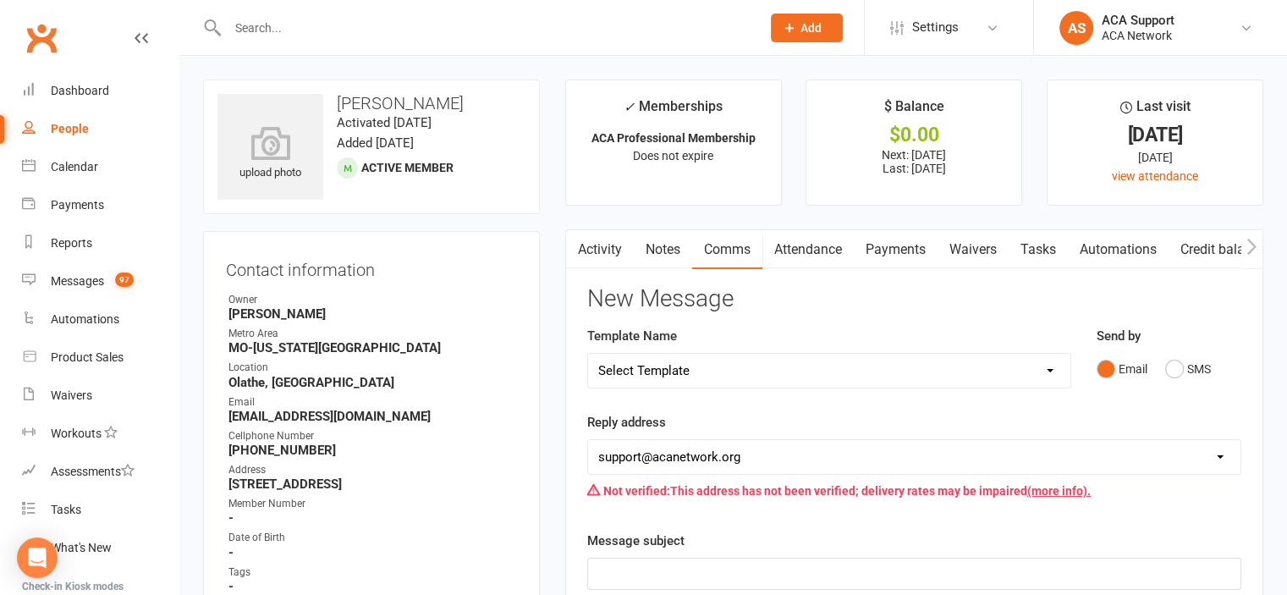
click at [305, 26] on input "text" at bounding box center [486, 28] width 526 height 24
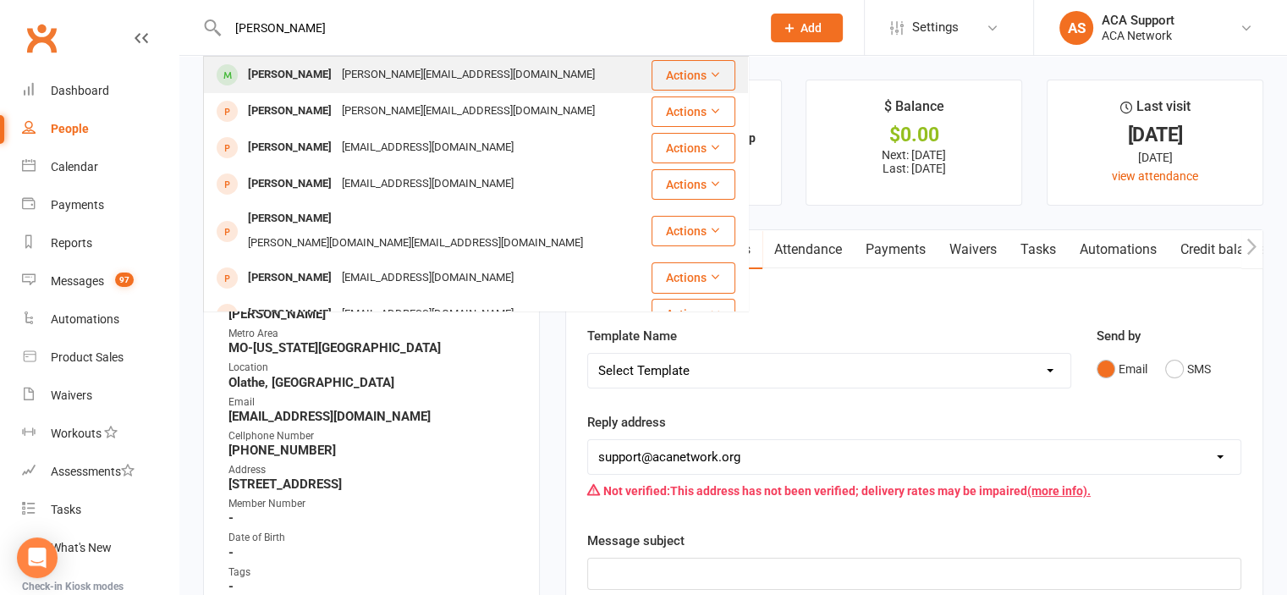
type input "[PERSON_NAME]"
click at [285, 69] on div "[PERSON_NAME]" at bounding box center [290, 75] width 94 height 25
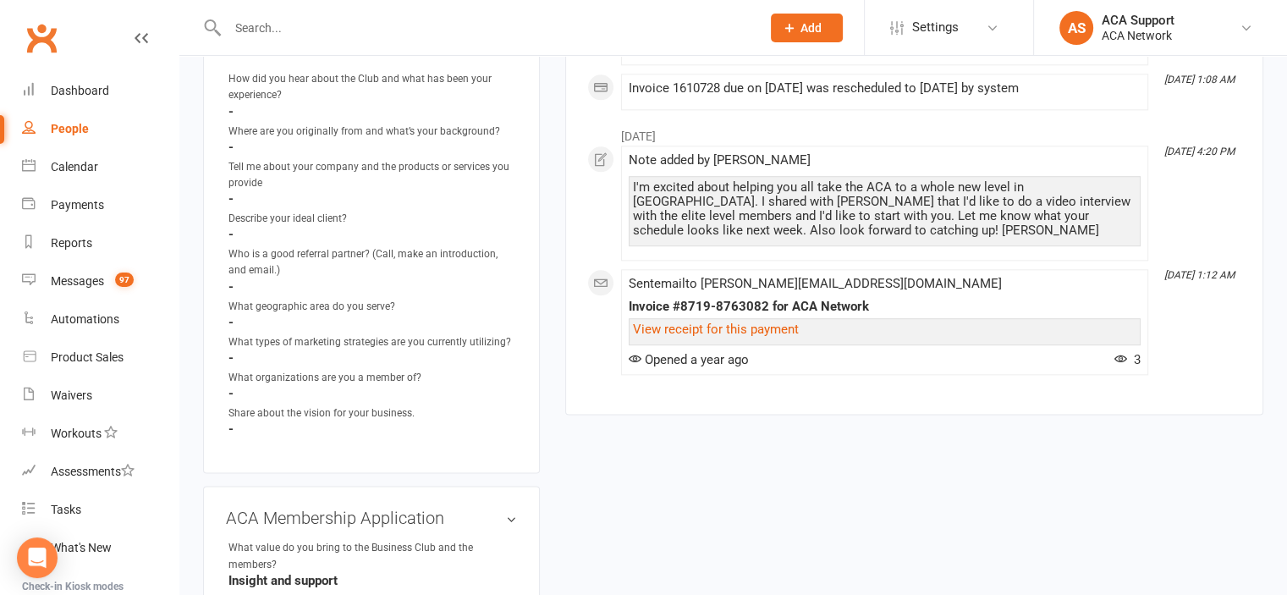
scroll to position [2533, 0]
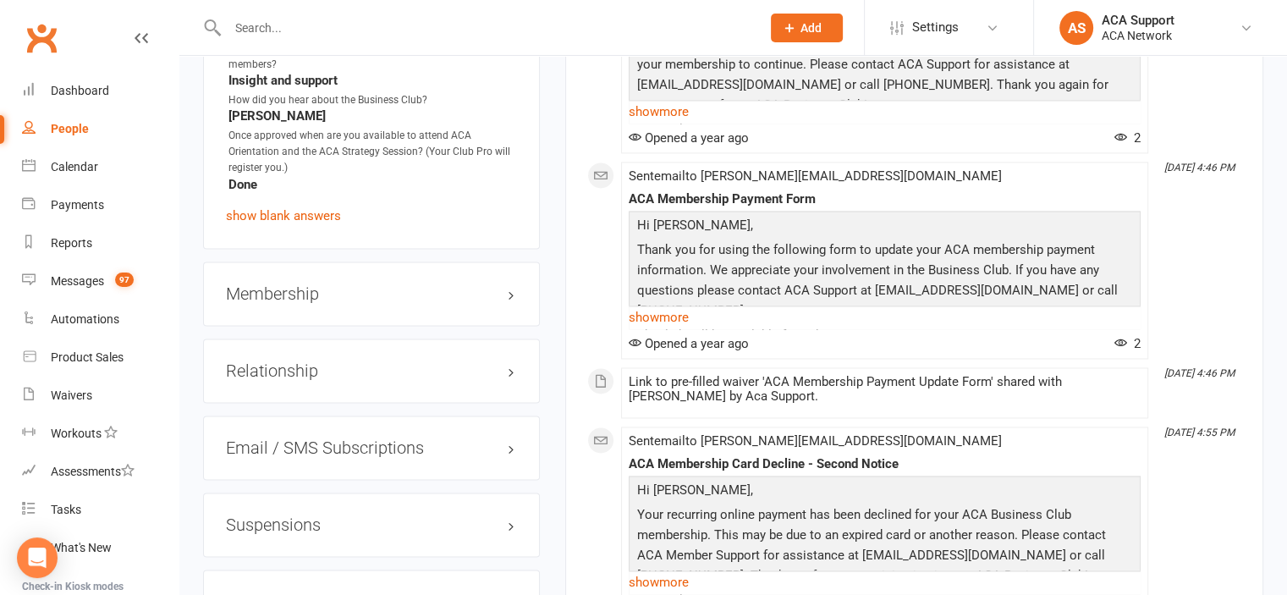
click at [477, 294] on h3 "Membership" at bounding box center [371, 293] width 291 height 19
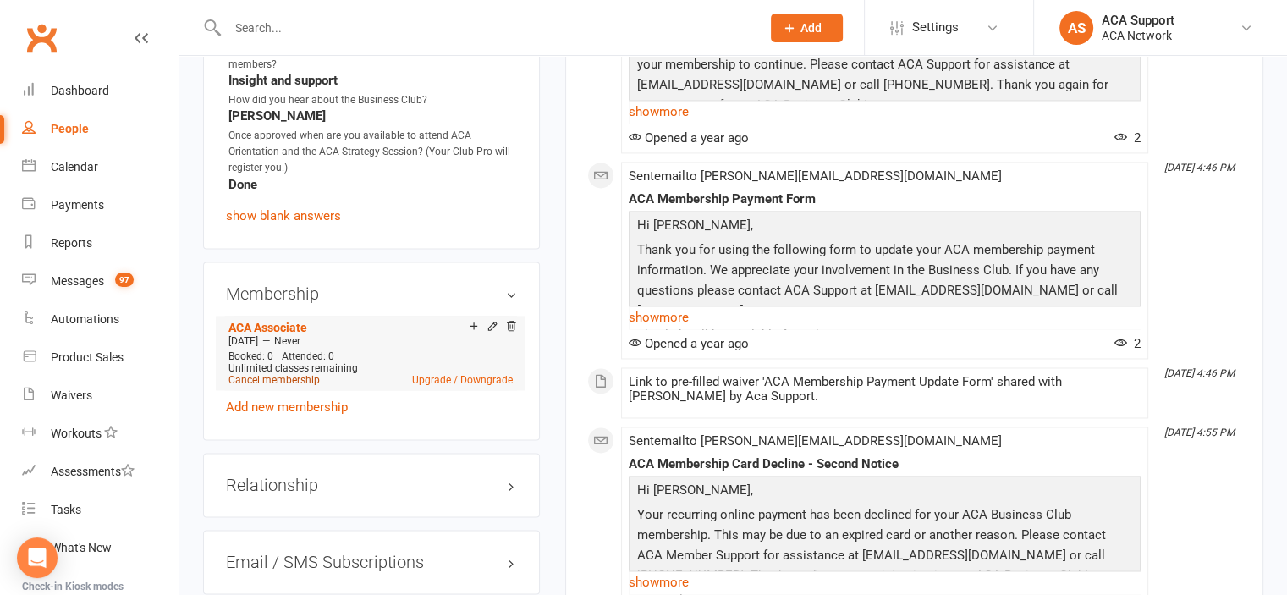
click at [247, 376] on link "Cancel membership" at bounding box center [273, 380] width 91 height 12
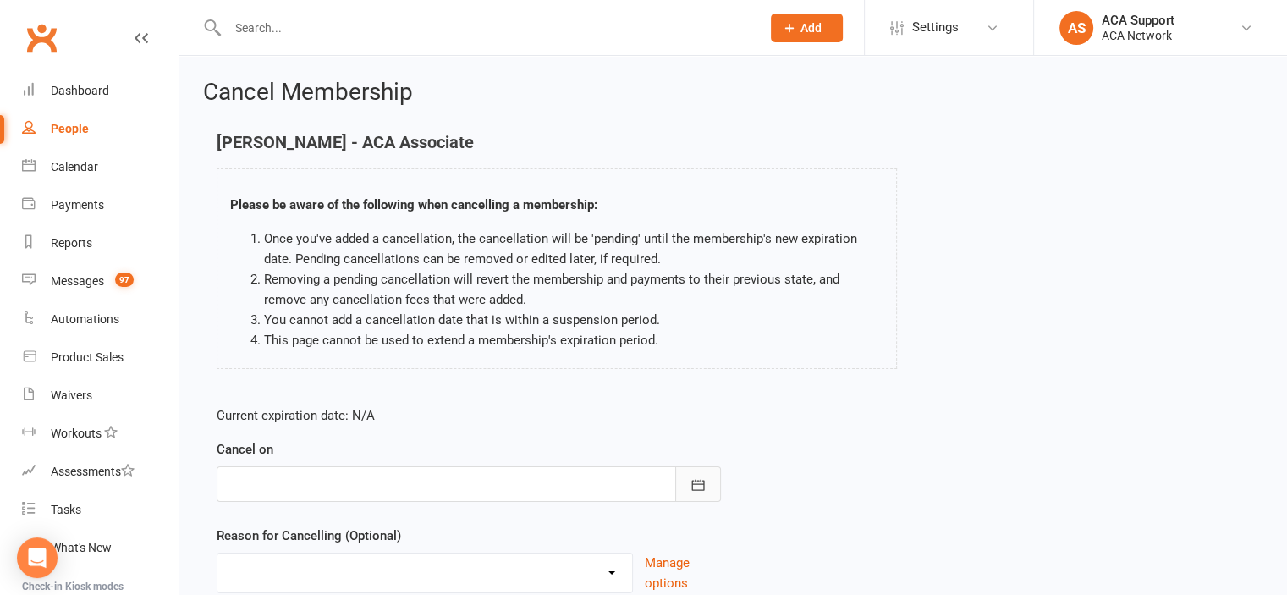
click at [692, 483] on icon "button" at bounding box center [697, 484] width 13 height 11
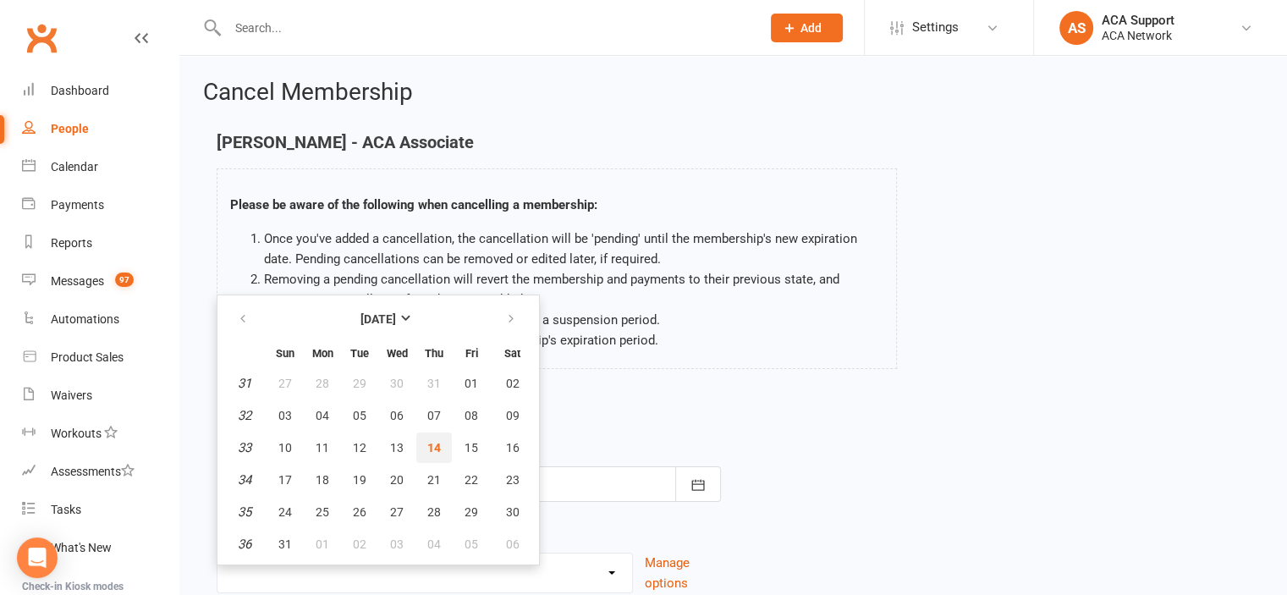
click at [432, 442] on span "14" at bounding box center [434, 448] width 14 height 14
type input "[DATE]"
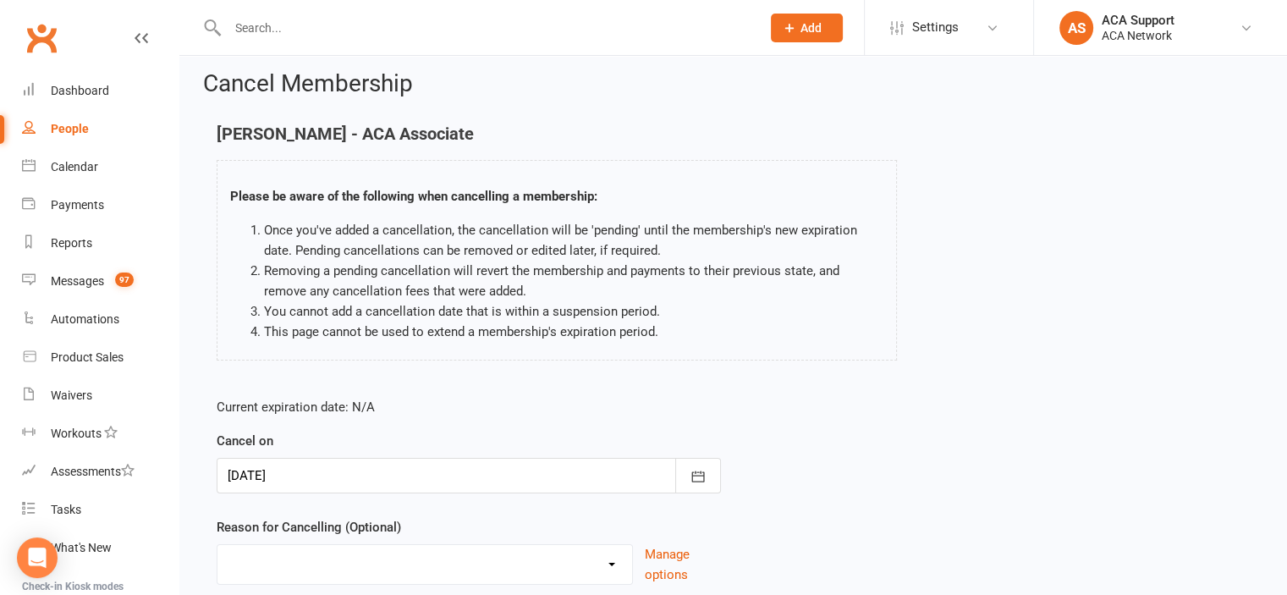
scroll to position [135, 0]
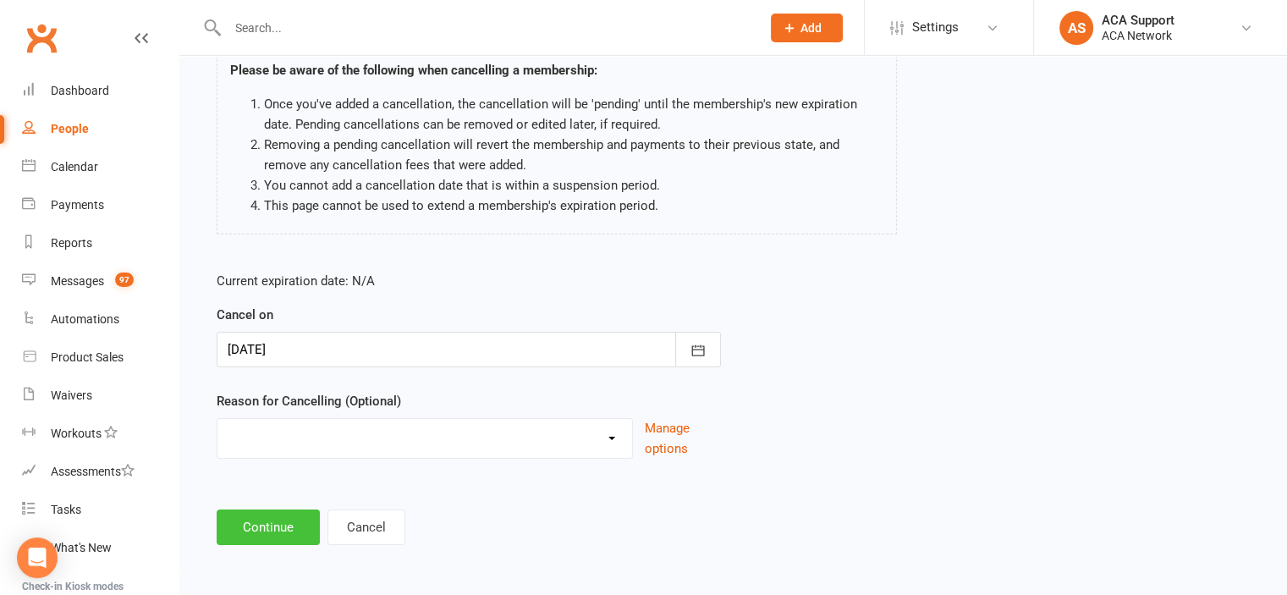
click at [246, 516] on button "Continue" at bounding box center [268, 527] width 103 height 36
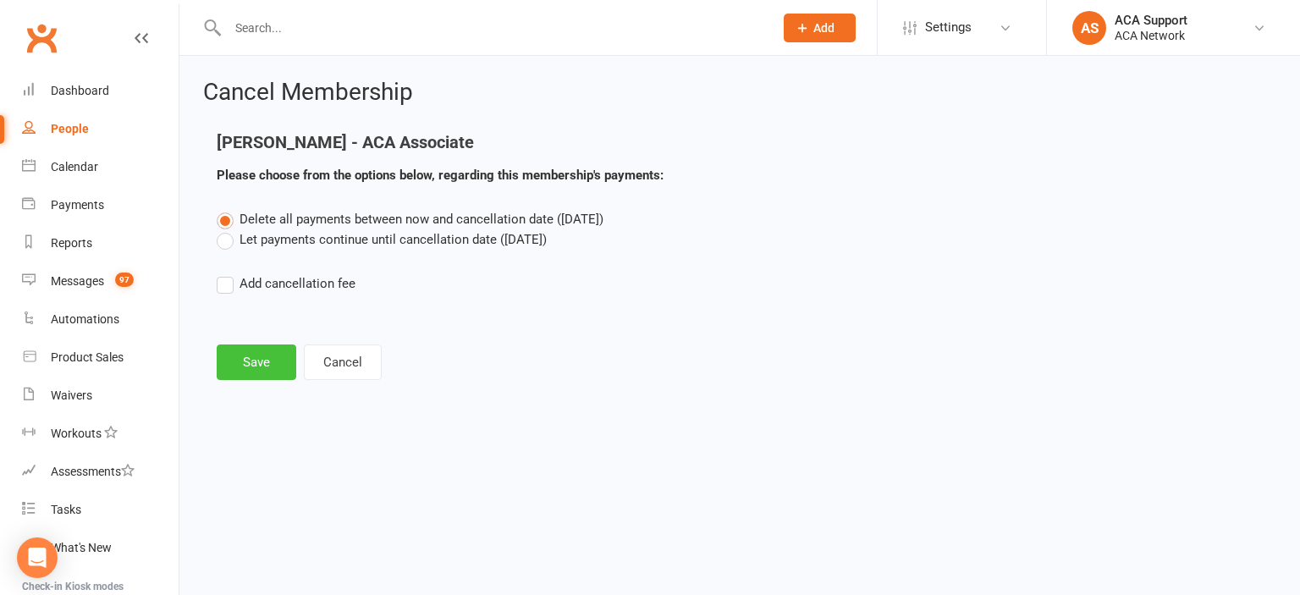
click at [255, 355] on button "Save" at bounding box center [257, 362] width 80 height 36
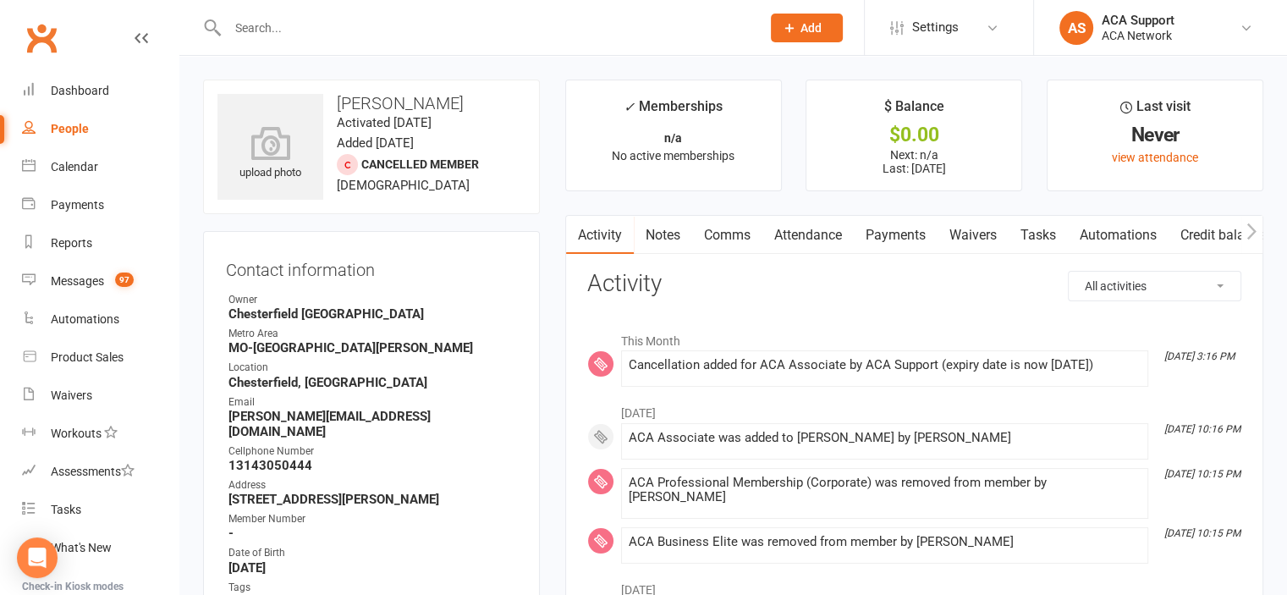
click at [267, 30] on input "text" at bounding box center [486, 28] width 526 height 24
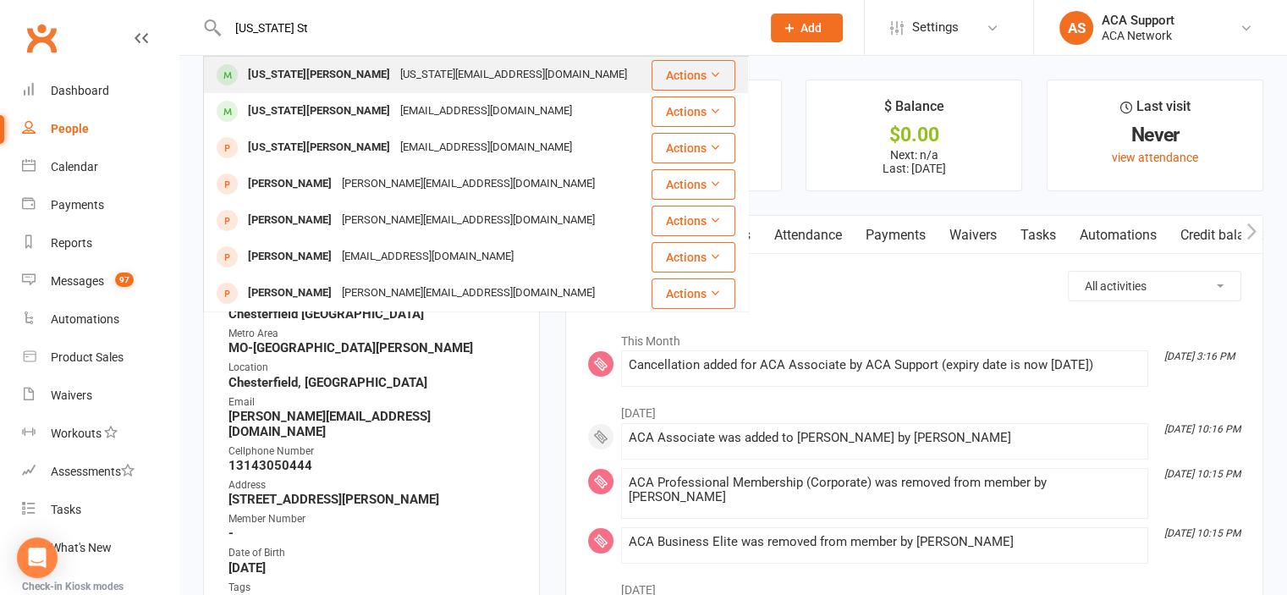
type input "[US_STATE] St"
click at [271, 80] on div "[US_STATE][PERSON_NAME]" at bounding box center [319, 75] width 152 height 25
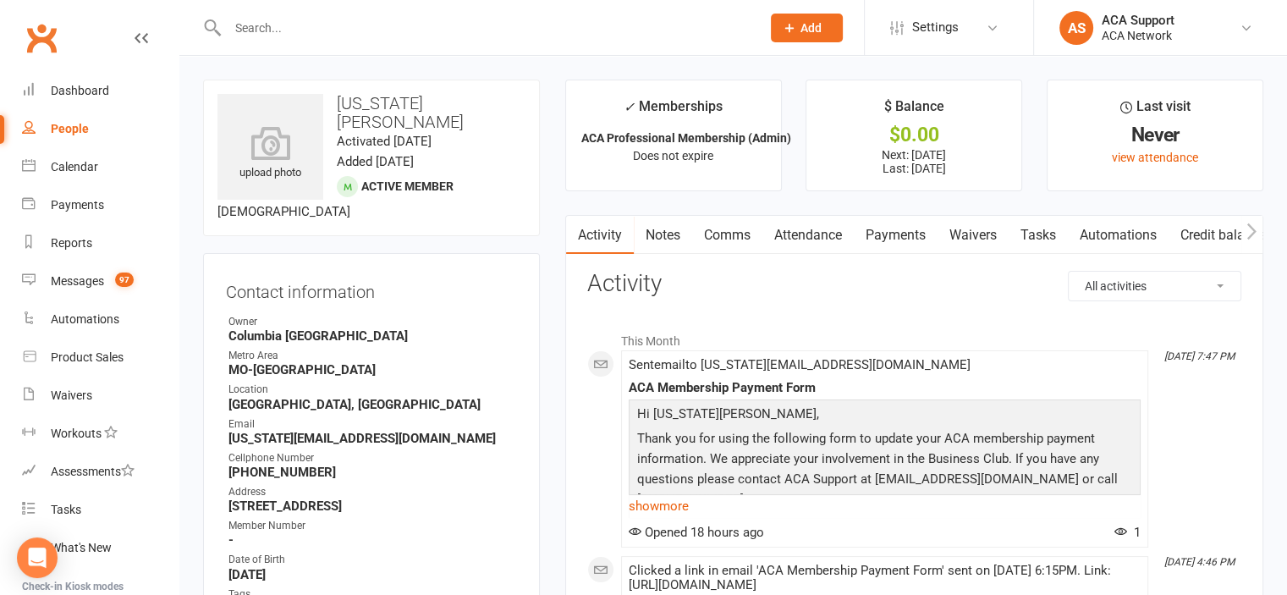
click at [976, 240] on link "Waivers" at bounding box center [973, 235] width 71 height 39
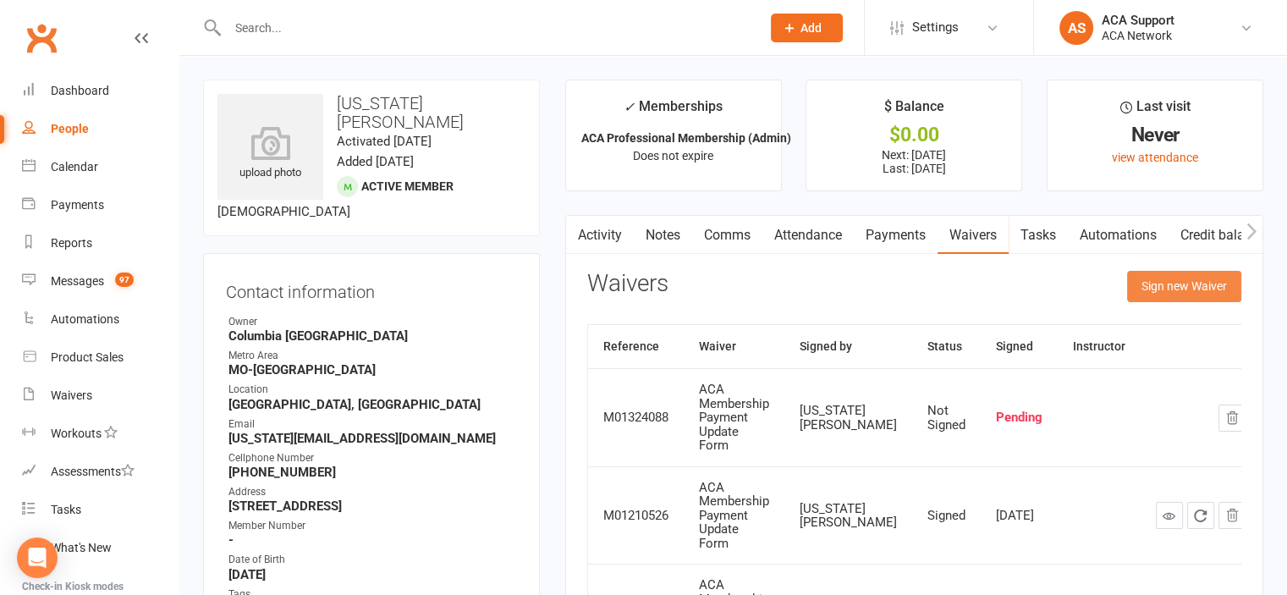
click at [1181, 279] on button "Sign new Waiver" at bounding box center [1184, 286] width 114 height 30
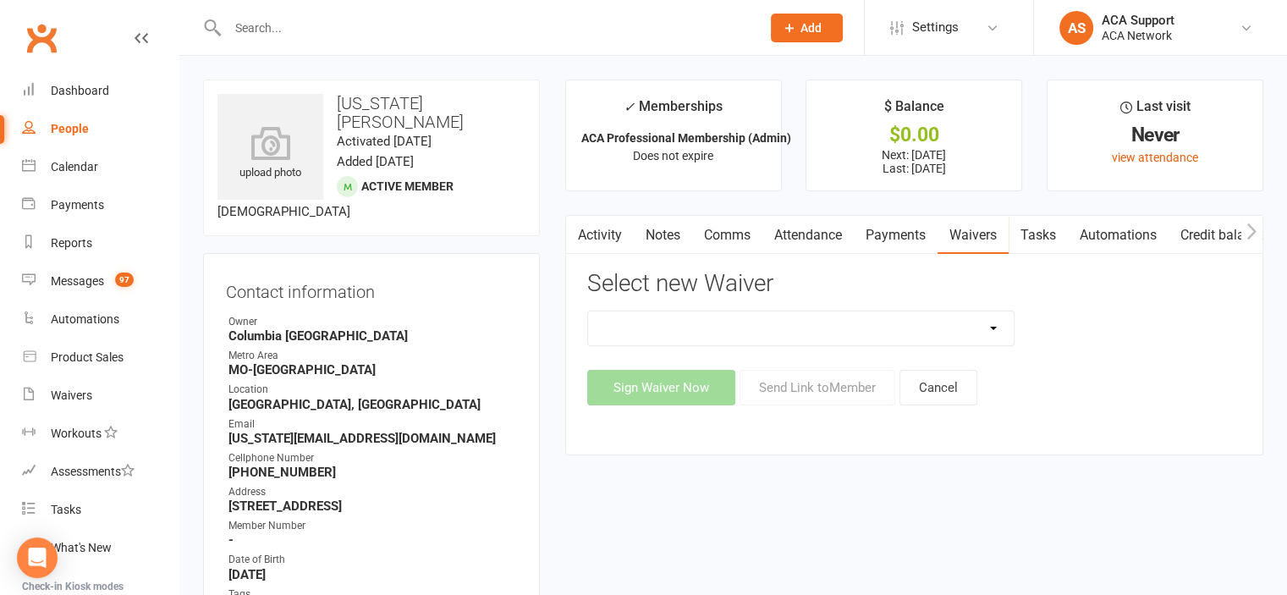
click at [795, 328] on select "ACA Business Club Membership Application ACA Membership Payment Update Form" at bounding box center [801, 328] width 427 height 34
select select "10856"
click at [588, 311] on select "ACA Business Club Membership Application ACA Membership Payment Update Form" at bounding box center [801, 328] width 427 height 34
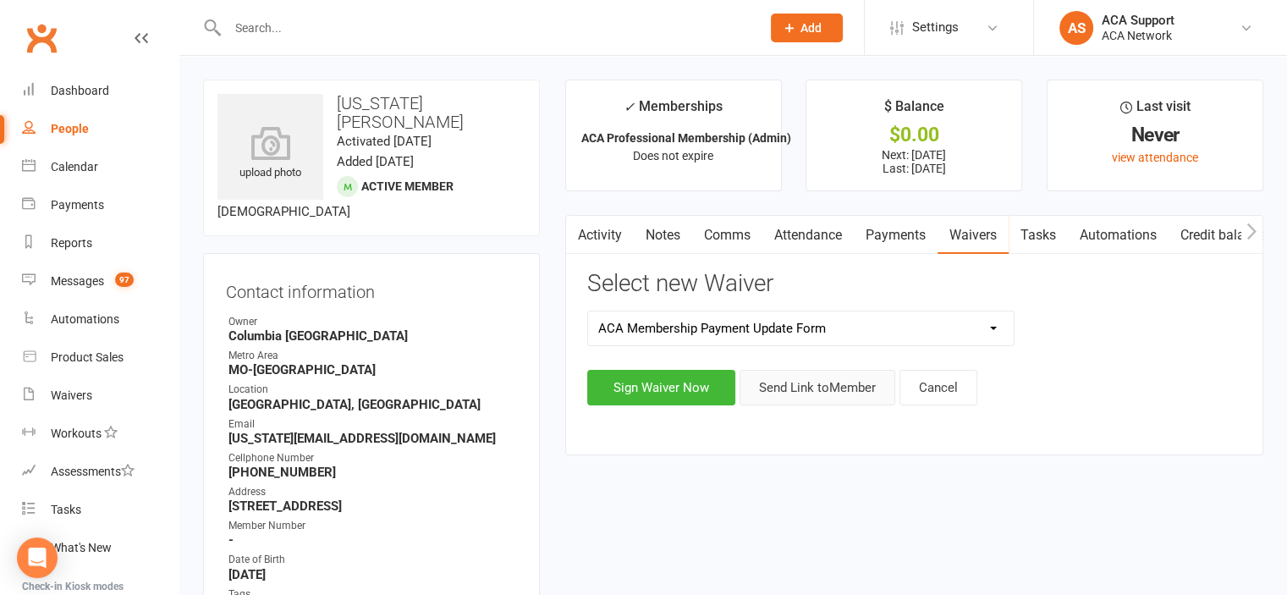
click at [811, 388] on button "Send Link to Member" at bounding box center [818, 388] width 156 height 36
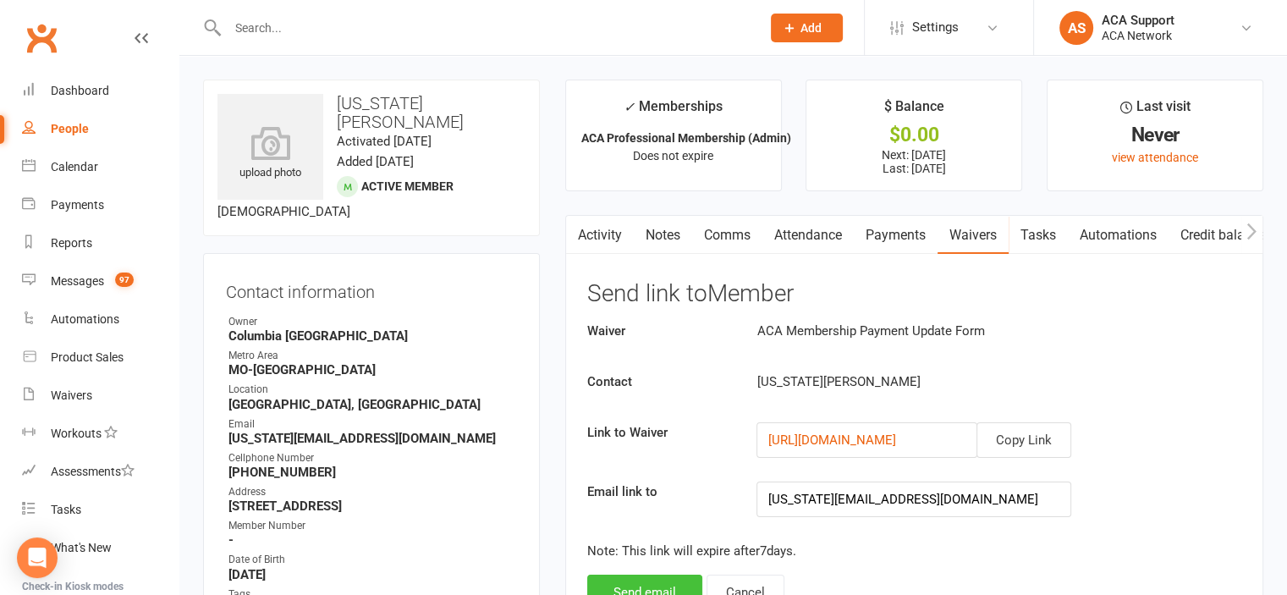
click at [636, 581] on button "Send email" at bounding box center [644, 593] width 115 height 36
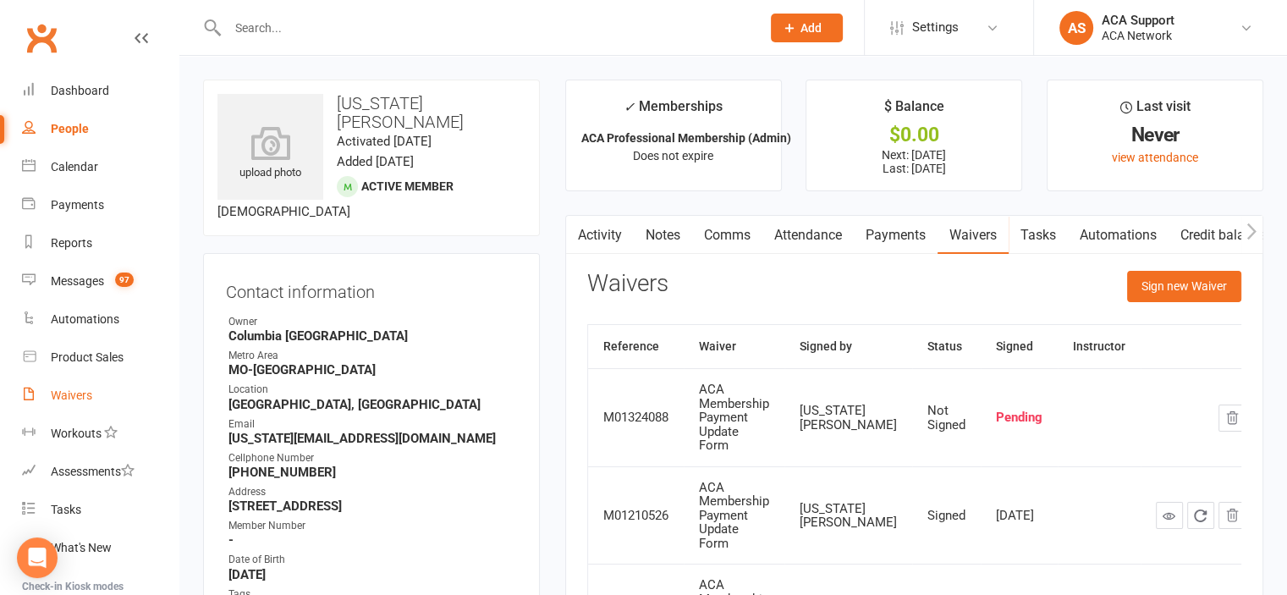
click at [69, 393] on div "Waivers" at bounding box center [71, 395] width 41 height 14
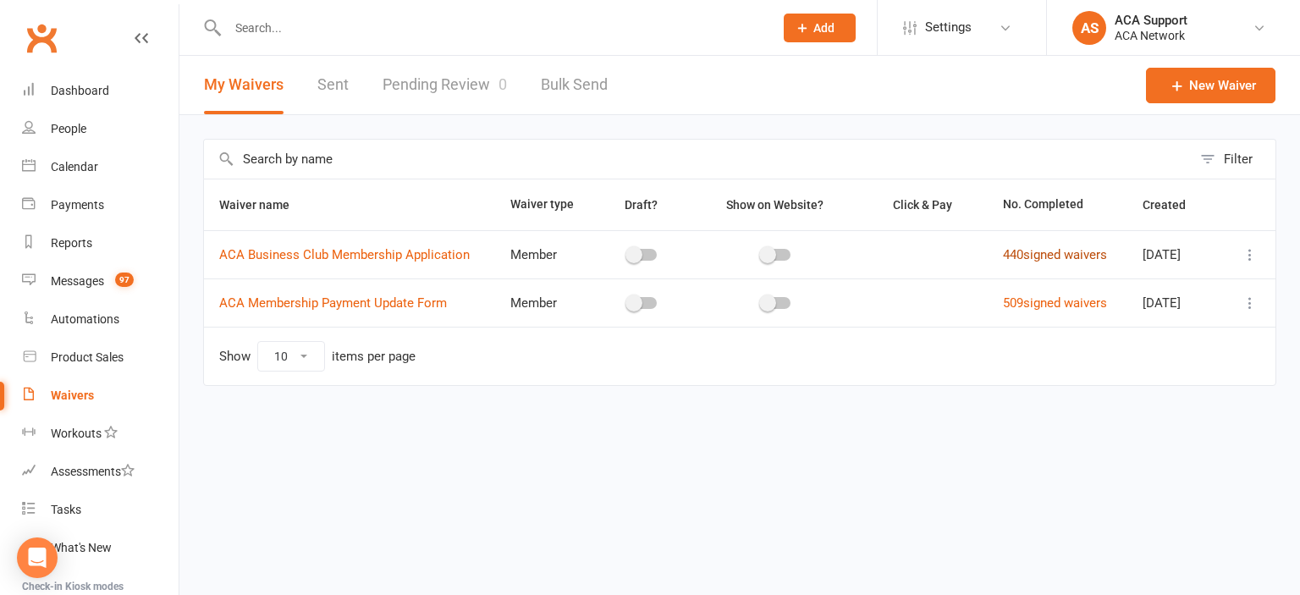
click at [1027, 252] on link "440 signed waivers" at bounding box center [1055, 254] width 104 height 15
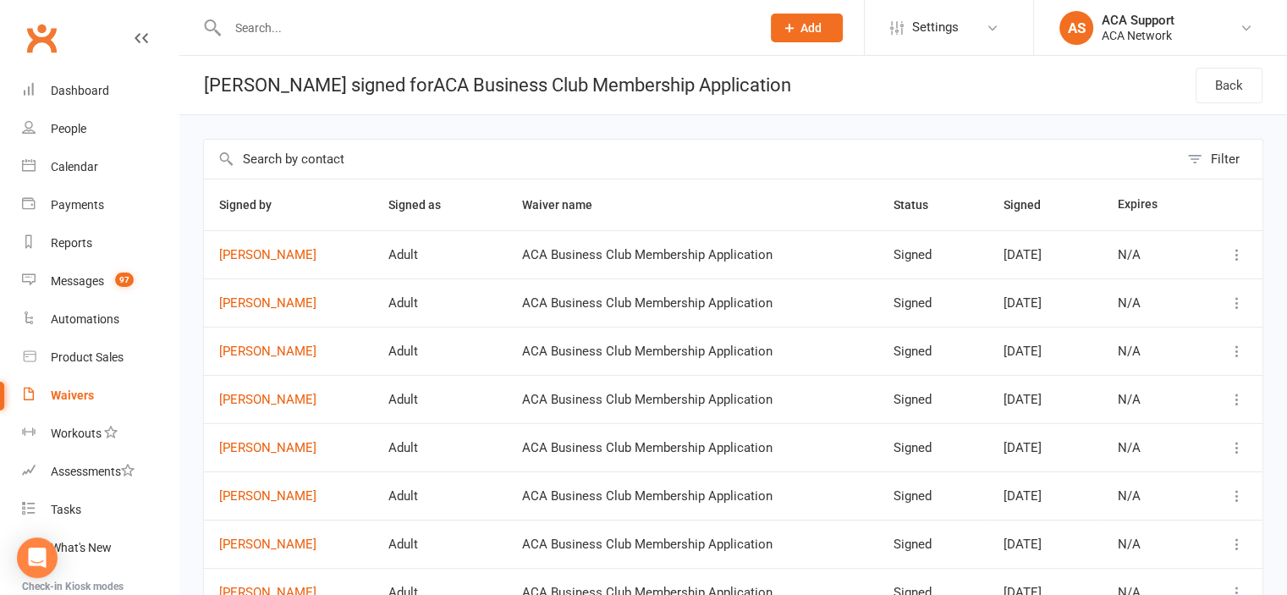
click at [270, 244] on td "[PERSON_NAME]" at bounding box center [288, 254] width 168 height 48
click at [268, 250] on link "[PERSON_NAME]" at bounding box center [288, 255] width 138 height 14
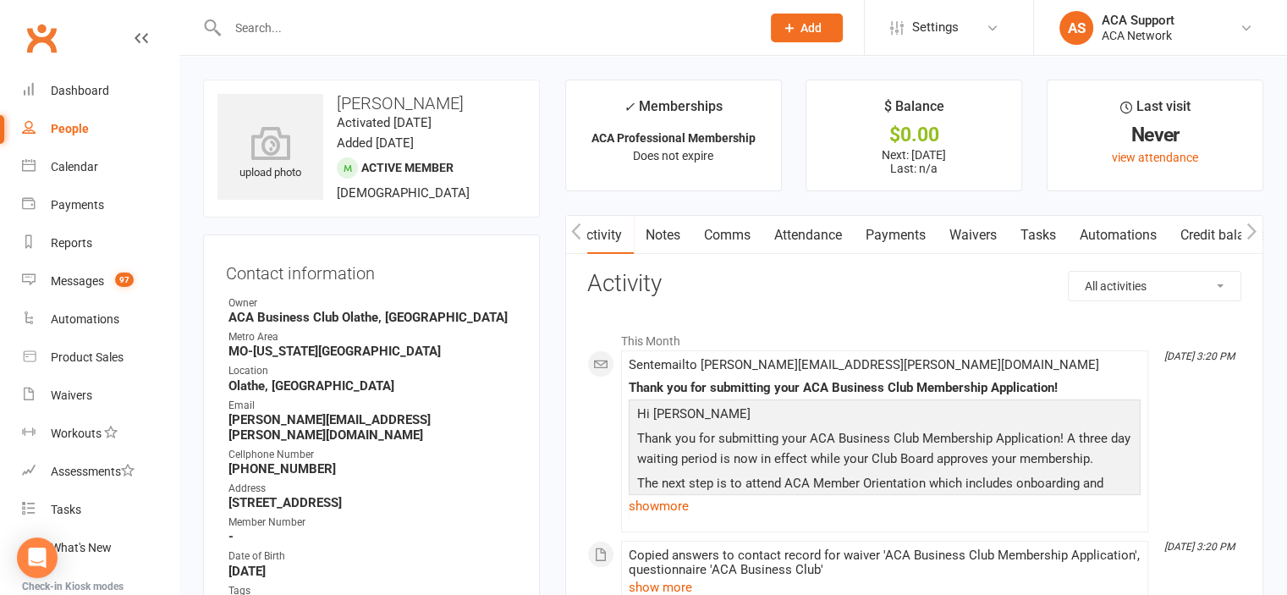
click at [911, 235] on link "Payments" at bounding box center [896, 235] width 84 height 39
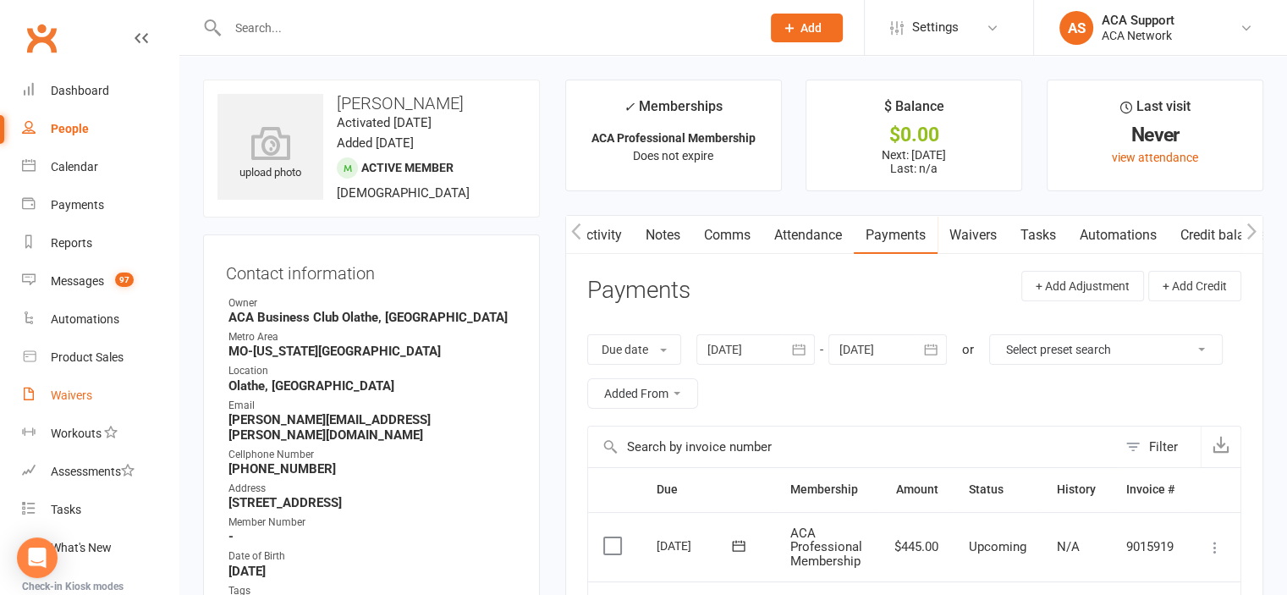
click at [66, 395] on div "Waivers" at bounding box center [71, 395] width 41 height 14
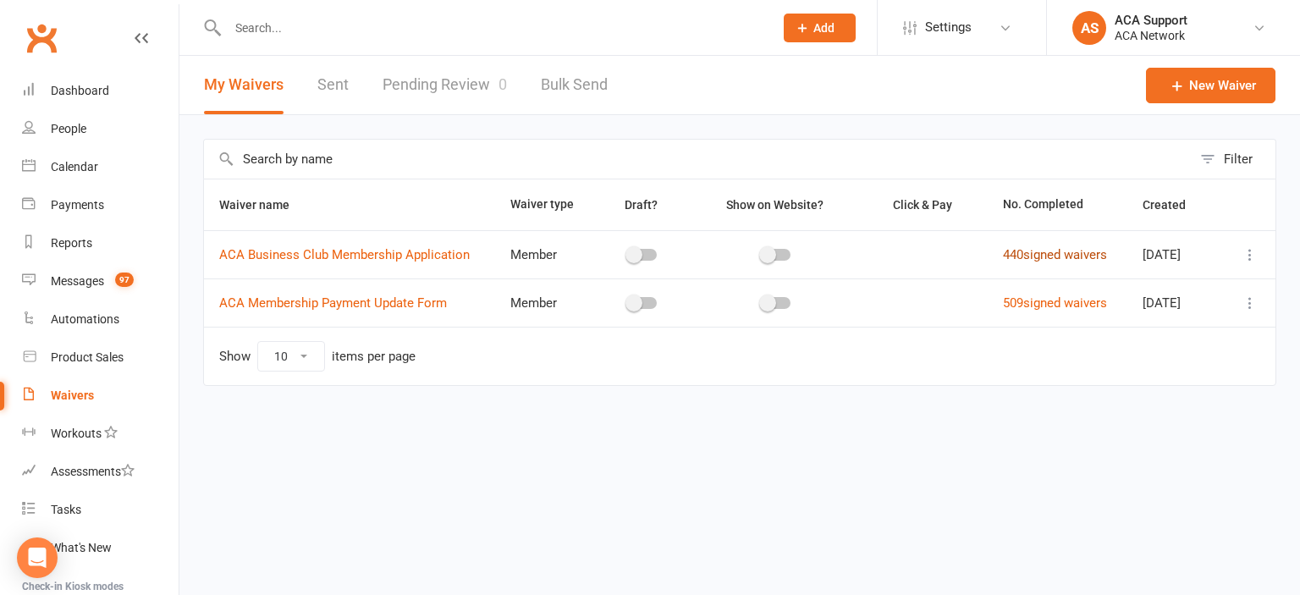
click at [1019, 251] on link "440 signed waivers" at bounding box center [1055, 254] width 104 height 15
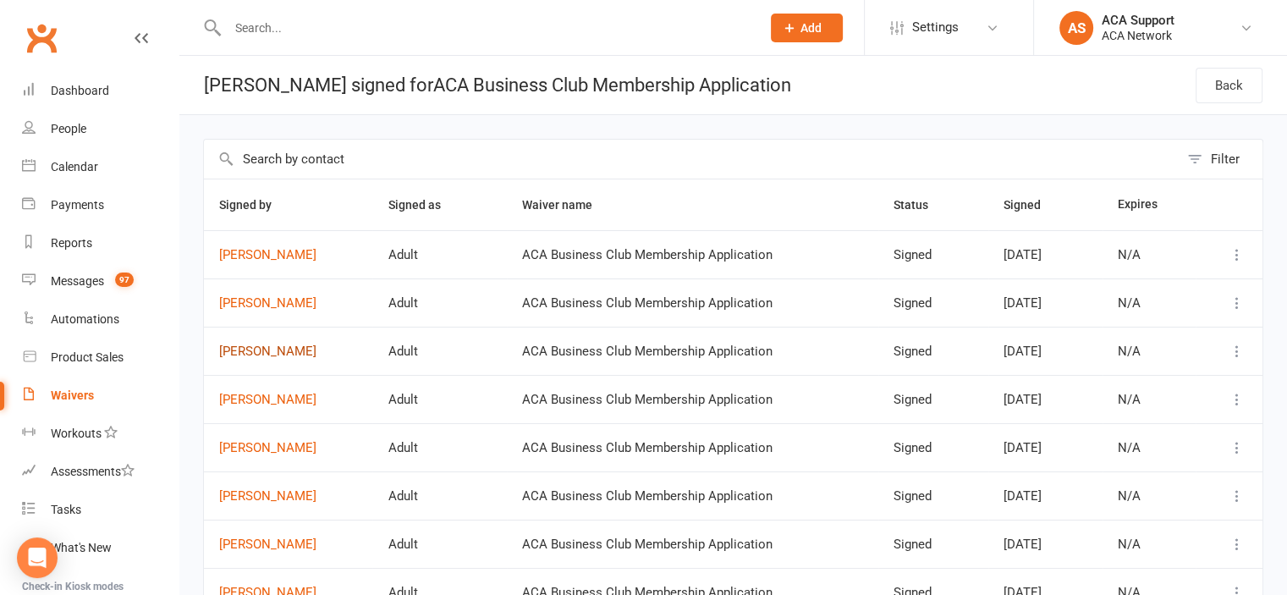
click at [250, 344] on link "[PERSON_NAME]" at bounding box center [288, 351] width 138 height 14
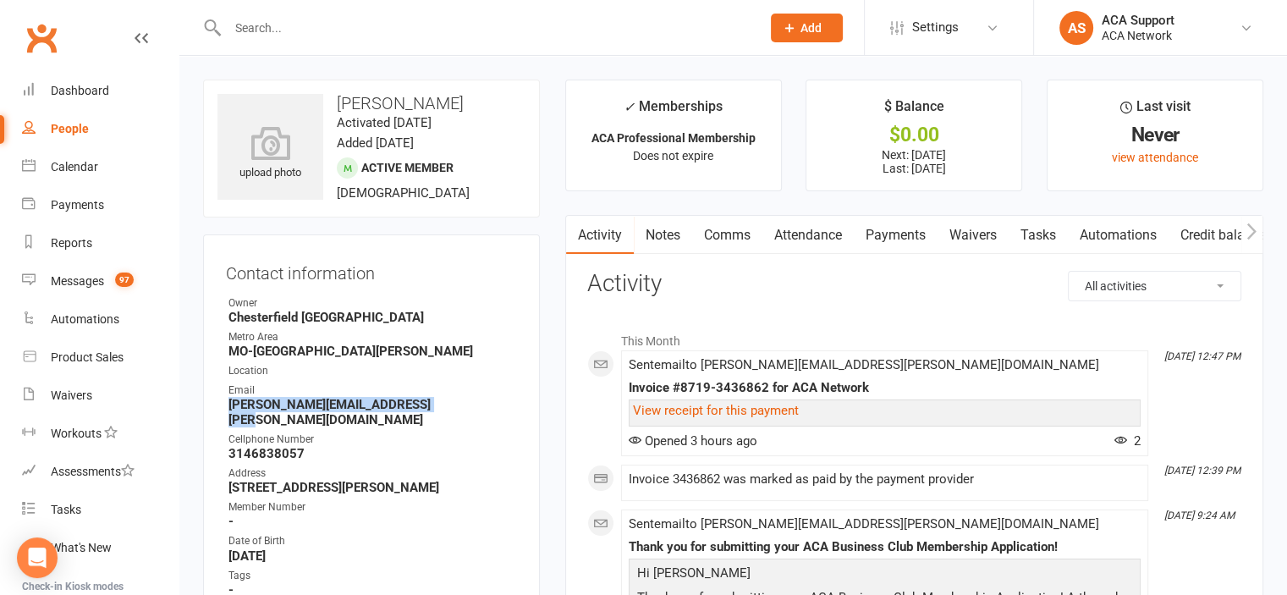
drag, startPoint x: 446, startPoint y: 403, endPoint x: 228, endPoint y: 402, distance: 218.3
click at [228, 402] on strong "[PERSON_NAME][EMAIL_ADDRESS][PERSON_NAME][DOMAIN_NAME]" at bounding box center [372, 412] width 289 height 30
copy strong "[PERSON_NAME][EMAIL_ADDRESS][PERSON_NAME][DOMAIN_NAME]"
click at [72, 392] on div "Waivers" at bounding box center [71, 395] width 41 height 14
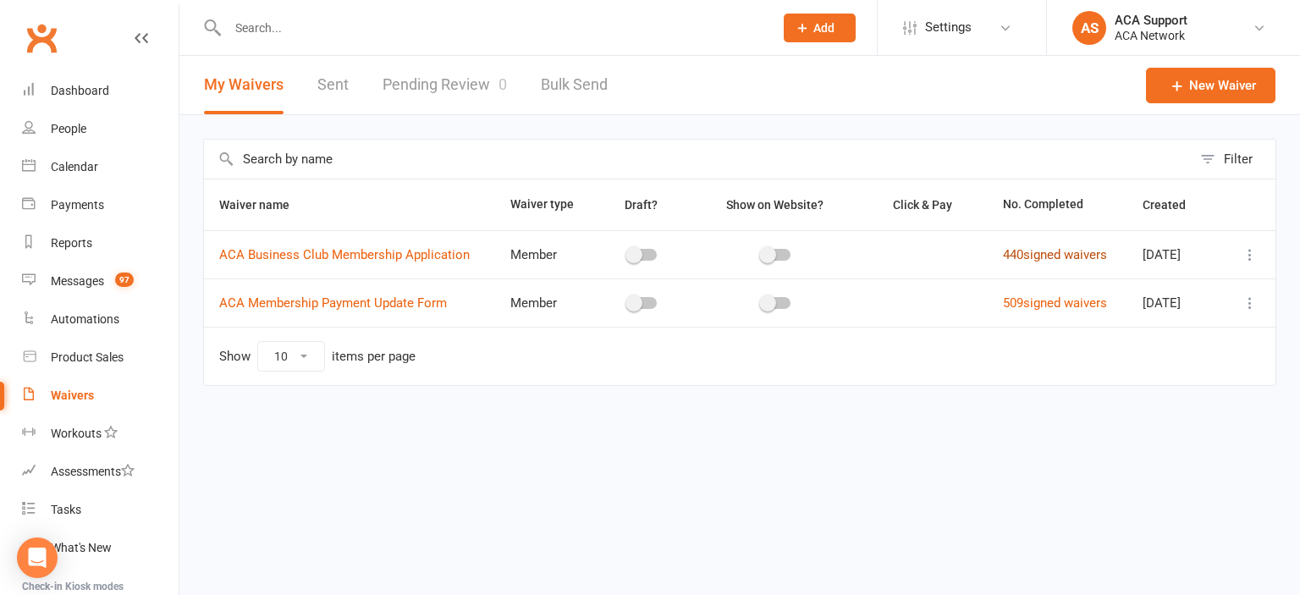
click at [1030, 247] on link "440 signed waivers" at bounding box center [1055, 254] width 104 height 15
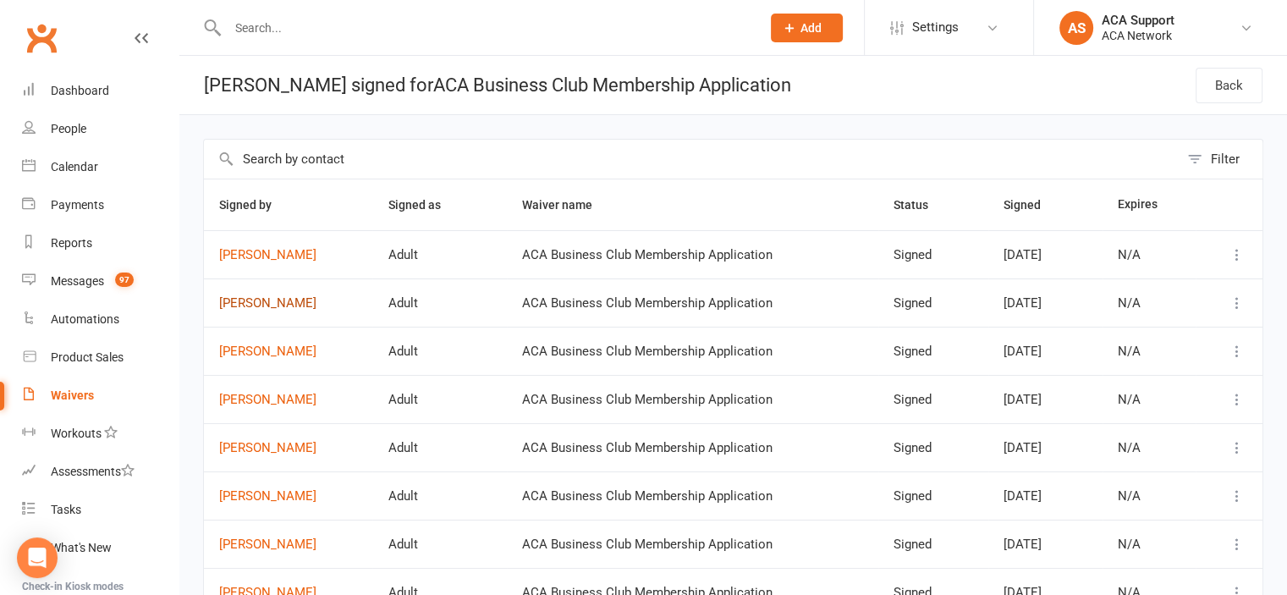
click at [259, 300] on link "[PERSON_NAME]" at bounding box center [288, 303] width 138 height 14
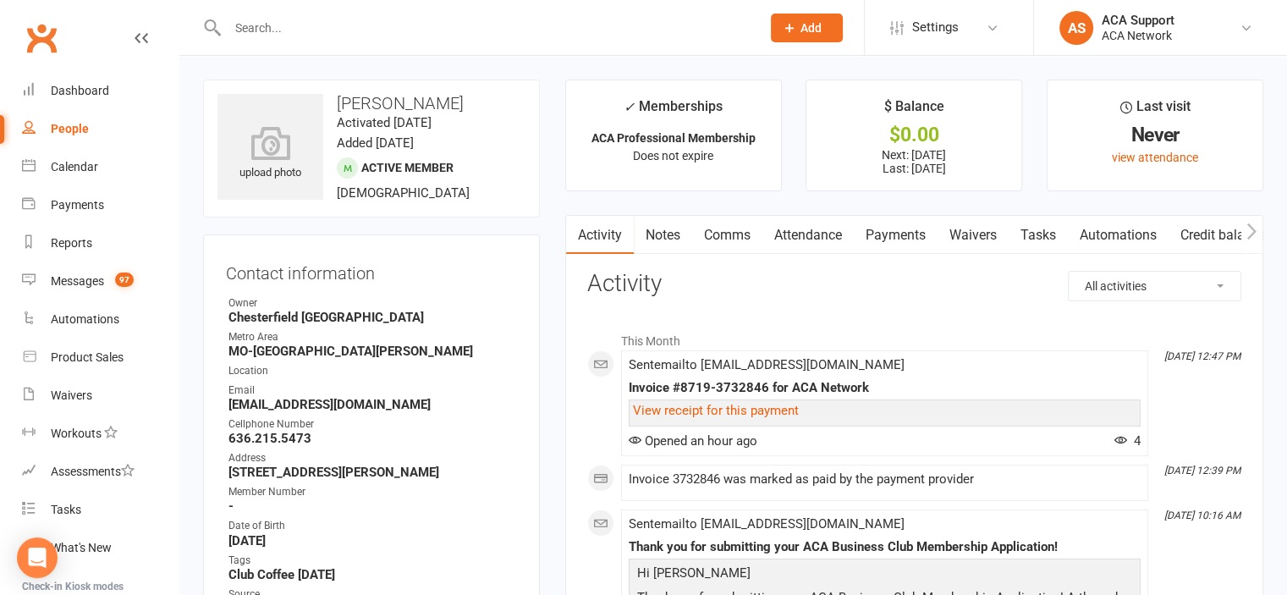
drag, startPoint x: 430, startPoint y: 405, endPoint x: 226, endPoint y: 405, distance: 203.9
click at [226, 405] on li "Email [EMAIL_ADDRESS][DOMAIN_NAME]" at bounding box center [371, 398] width 291 height 30
copy strong "[EMAIL_ADDRESS][DOMAIN_NAME]"
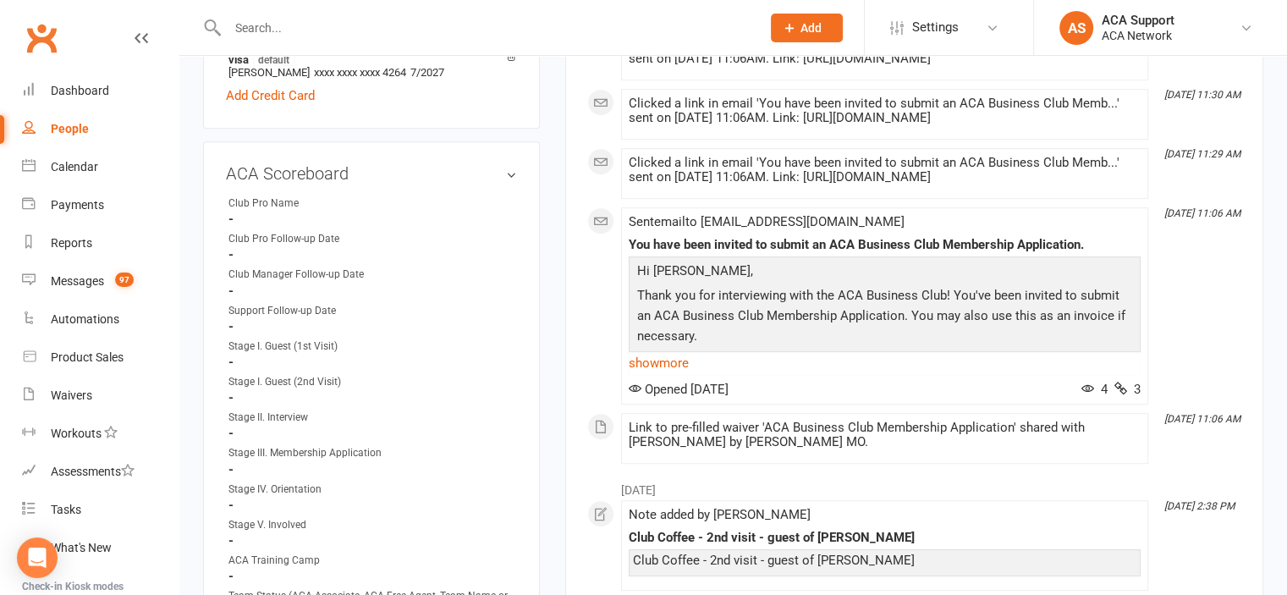
scroll to position [918, 0]
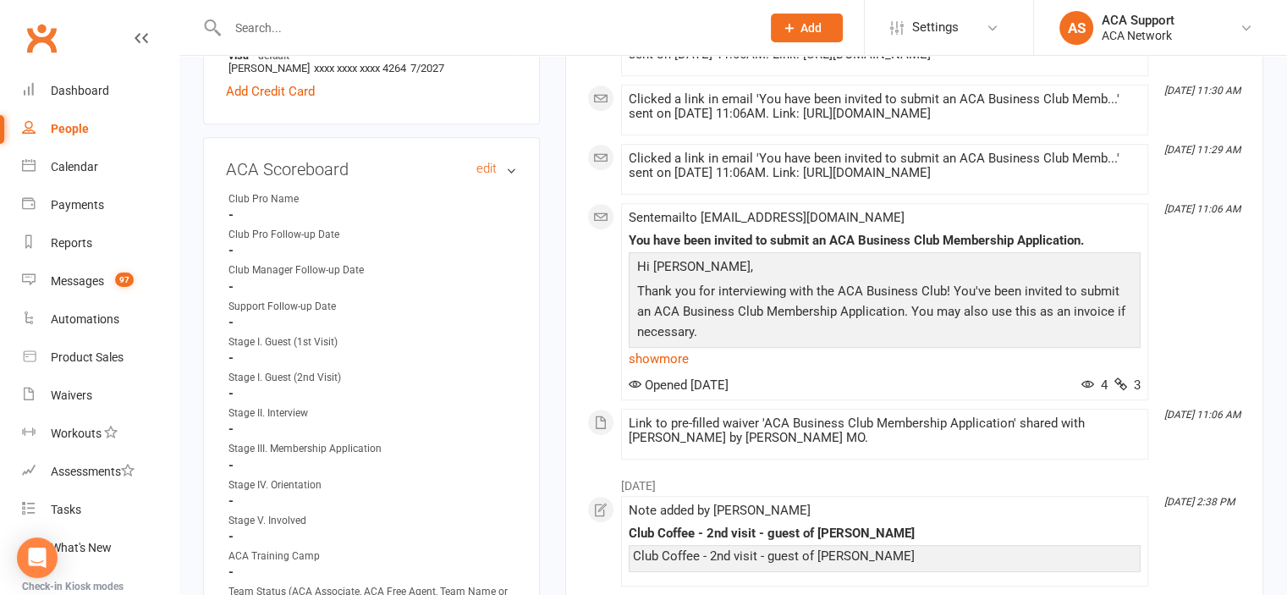
click at [475, 173] on h3 "ACA Scoreboard edit" at bounding box center [371, 169] width 291 height 19
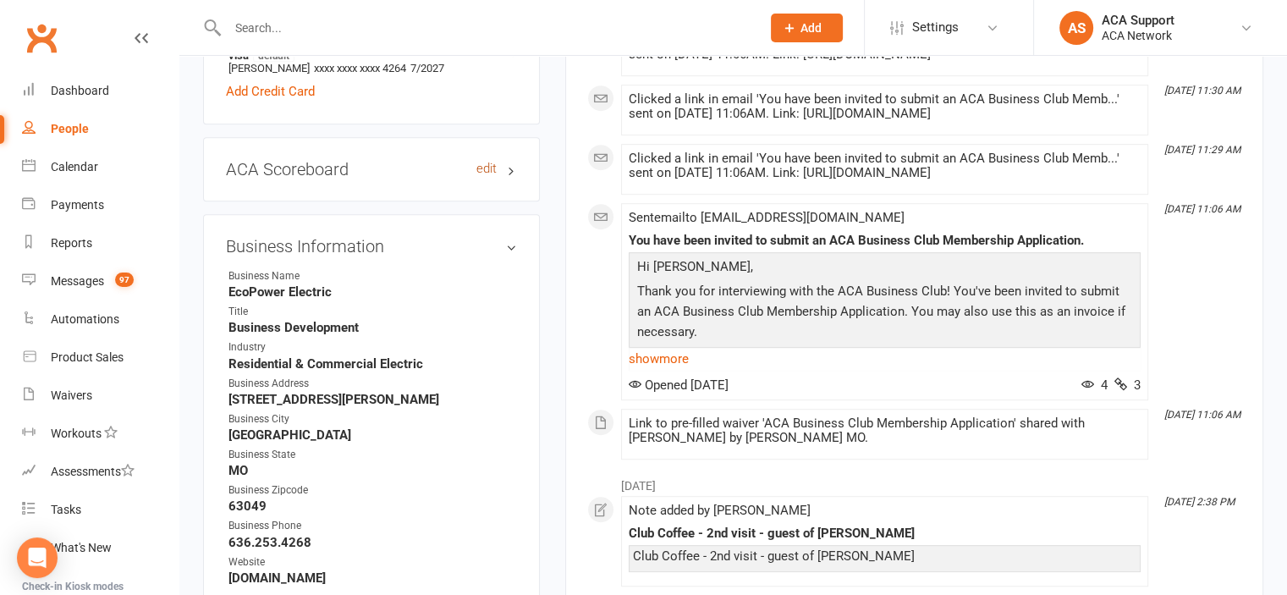
click at [486, 168] on link "edit" at bounding box center [486, 169] width 20 height 14
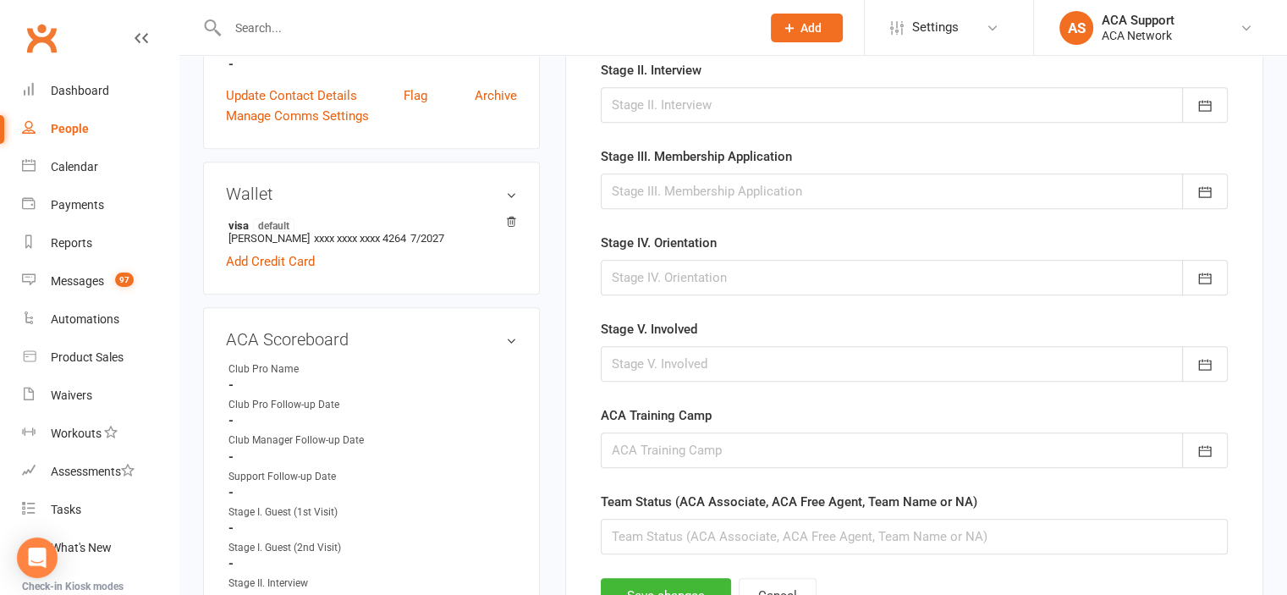
scroll to position [752, 0]
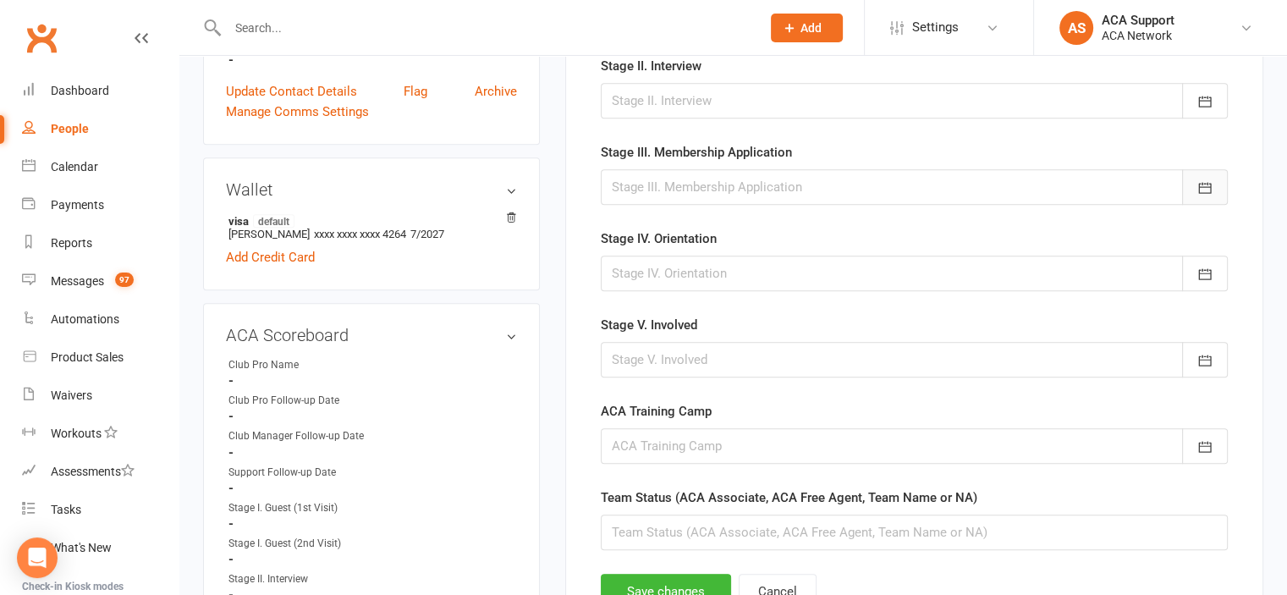
click at [1204, 179] on icon "button" at bounding box center [1205, 187] width 17 height 17
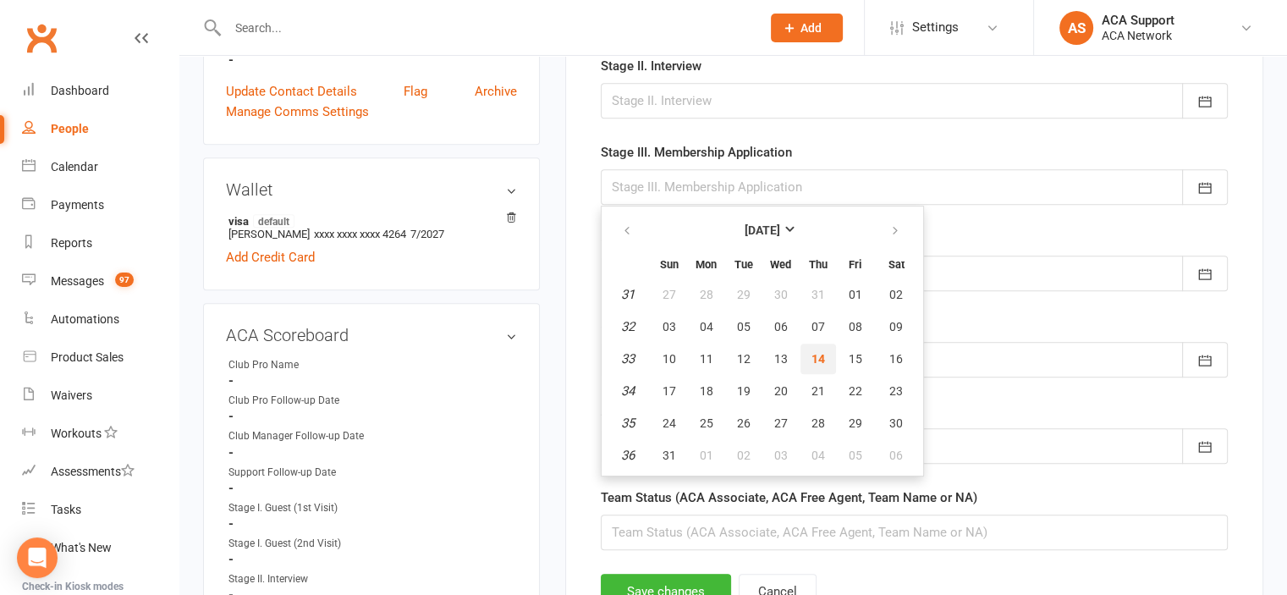
click at [816, 352] on span "14" at bounding box center [819, 359] width 14 height 14
type input "[DATE]"
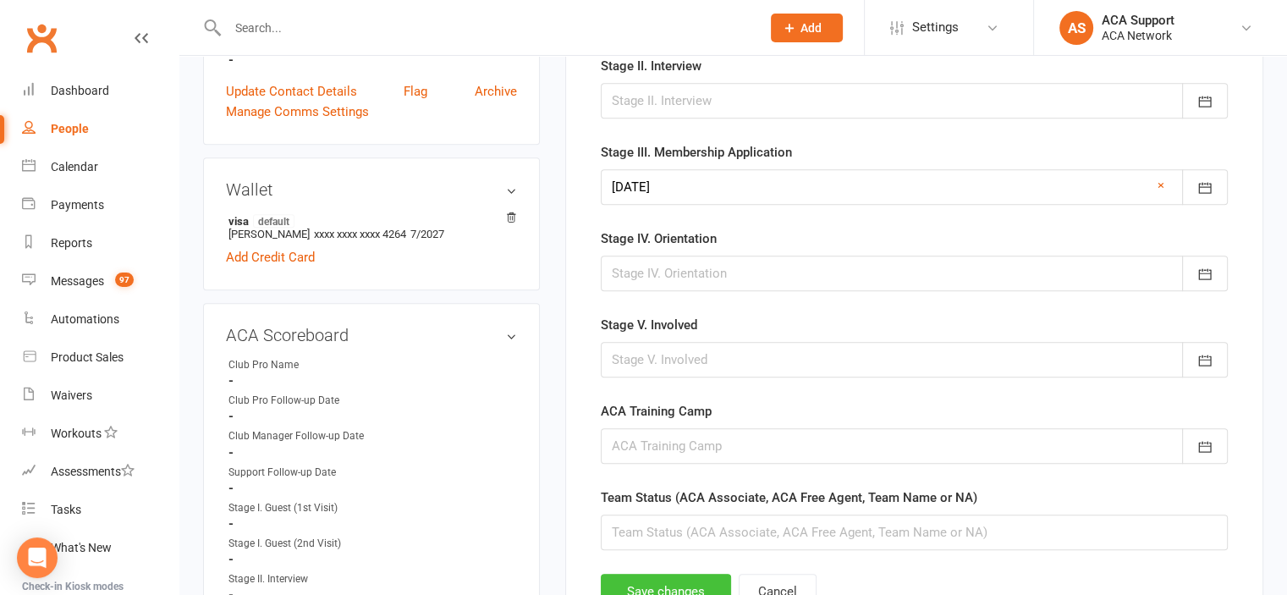
click at [650, 579] on button "Save changes" at bounding box center [666, 592] width 130 height 36
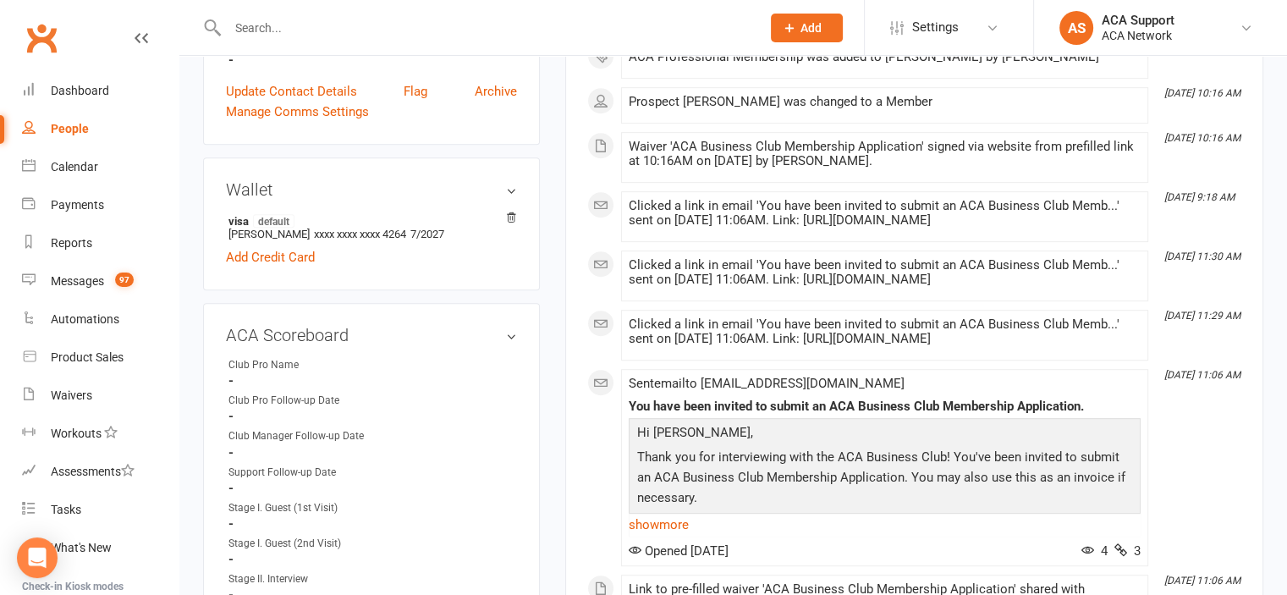
scroll to position [0, 0]
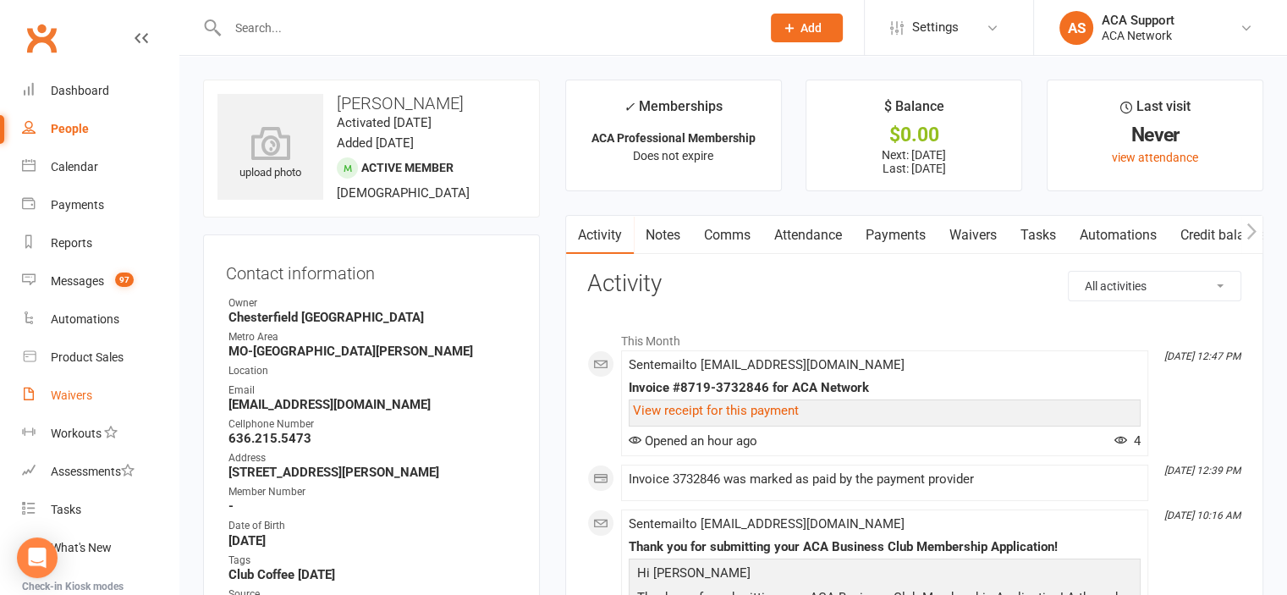
click at [73, 395] on div "Waivers" at bounding box center [71, 395] width 41 height 14
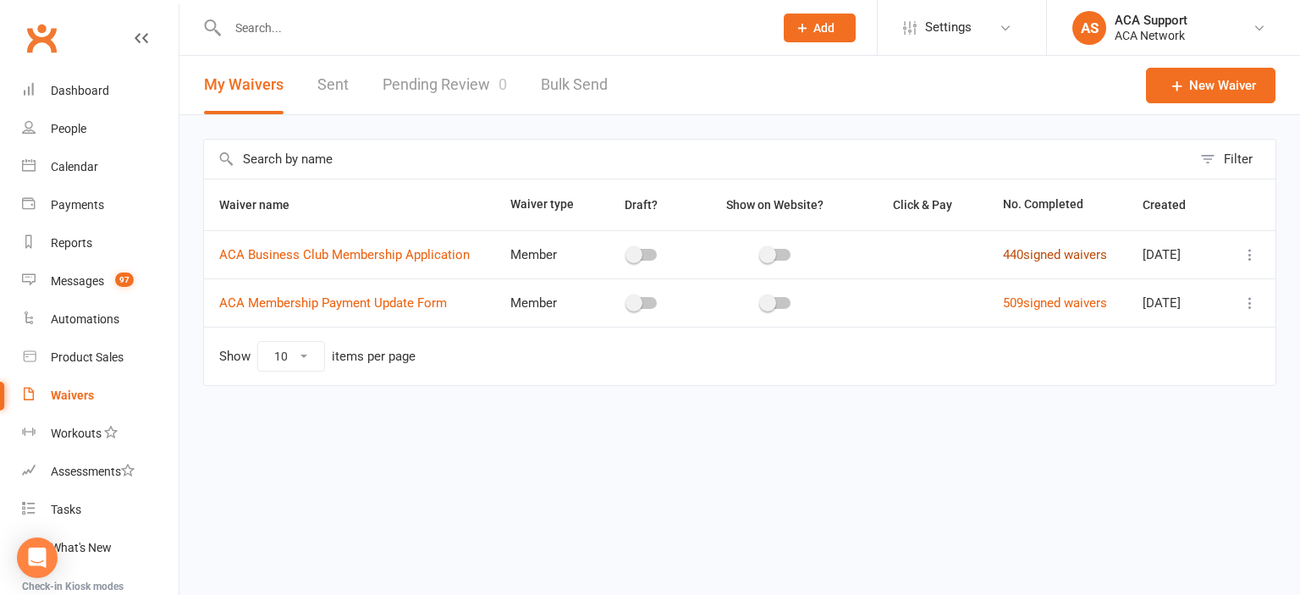
click at [1043, 251] on link "440 signed waivers" at bounding box center [1055, 254] width 104 height 15
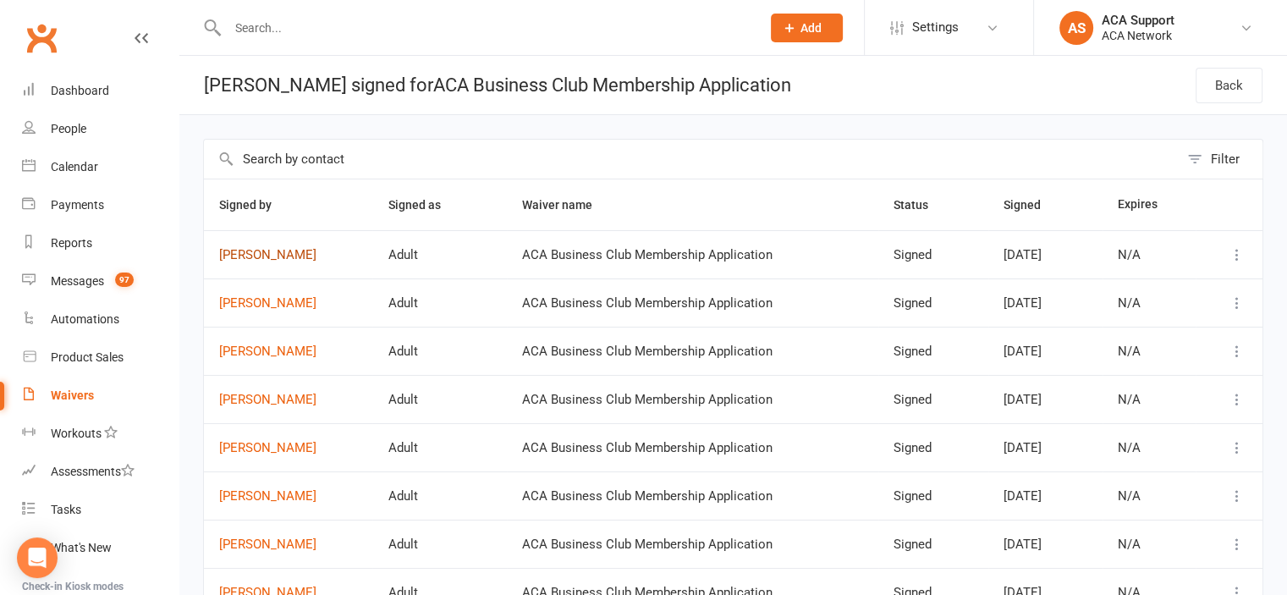
click at [263, 252] on link "[PERSON_NAME]" at bounding box center [288, 255] width 138 height 14
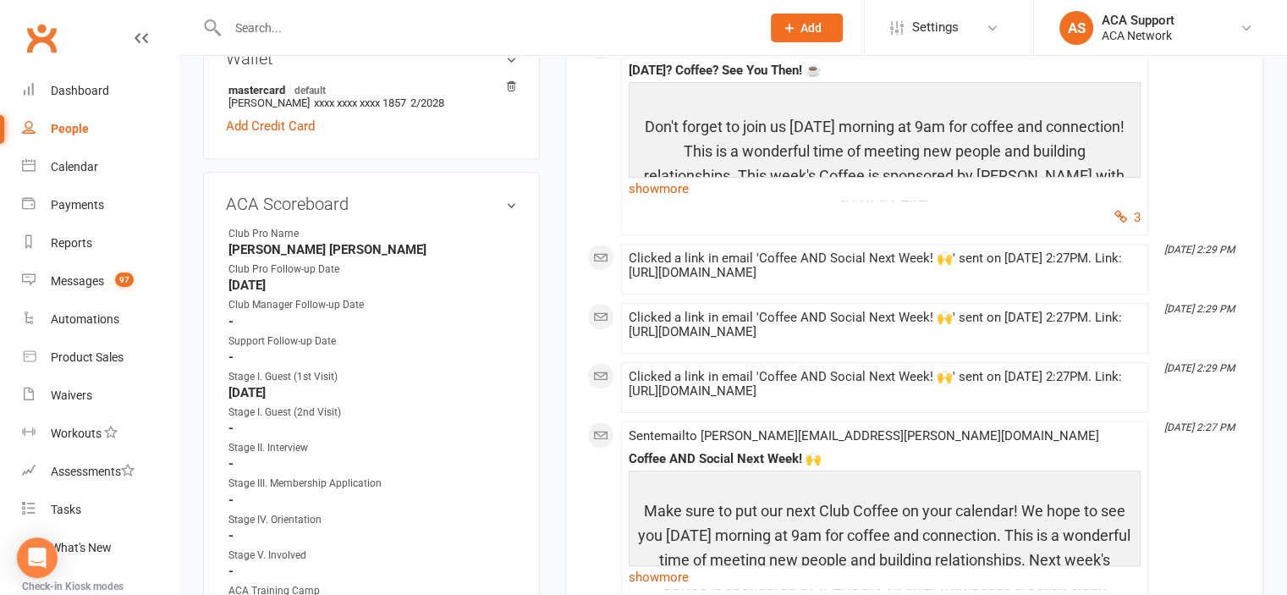
scroll to position [918, 0]
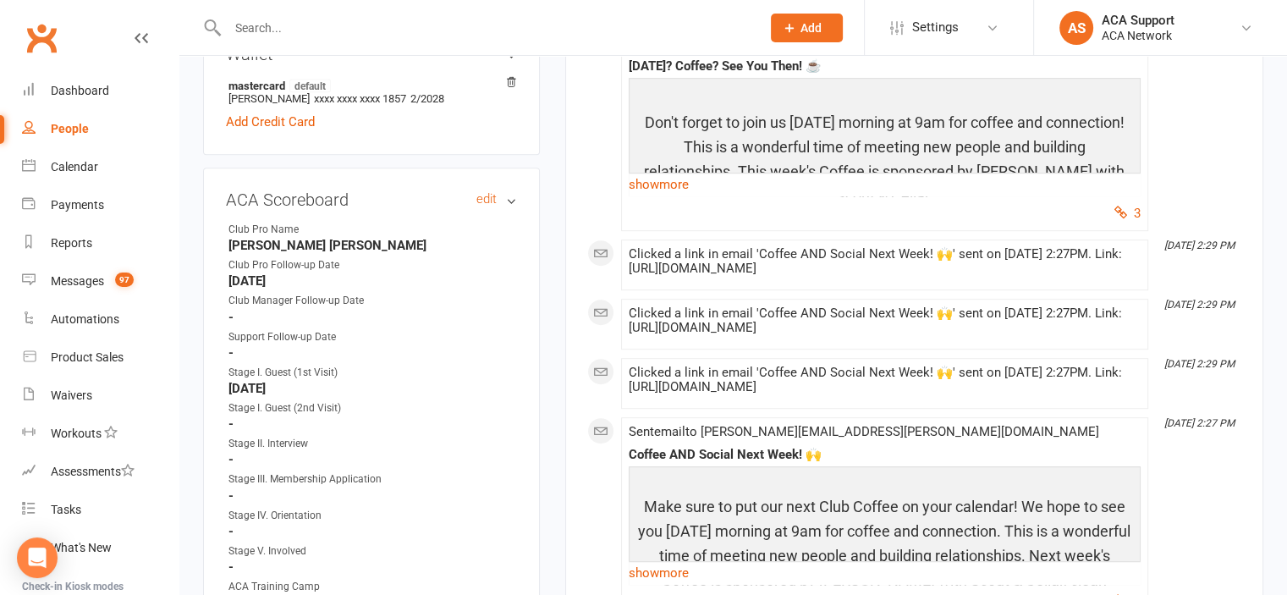
click at [490, 190] on h3 "ACA Scoreboard edit" at bounding box center [371, 199] width 291 height 19
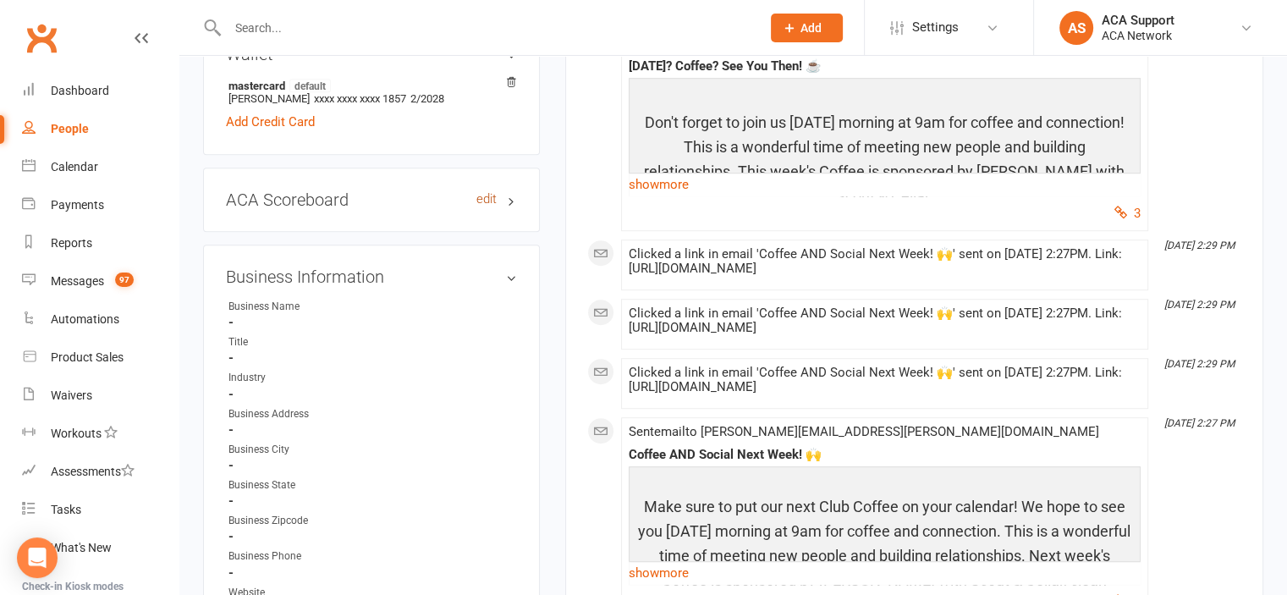
click at [487, 192] on link "edit" at bounding box center [486, 199] width 20 height 14
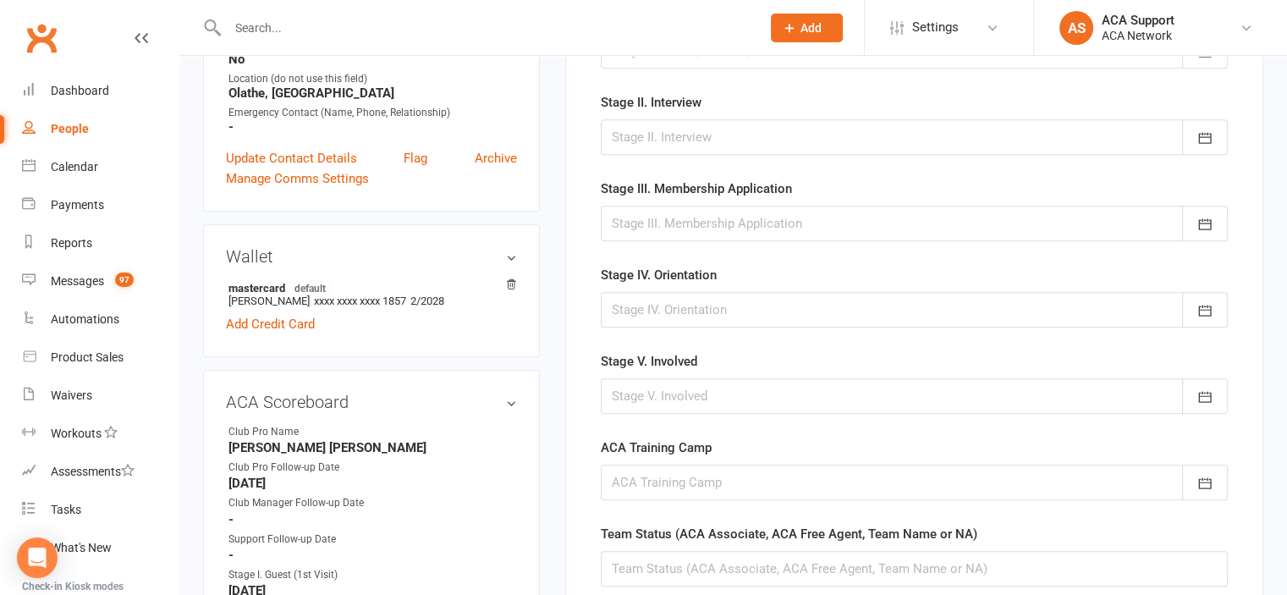
scroll to position [745, 0]
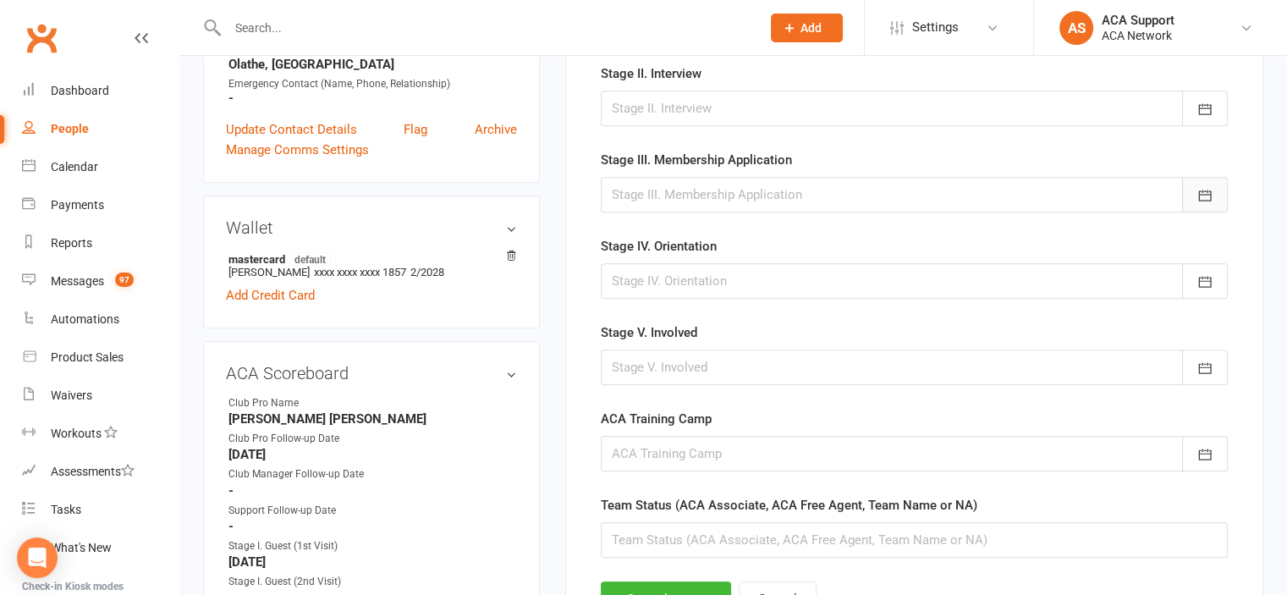
click at [1208, 192] on icon "button" at bounding box center [1205, 195] width 17 height 17
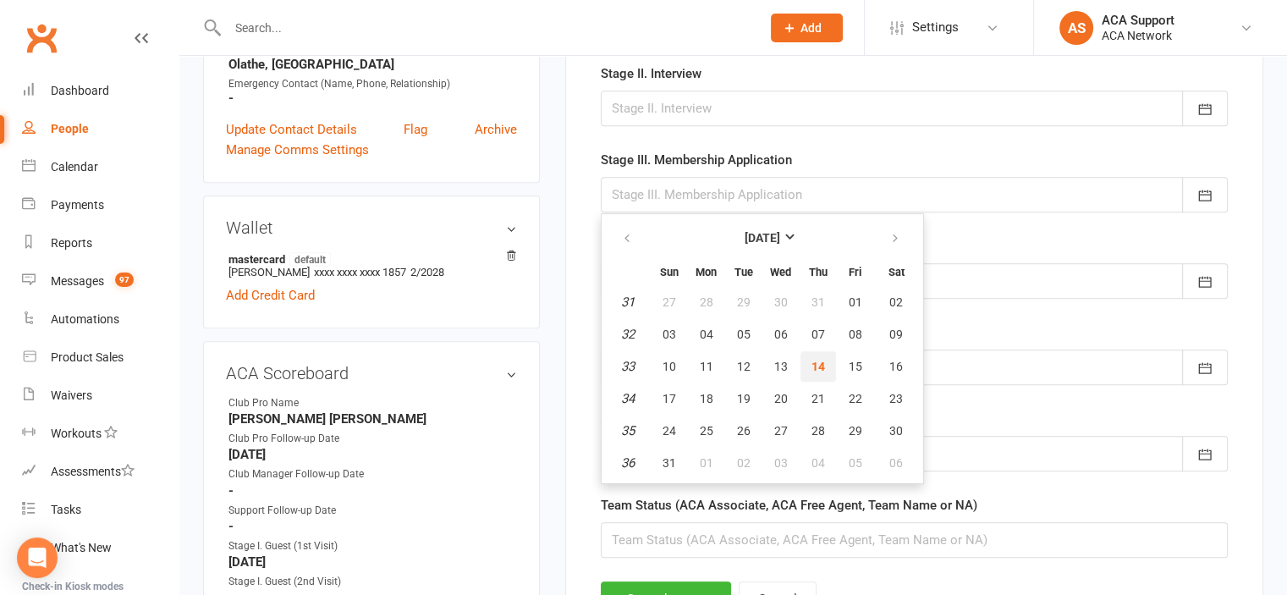
click at [817, 360] on span "14" at bounding box center [819, 367] width 14 height 14
type input "[DATE]"
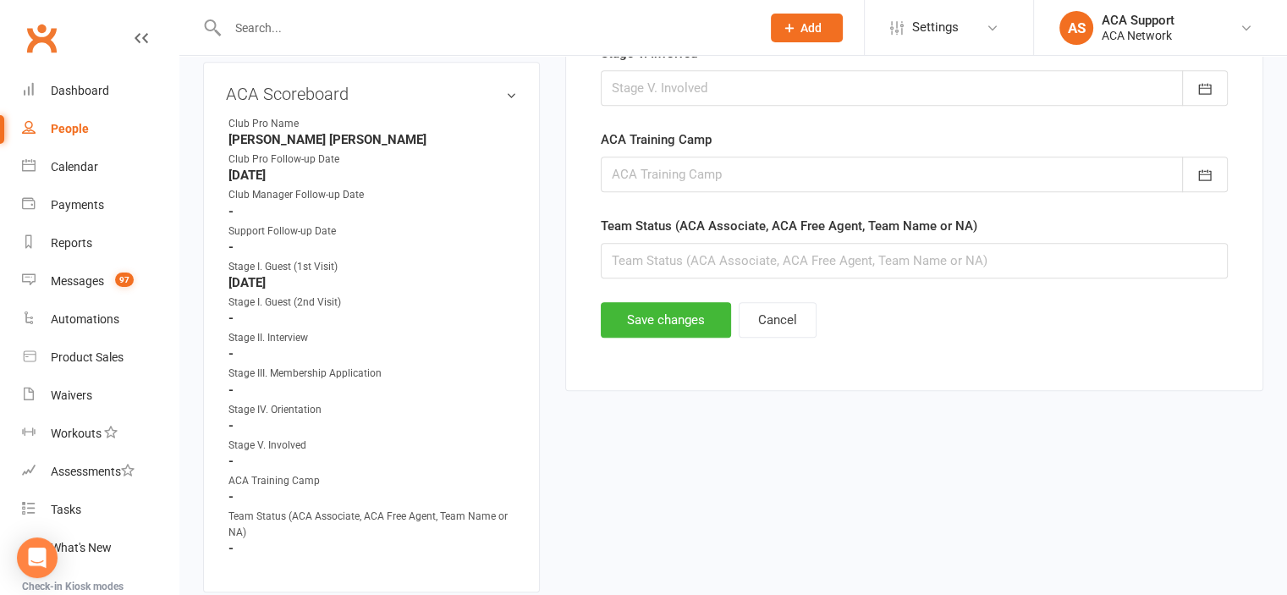
scroll to position [1036, 0]
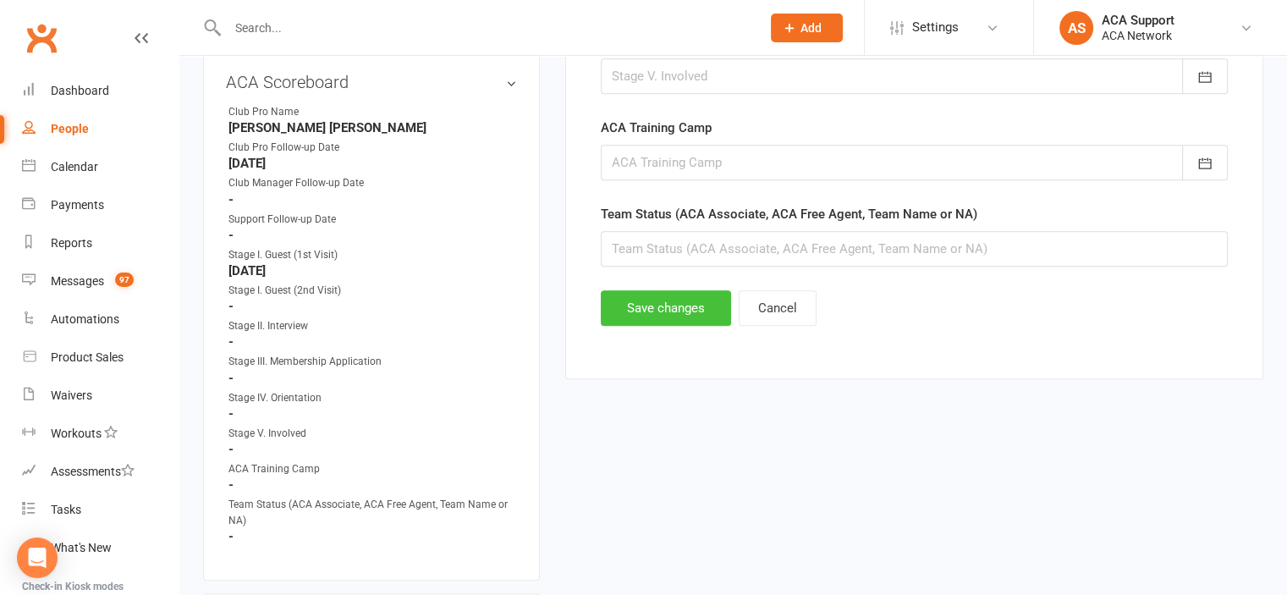
click at [647, 307] on button "Save changes" at bounding box center [666, 308] width 130 height 36
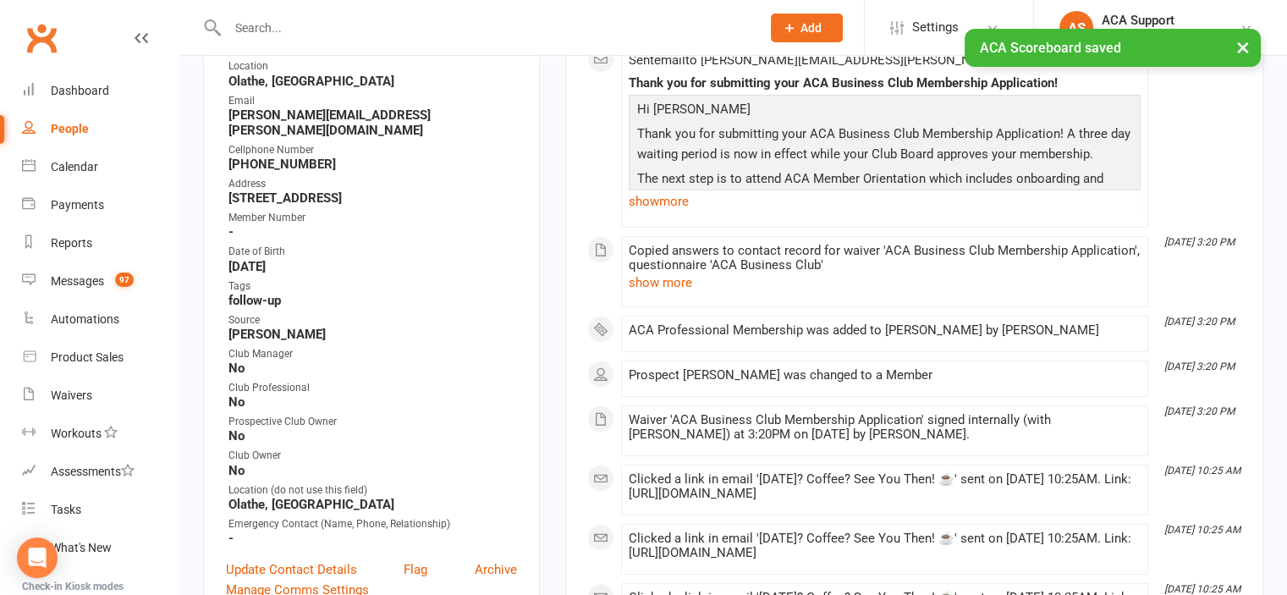
scroll to position [0, 0]
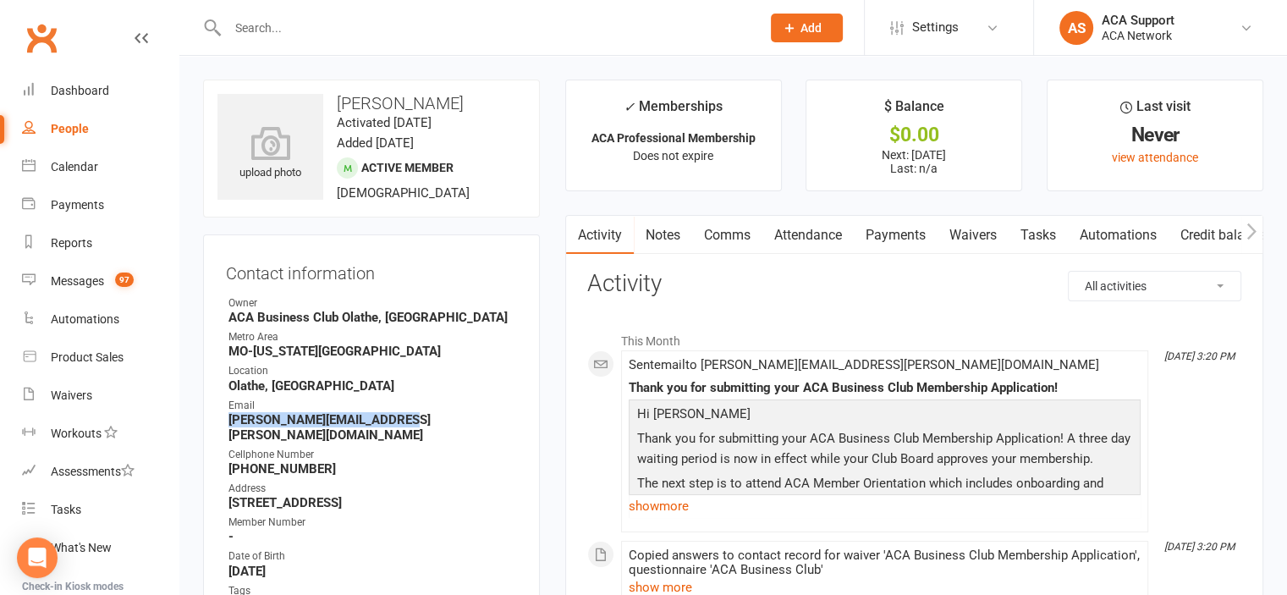
drag, startPoint x: 407, startPoint y: 424, endPoint x: 229, endPoint y: 416, distance: 177.9
click at [229, 416] on strong "[PERSON_NAME][EMAIL_ADDRESS][PERSON_NAME][DOMAIN_NAME]" at bounding box center [372, 427] width 289 height 30
copy strong "[PERSON_NAME][EMAIL_ADDRESS][PERSON_NAME][DOMAIN_NAME]"
click at [895, 236] on link "Payments" at bounding box center [896, 235] width 84 height 39
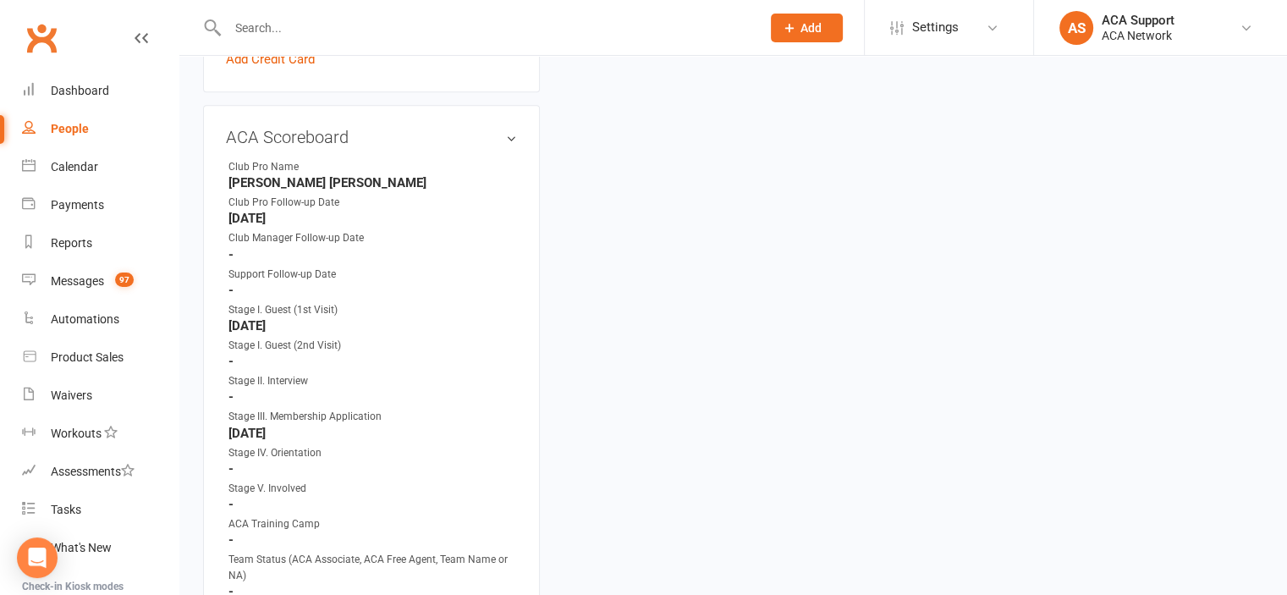
scroll to position [988, 0]
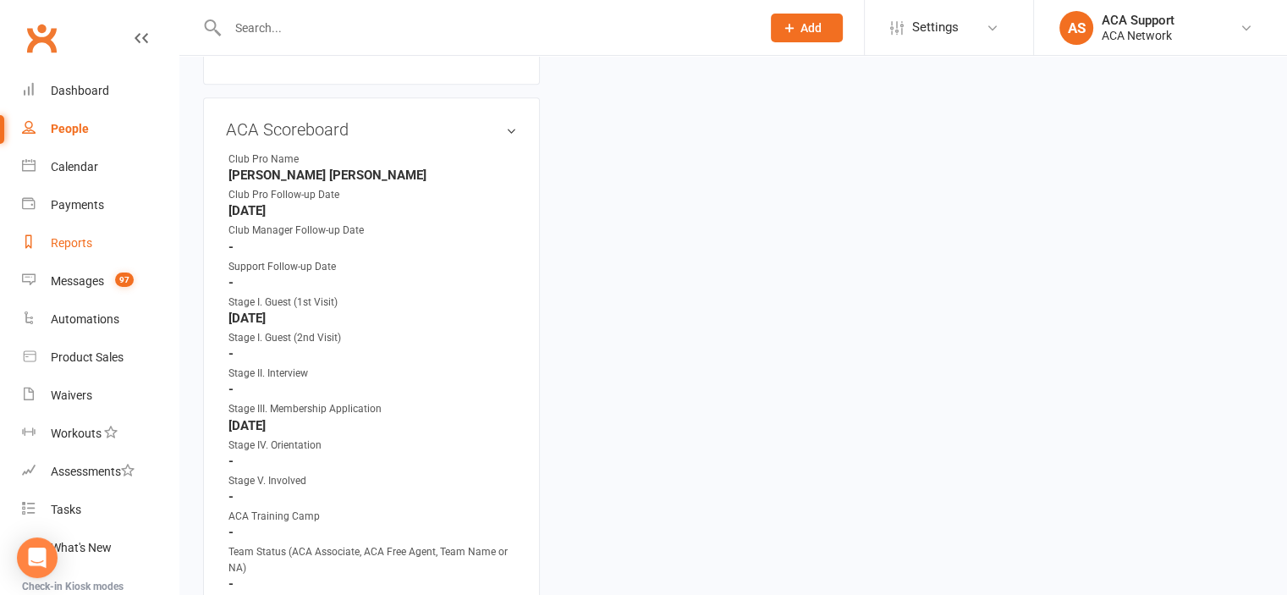
click at [69, 239] on div "Reports" at bounding box center [71, 243] width 41 height 14
select select "100"
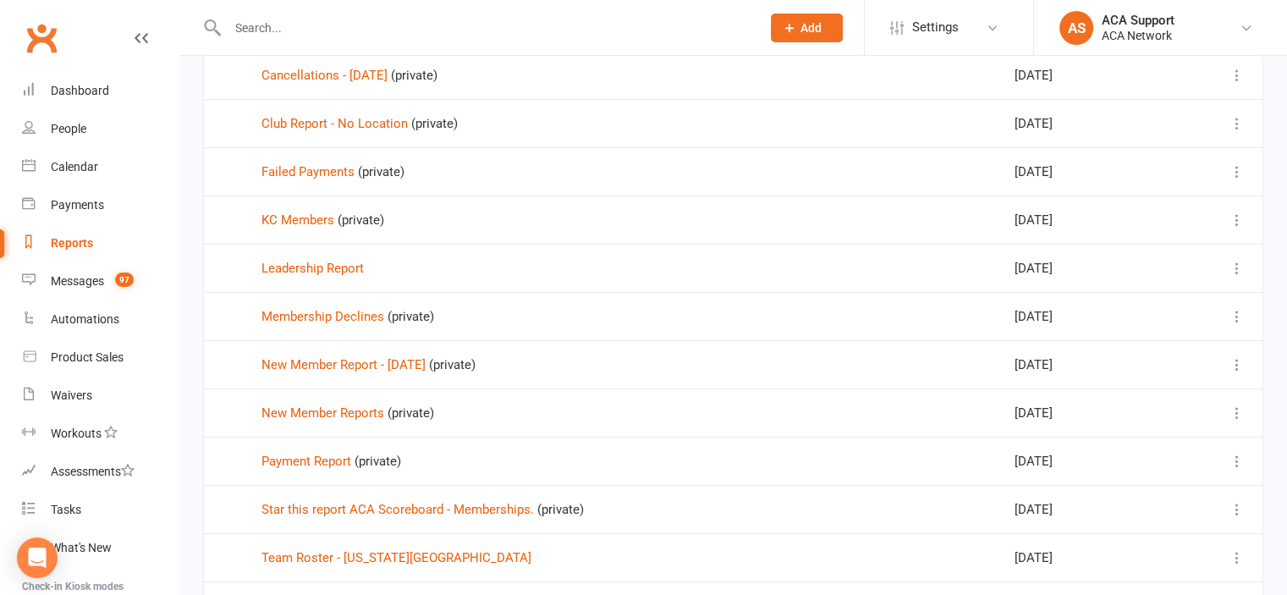
scroll to position [518, 0]
click at [331, 358] on link "New Member Report - [DATE]" at bounding box center [343, 363] width 164 height 15
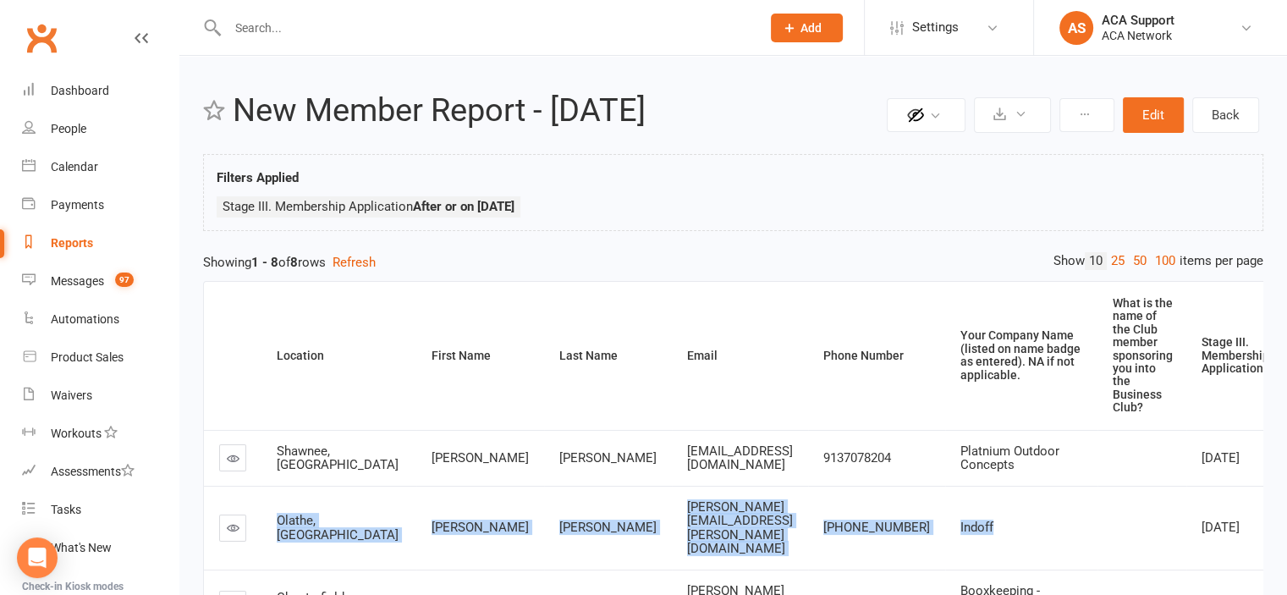
drag, startPoint x: 995, startPoint y: 527, endPoint x: 274, endPoint y: 524, distance: 721.0
click at [274, 524] on tr "Olathe, KS [PERSON_NAME] [PERSON_NAME][EMAIL_ADDRESS][PERSON_NAME][DOMAIN_NAME]…" at bounding box center [787, 528] width 1167 height 84
copy tr "Olathe, KS [PERSON_NAME] [PERSON_NAME][EMAIL_ADDRESS][PERSON_NAME][DOMAIN_NAME]…"
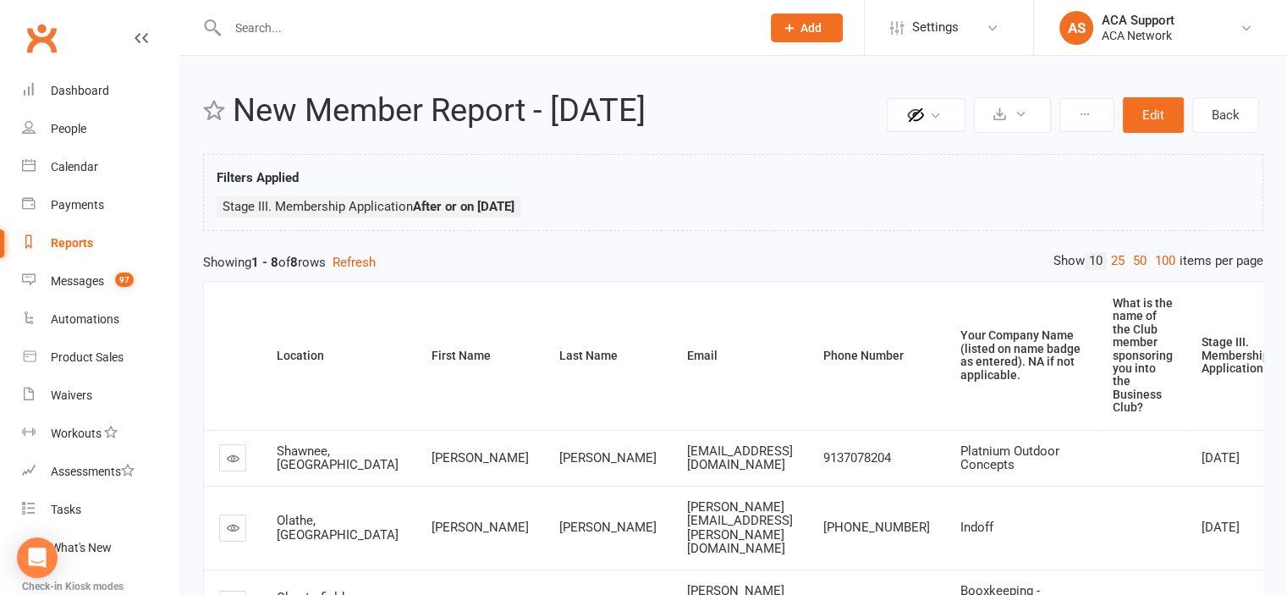
click at [1202, 360] on div "Stage III. Membership Application" at bounding box center [1236, 355] width 68 height 39
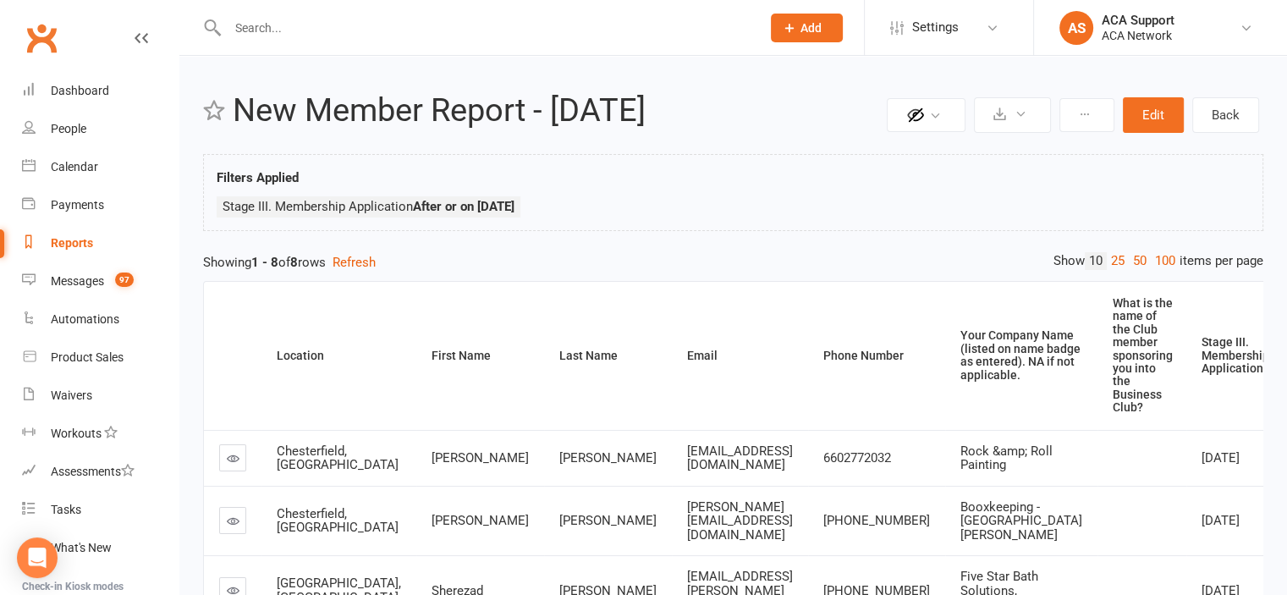
click at [1202, 362] on div "Stage III. Membership Application" at bounding box center [1236, 355] width 68 height 39
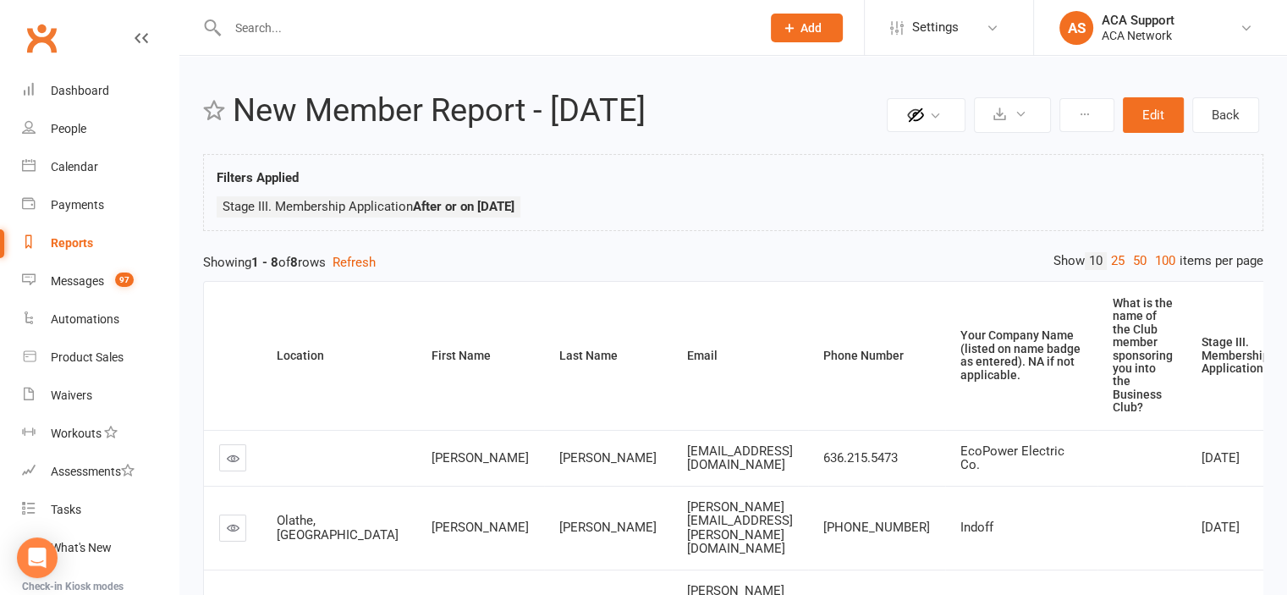
click at [231, 458] on icon at bounding box center [233, 458] width 13 height 13
click at [1202, 344] on div "Stage III. Membership Application" at bounding box center [1236, 355] width 68 height 39
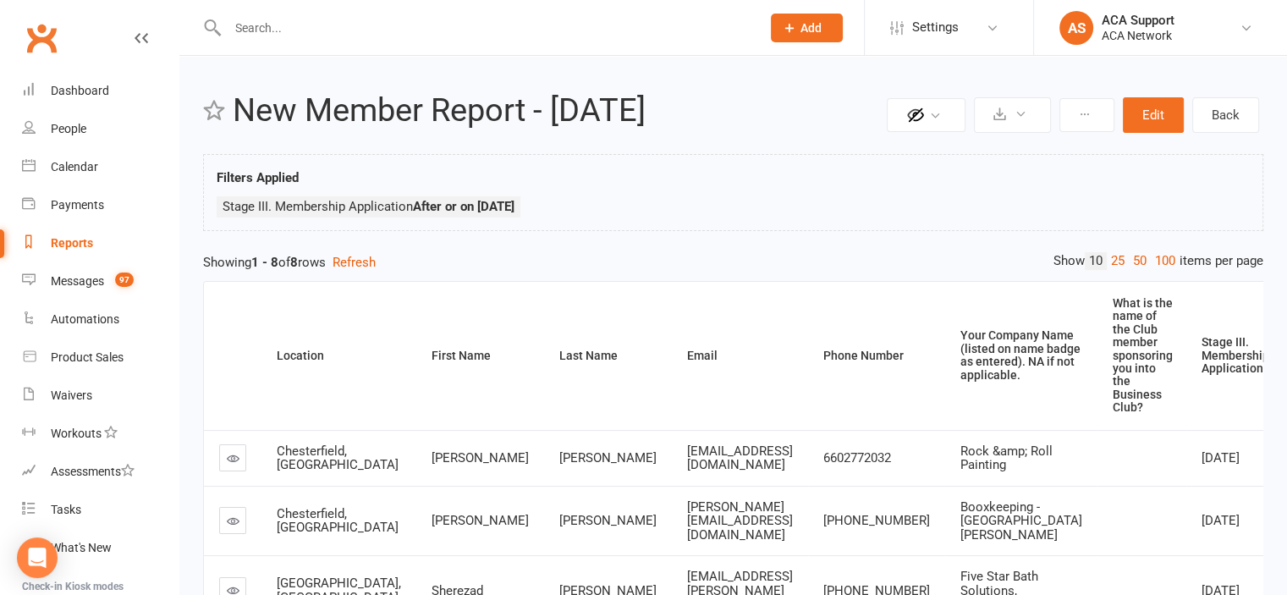
click at [1202, 355] on div "Stage III. Membership Application" at bounding box center [1236, 355] width 68 height 39
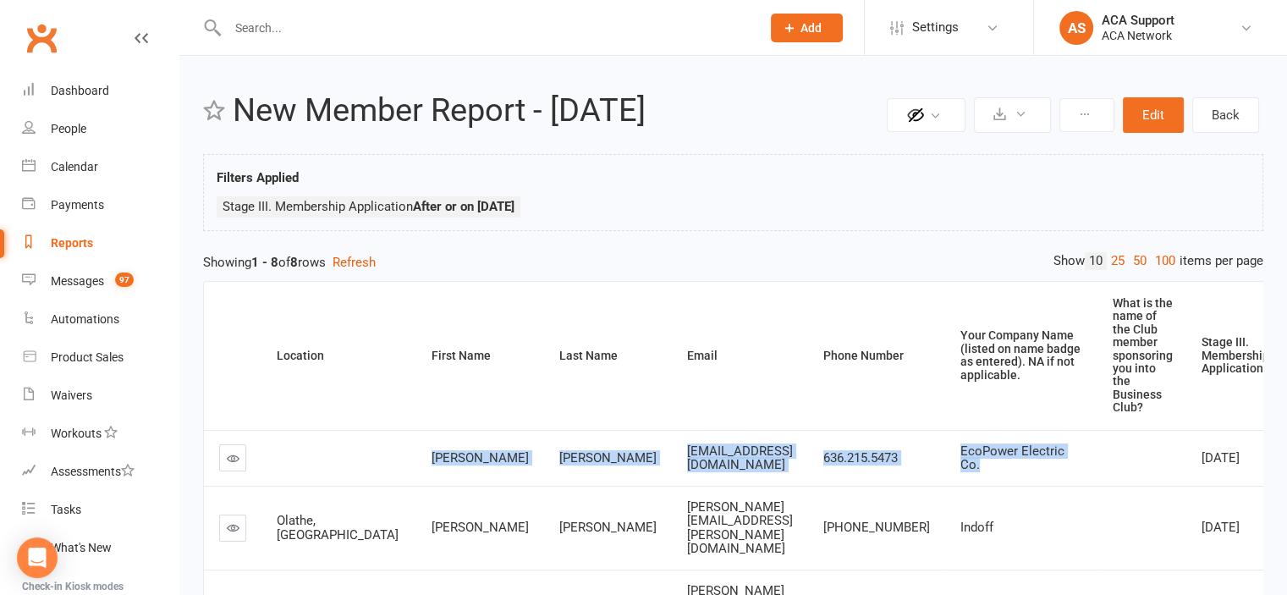
drag, startPoint x: 826, startPoint y: 467, endPoint x: 375, endPoint y: 458, distance: 451.2
click at [375, 458] on tr "[PERSON_NAME] [EMAIL_ADDRESS][DOMAIN_NAME] 636.215.5473 EcoPower Electric Co. […" at bounding box center [787, 458] width 1167 height 56
copy tr "[PERSON_NAME] [EMAIL_ADDRESS][DOMAIN_NAME] 636.215.5473 EcoPower Electric Co."
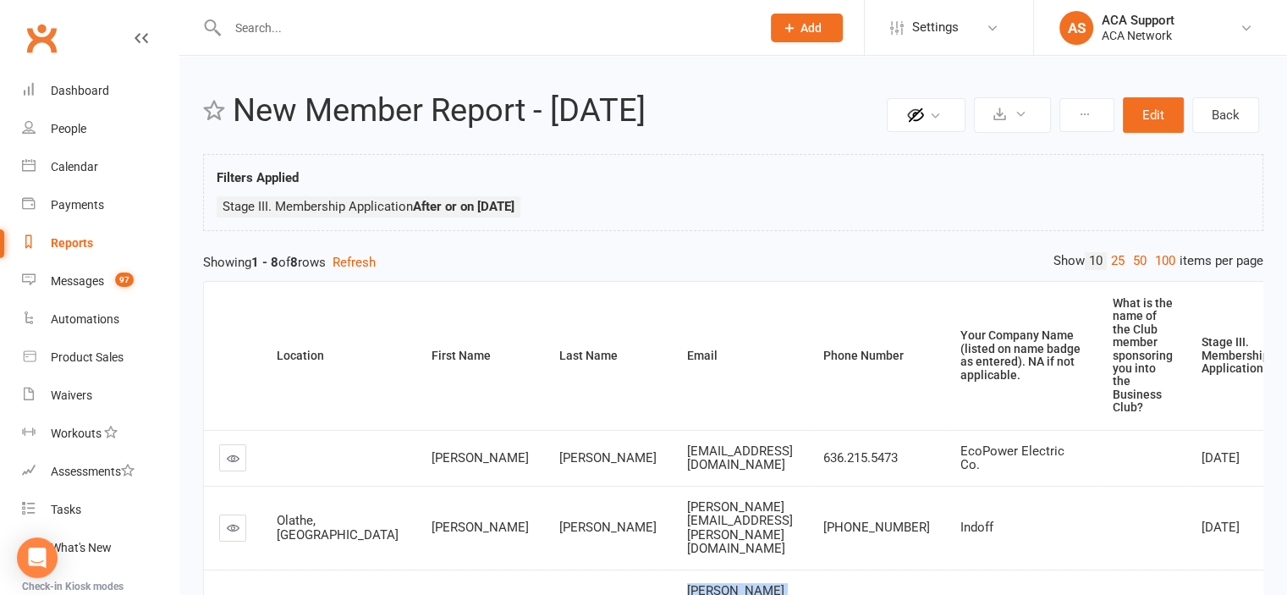
drag, startPoint x: 990, startPoint y: 571, endPoint x: 368, endPoint y: 556, distance: 622.2
copy tr "[PERSON_NAME] [PERSON_NAME][EMAIL_ADDRESS][PERSON_NAME][DOMAIN_NAME] 3146838057…"
